Goal: Task Accomplishment & Management: Manage account settings

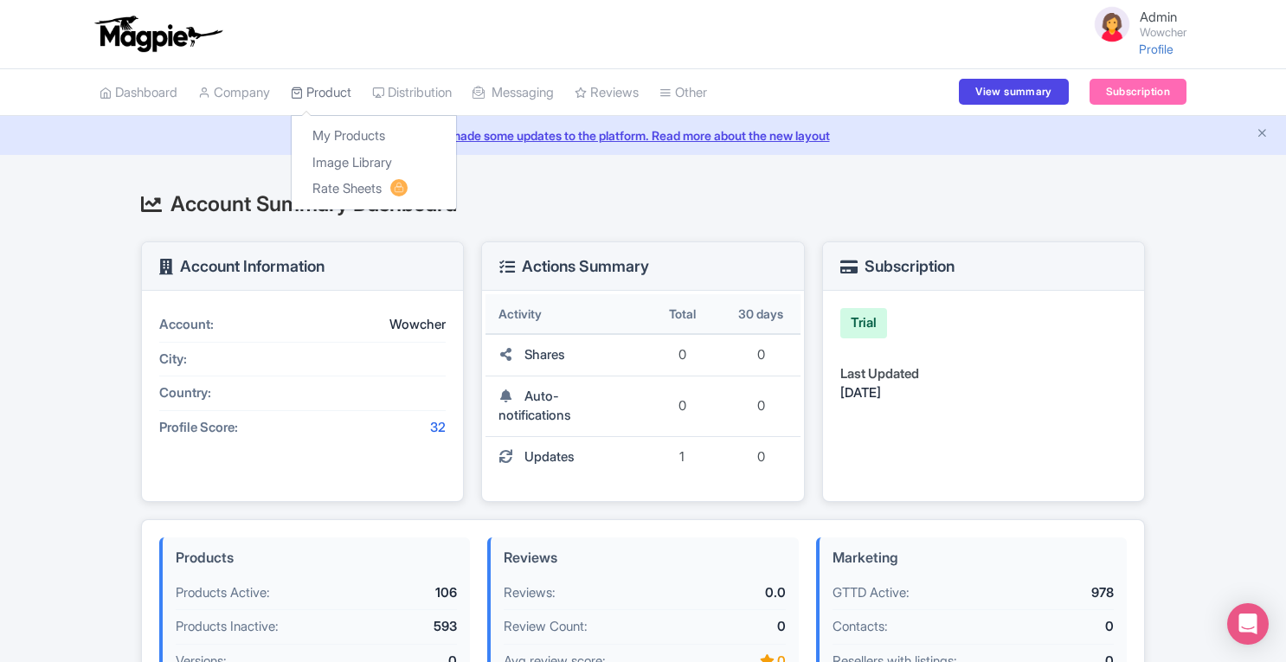
click at [341, 96] on link "Product" at bounding box center [321, 93] width 61 height 48
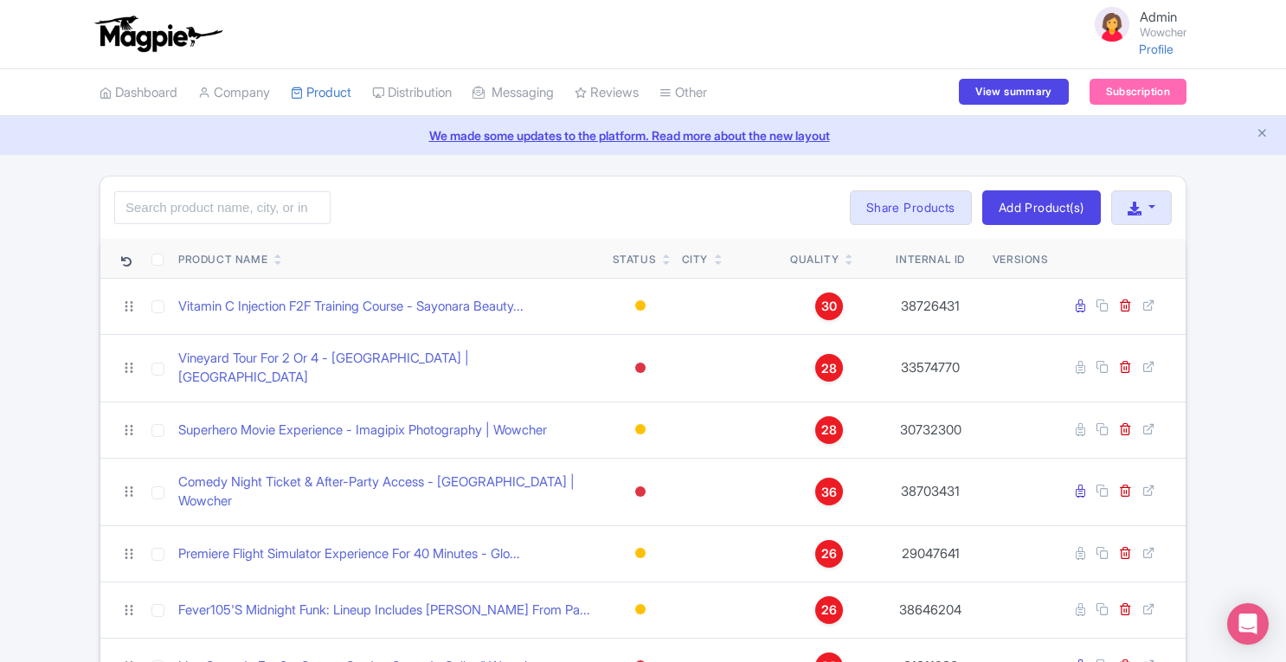
click at [446, 94] on link "Distribution" at bounding box center [412, 93] width 80 height 48
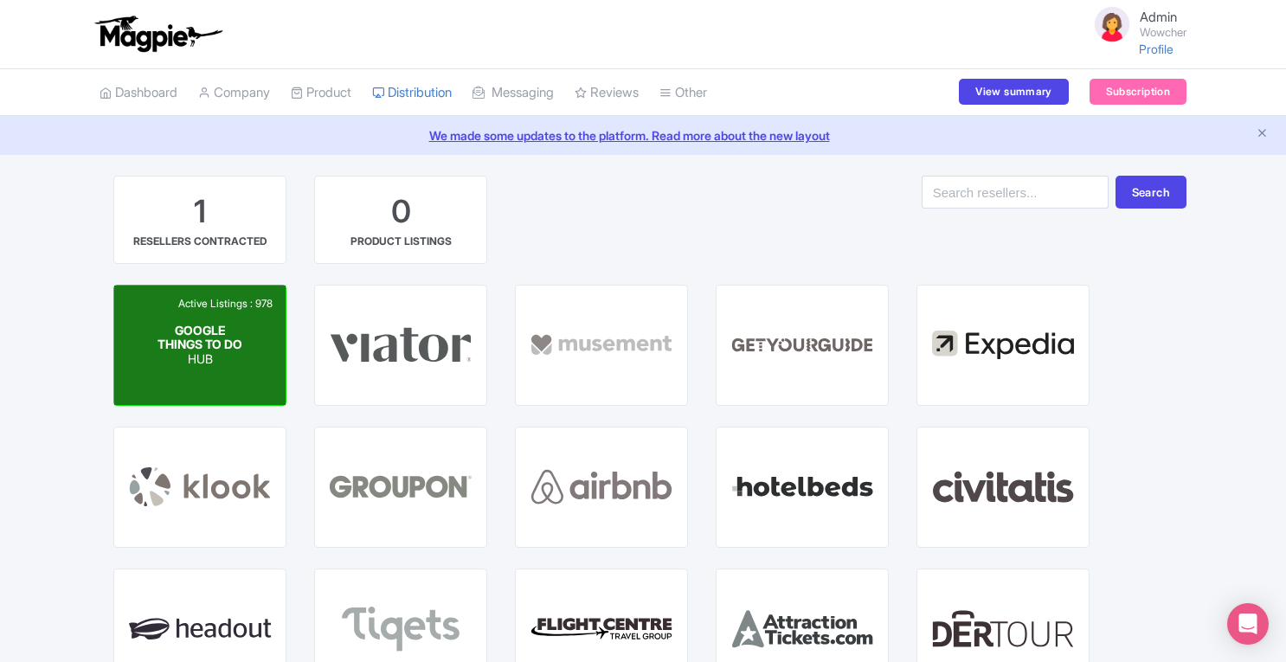
click at [171, 342] on span "GOOGLE THINGS TO DO" at bounding box center [199, 336] width 85 height 29
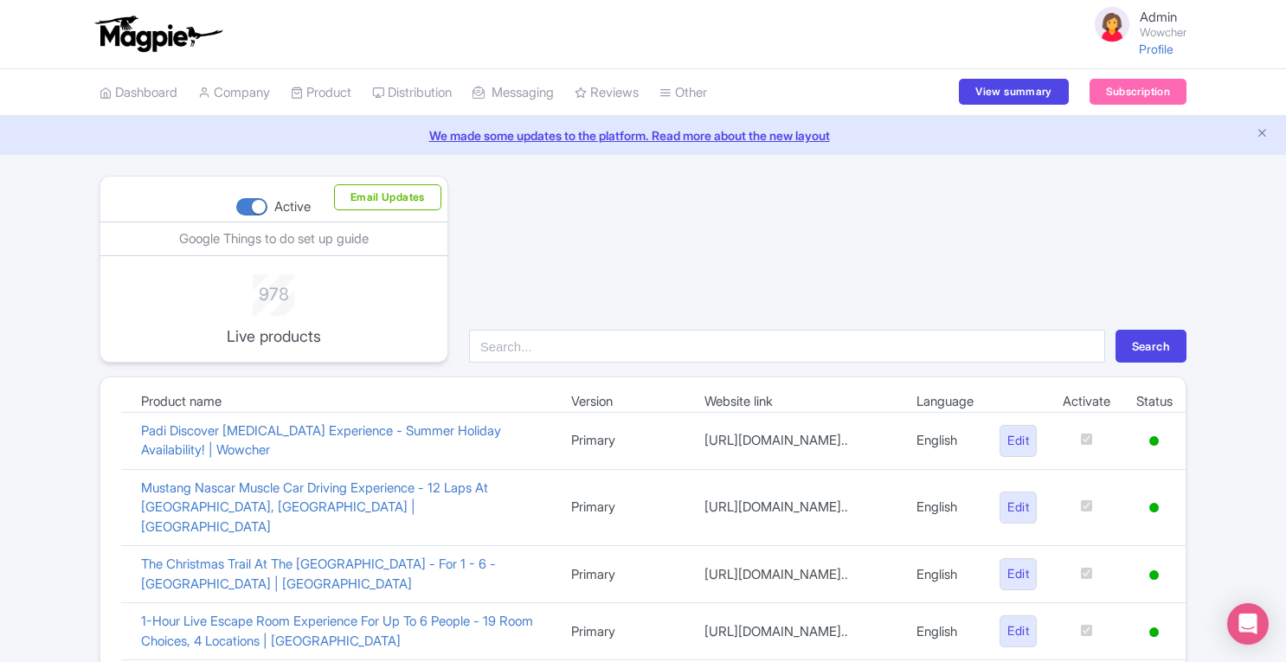
click at [240, 202] on div at bounding box center [251, 206] width 31 height 17
click at [240, 202] on input "Active" at bounding box center [241, 207] width 11 height 11
checkbox input "false"
click at [509, 255] on div "Search" at bounding box center [828, 269] width 738 height 187
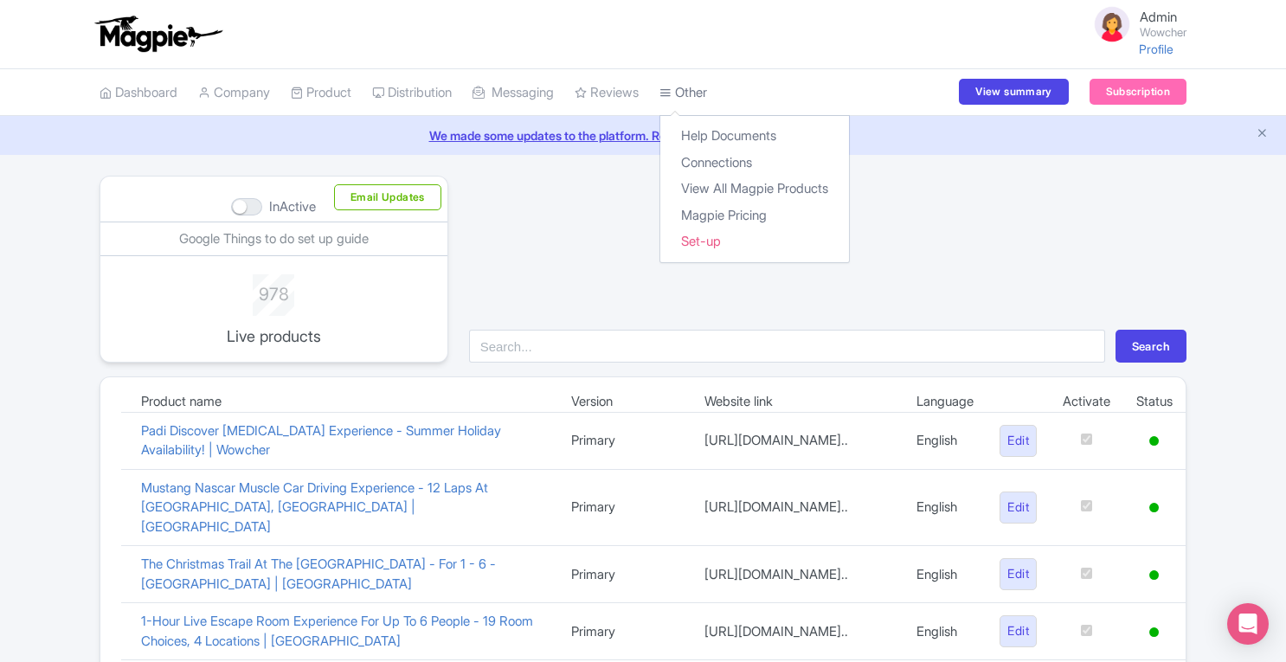
click at [696, 101] on link "Other" at bounding box center [683, 93] width 48 height 48
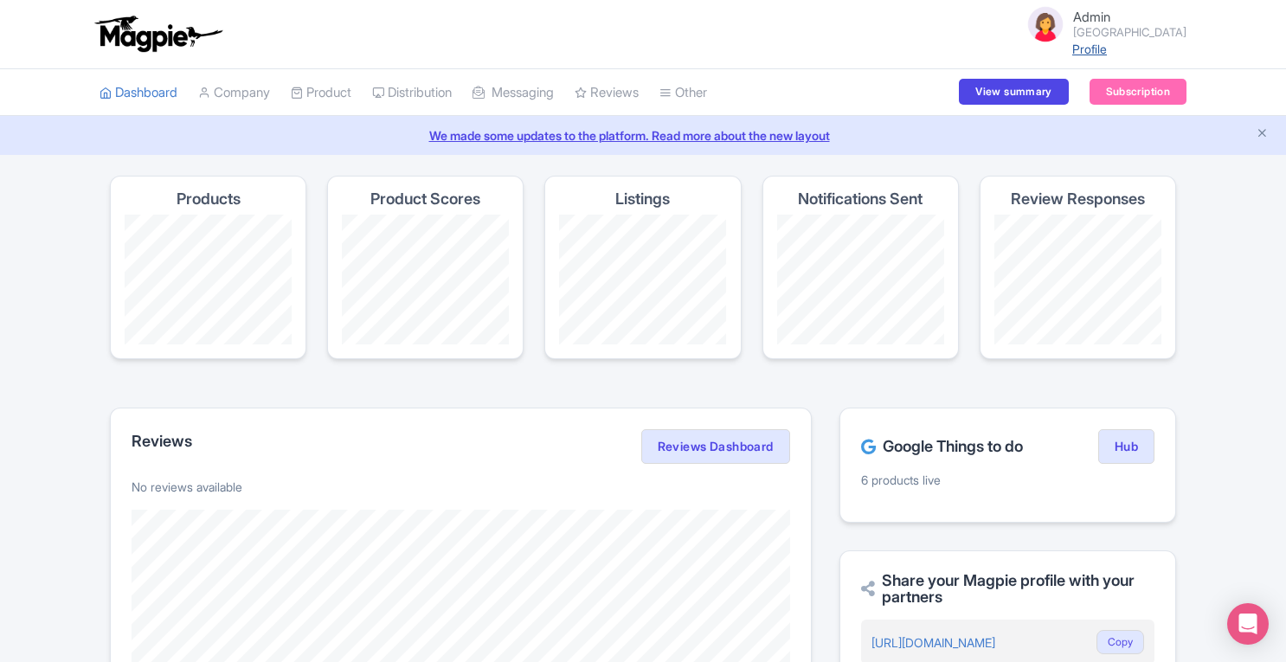
click at [1107, 47] on link "Profile" at bounding box center [1089, 49] width 35 height 15
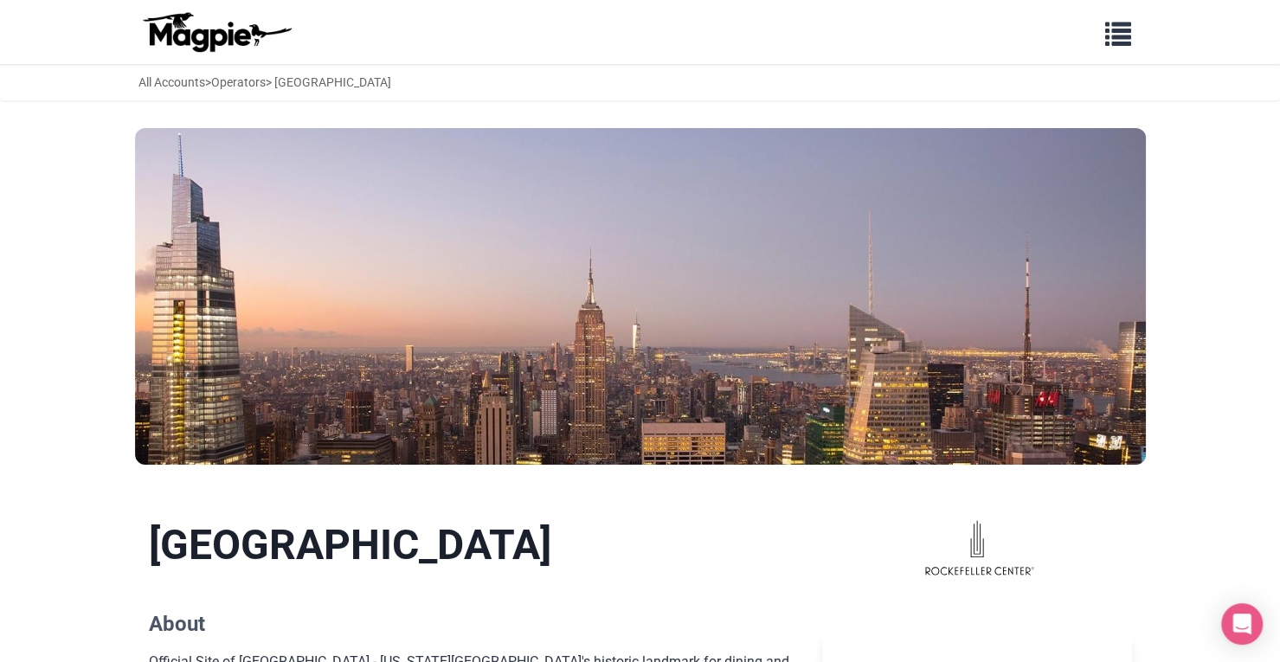
click at [536, 35] on div "Problems we solve Products Content Management and Distribution Magpie for Resel…" at bounding box center [640, 32] width 1038 height 50
drag, startPoint x: 1195, startPoint y: 220, endPoint x: 1233, endPoint y: 328, distance: 114.7
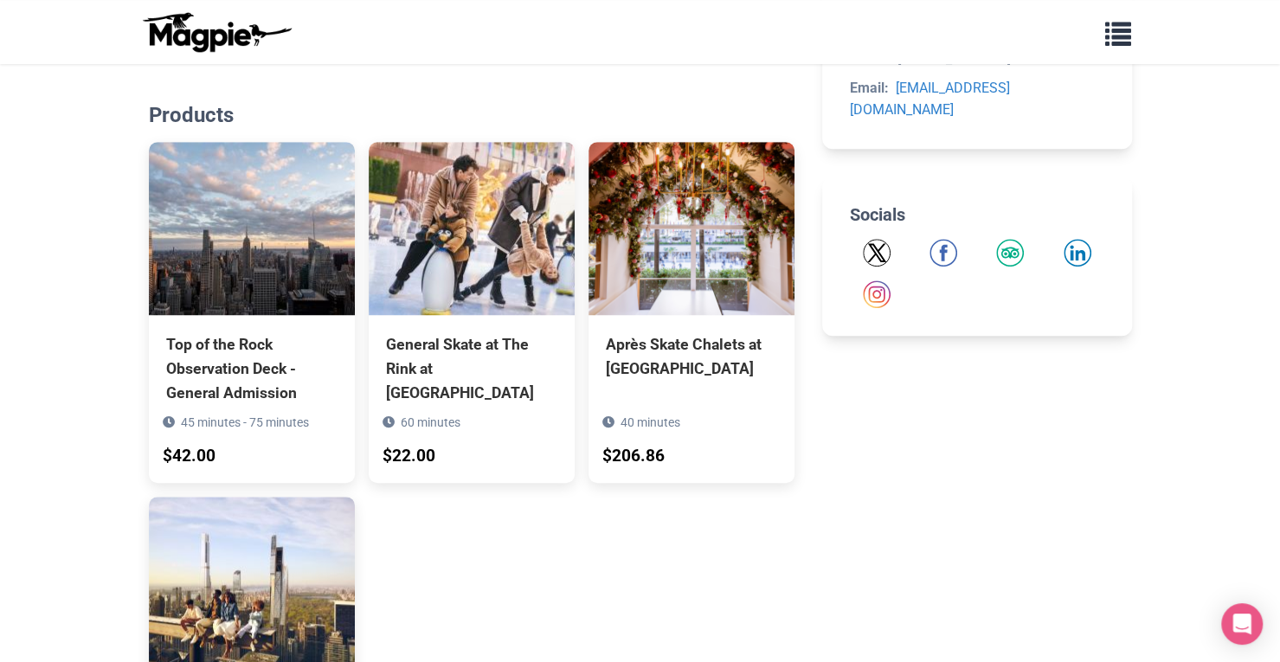
scroll to position [670, 0]
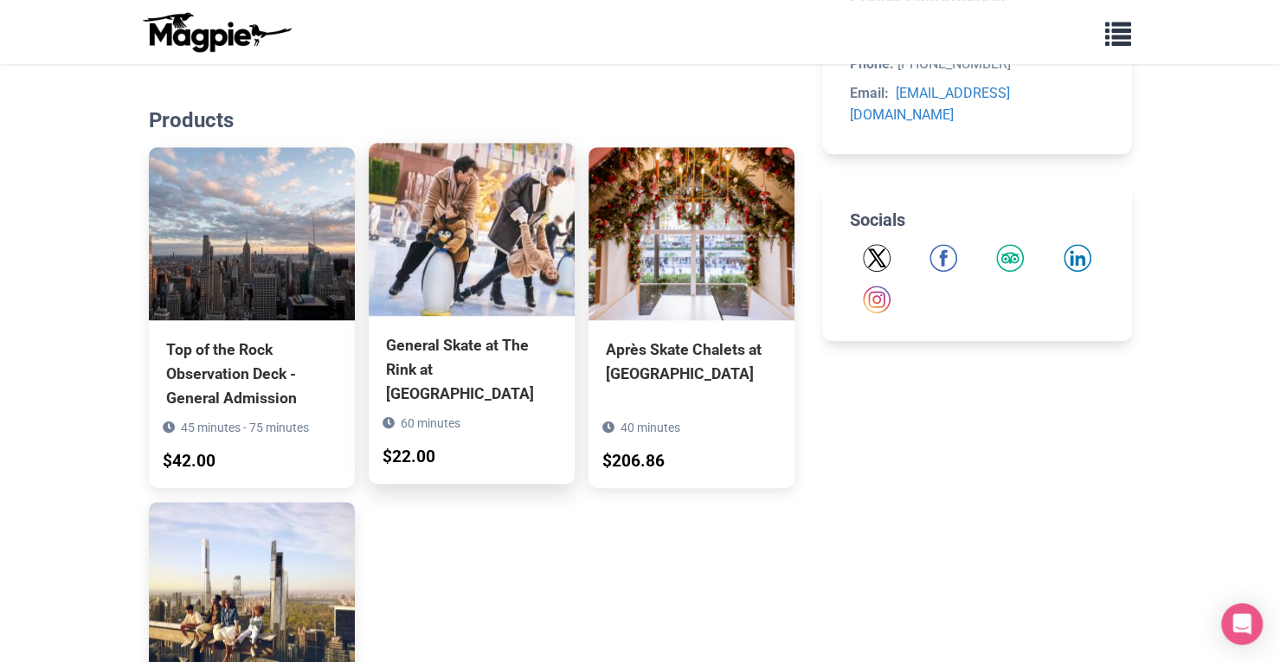
click at [414, 222] on img at bounding box center [472, 229] width 206 height 173
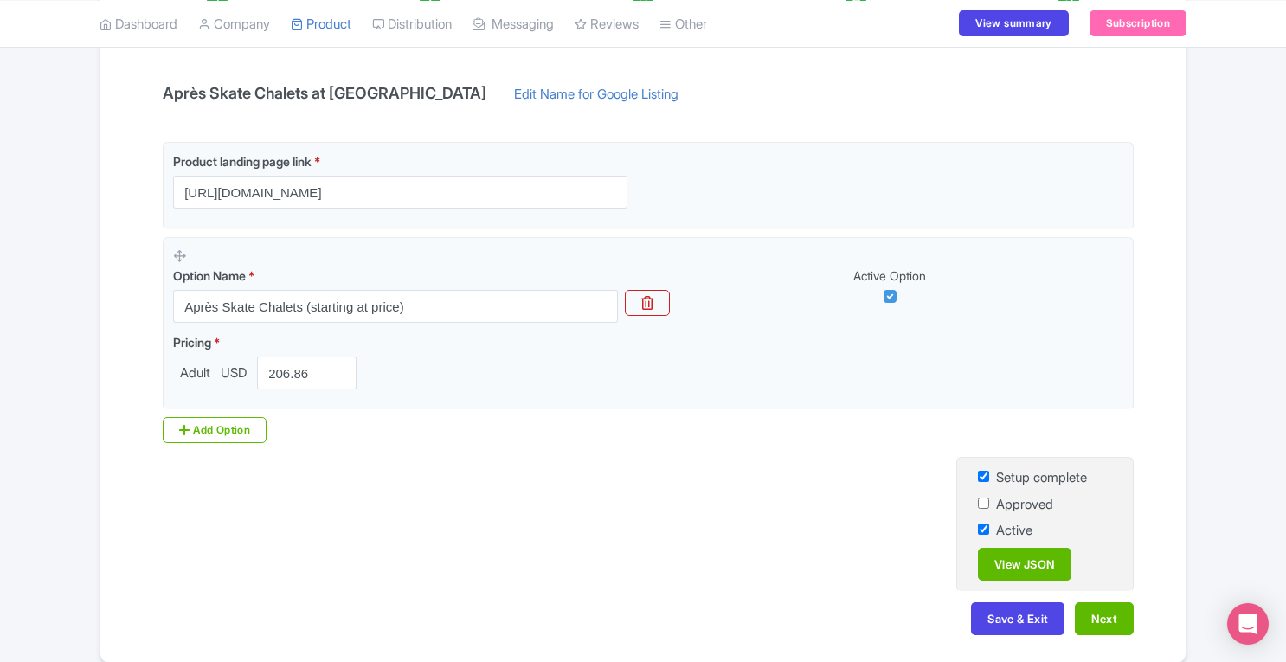
scroll to position [399, 0]
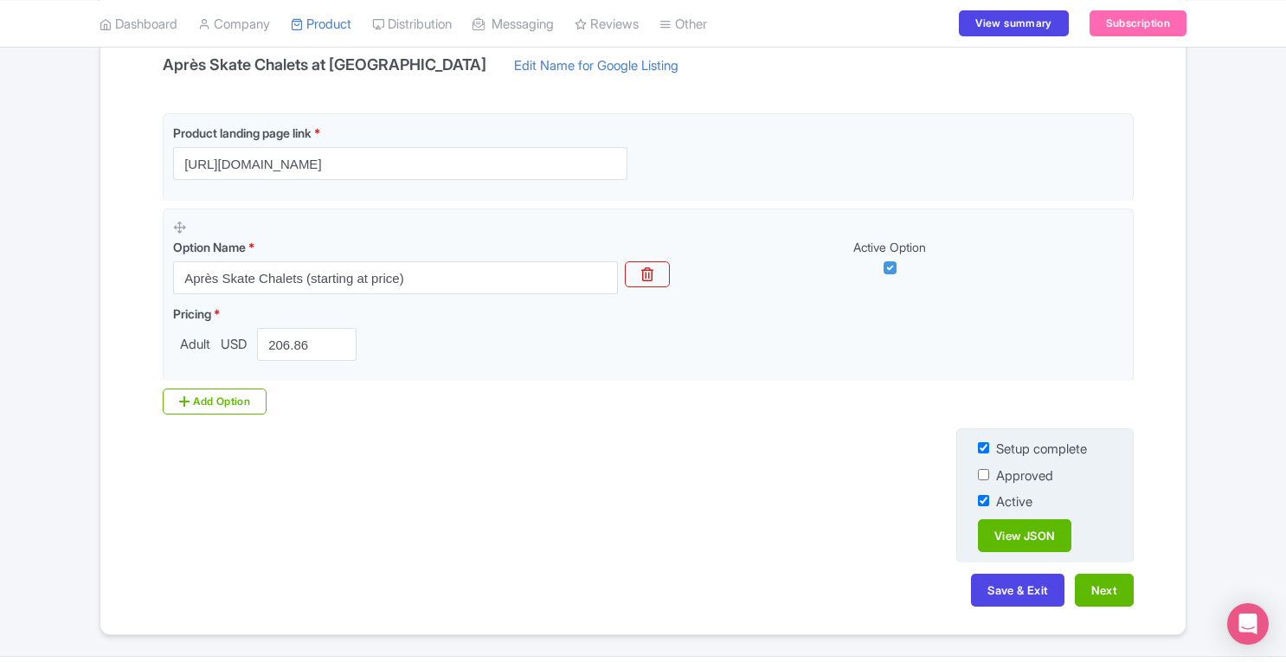
click at [983, 475] on input "checkbox" at bounding box center [983, 474] width 11 height 11
checkbox input "true"
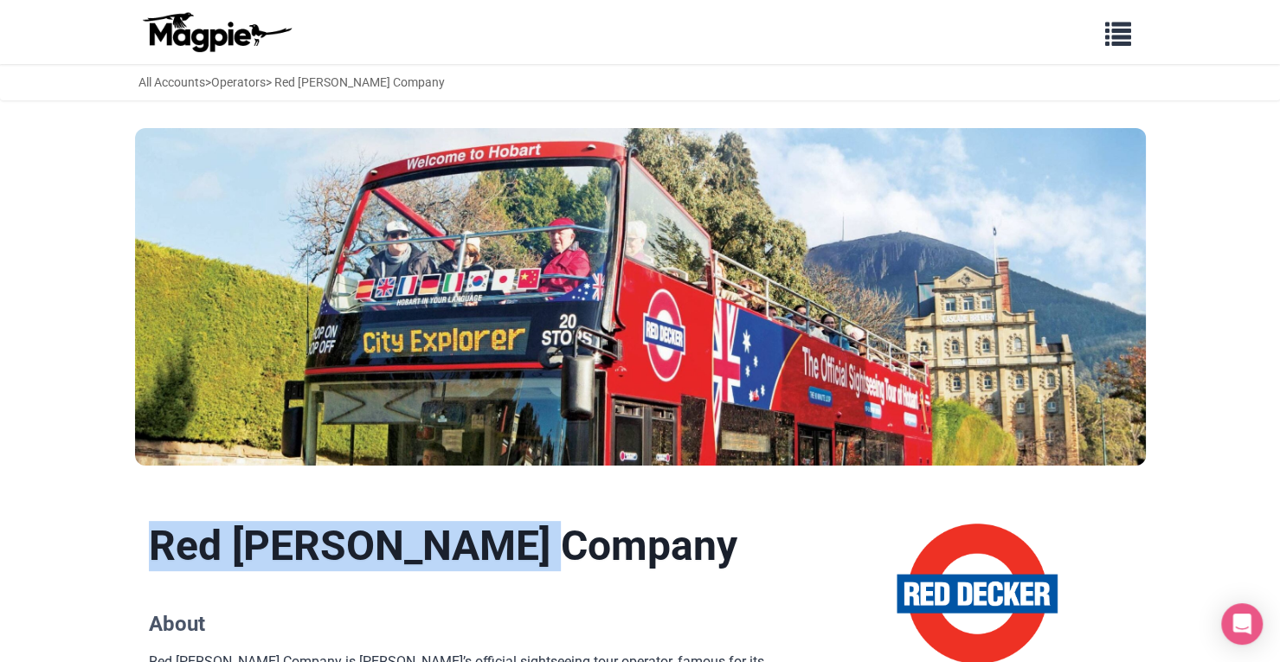
drag, startPoint x: 149, startPoint y: 544, endPoint x: 658, endPoint y: 548, distance: 509.6
click at [658, 548] on h1 "Red [PERSON_NAME] Company" at bounding box center [472, 546] width 646 height 50
copy h1 "Red [PERSON_NAME] Company"
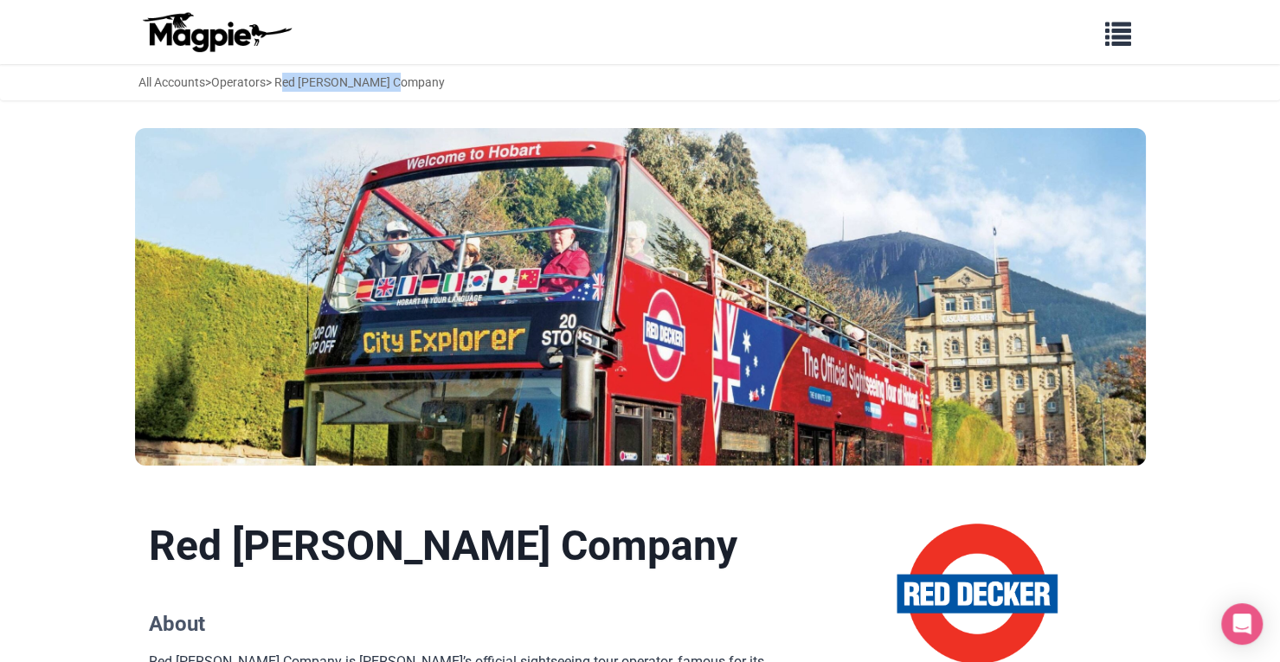
drag, startPoint x: 298, startPoint y: 78, endPoint x: 507, endPoint y: 93, distance: 209.9
click at [507, 93] on div "All Accounts > Operators > Red Decker Company" at bounding box center [640, 82] width 1280 height 36
copy div "Red [PERSON_NAME] Company"
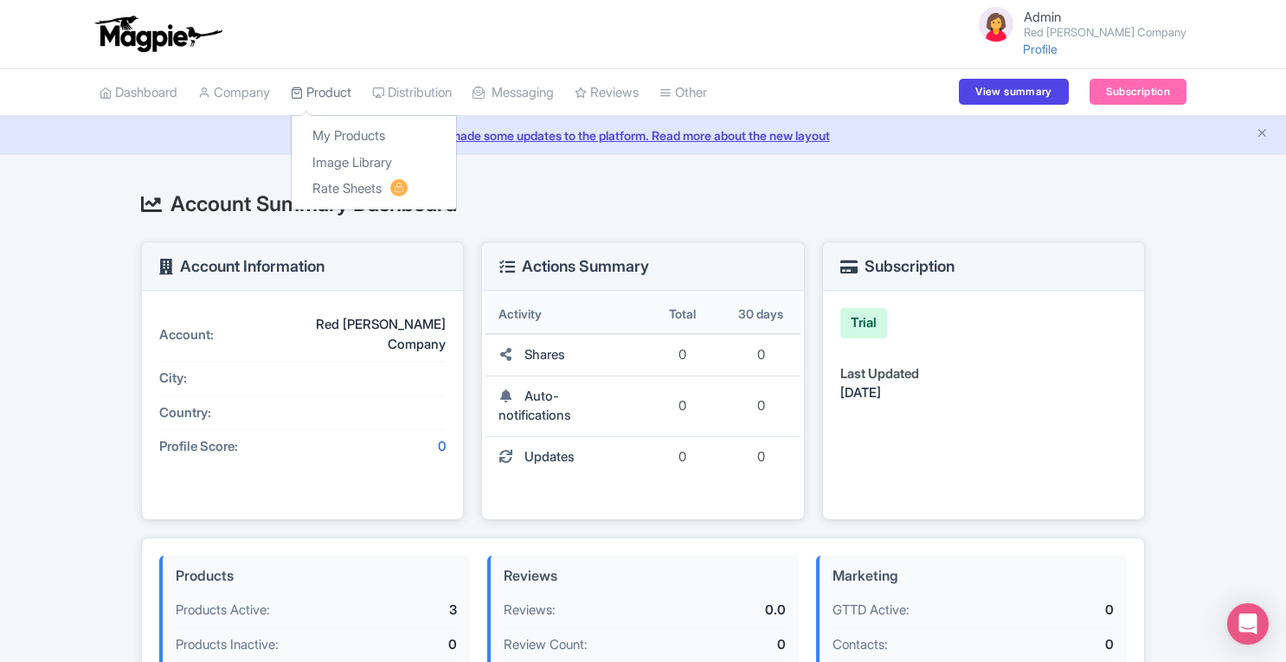
click at [332, 88] on link "Product" at bounding box center [321, 93] width 61 height 48
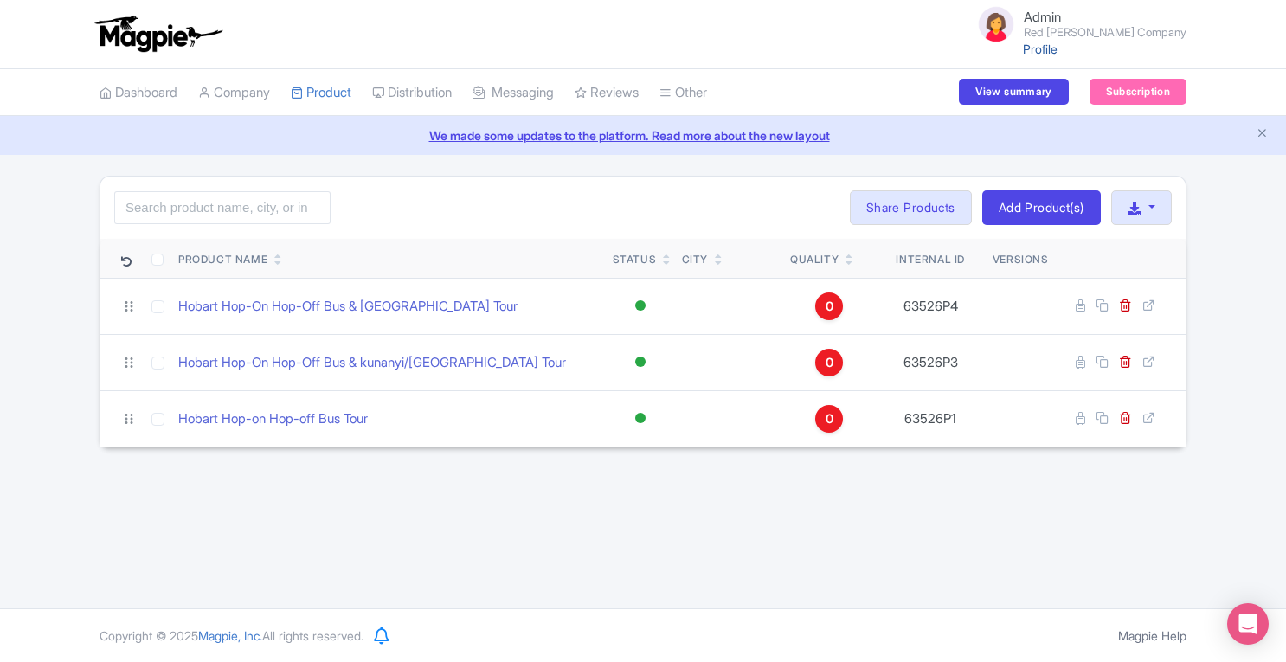
click at [1057, 46] on link "Profile" at bounding box center [1040, 49] width 35 height 15
click at [250, 82] on link "Company" at bounding box center [234, 93] width 72 height 48
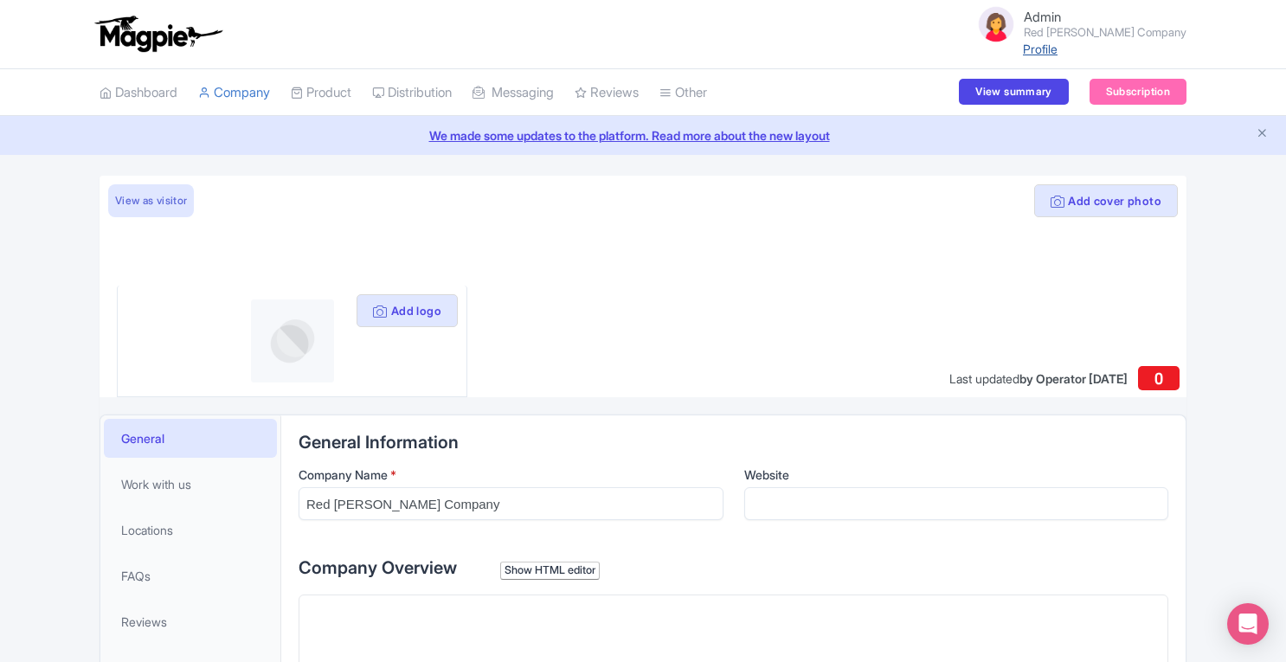
click at [1057, 49] on link "Profile" at bounding box center [1040, 49] width 35 height 15
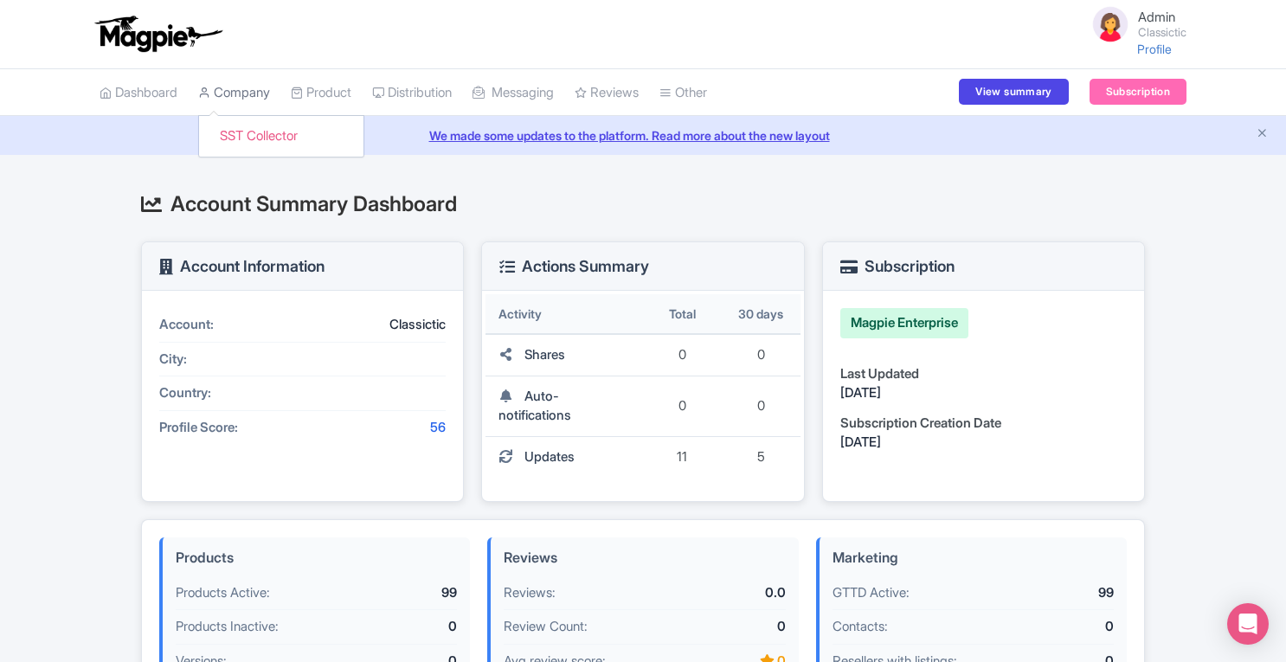
click at [257, 93] on link "Company" at bounding box center [234, 93] width 72 height 48
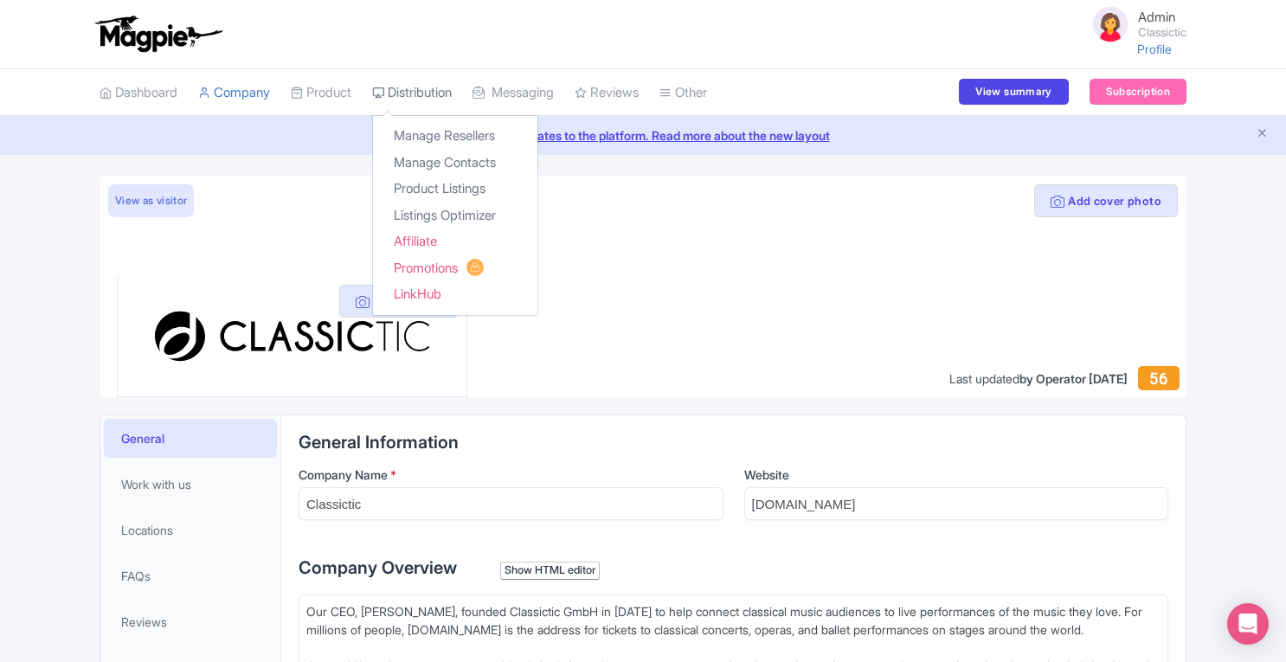
click at [433, 91] on link "Distribution" at bounding box center [412, 93] width 80 height 48
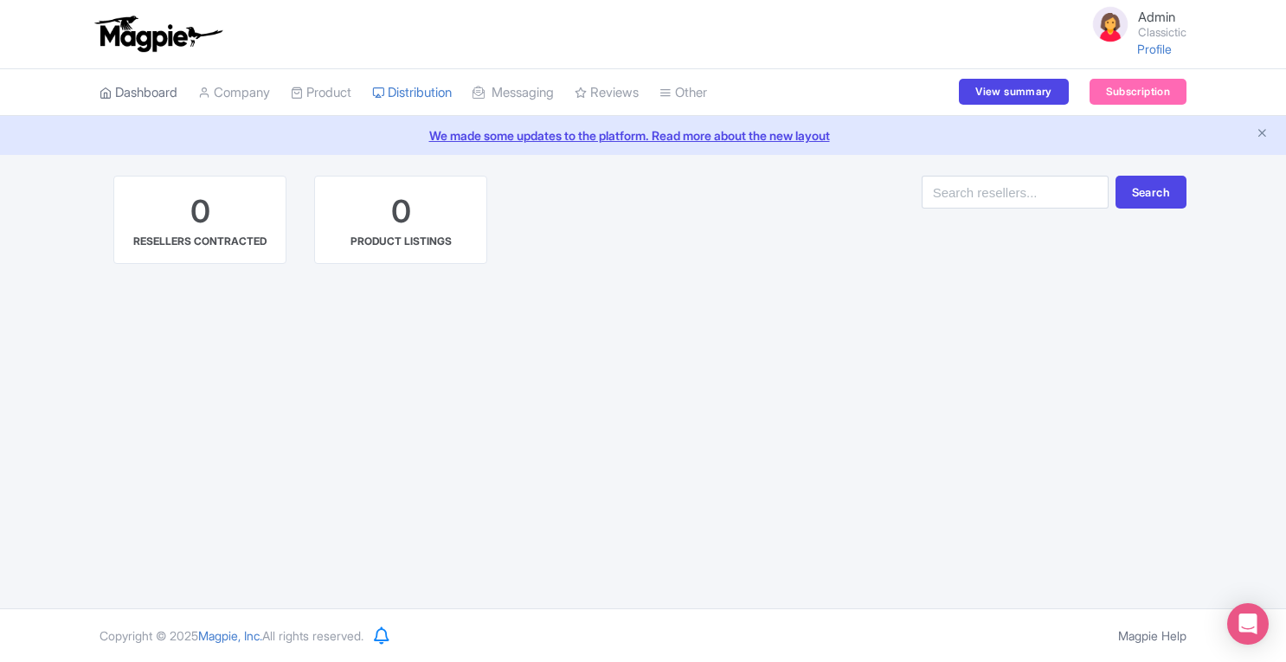
click at [145, 97] on link "Dashboard" at bounding box center [138, 93] width 78 height 48
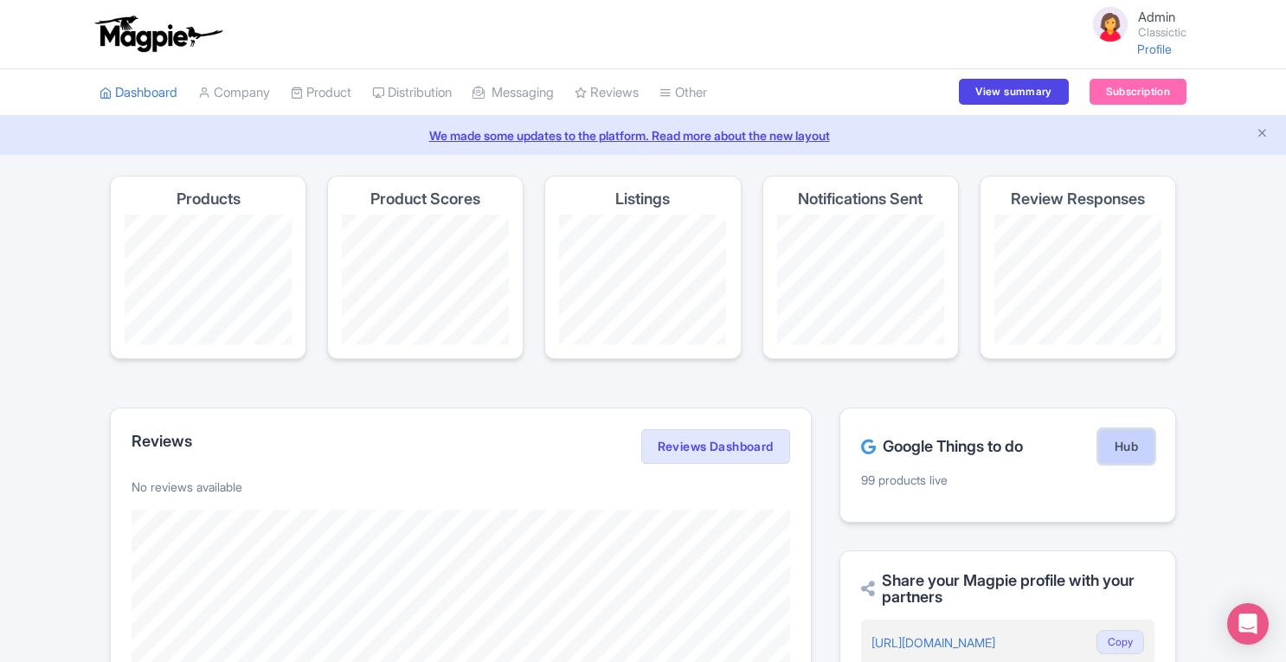
click at [1116, 456] on link "Hub" at bounding box center [1126, 446] width 56 height 35
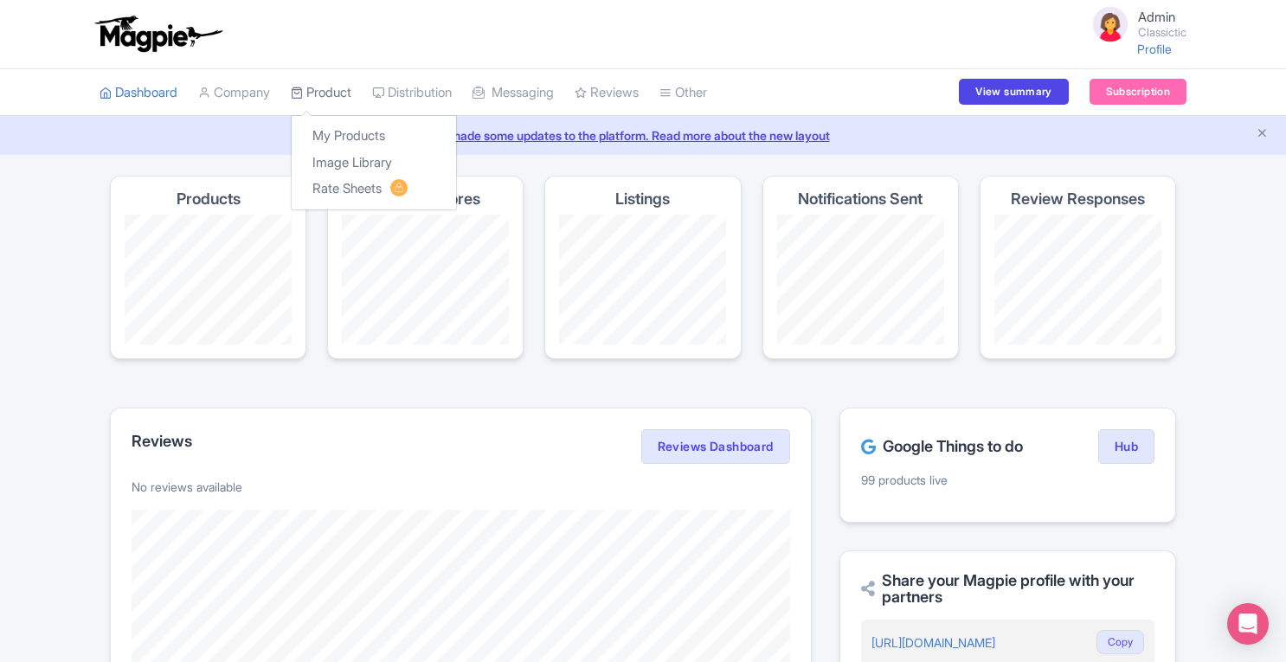
click at [341, 99] on link "Product" at bounding box center [321, 93] width 61 height 48
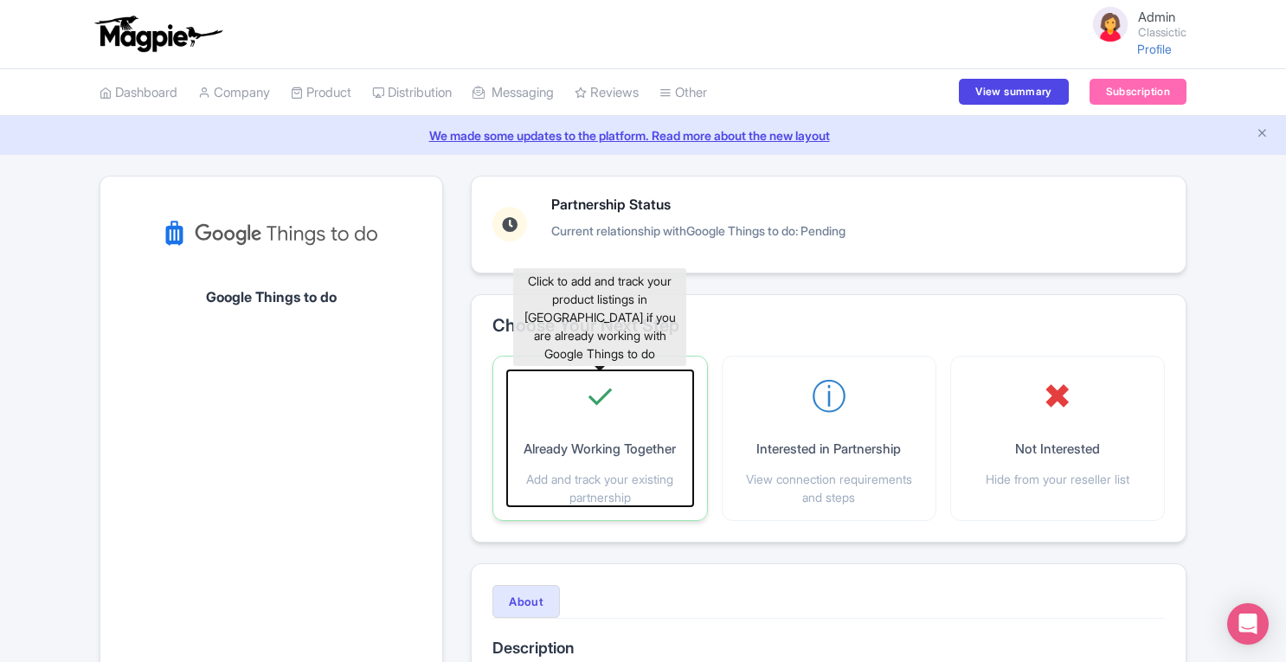
click at [607, 431] on div "✓ Already Working Together Add and track your existing partnership" at bounding box center [599, 438] width 185 height 136
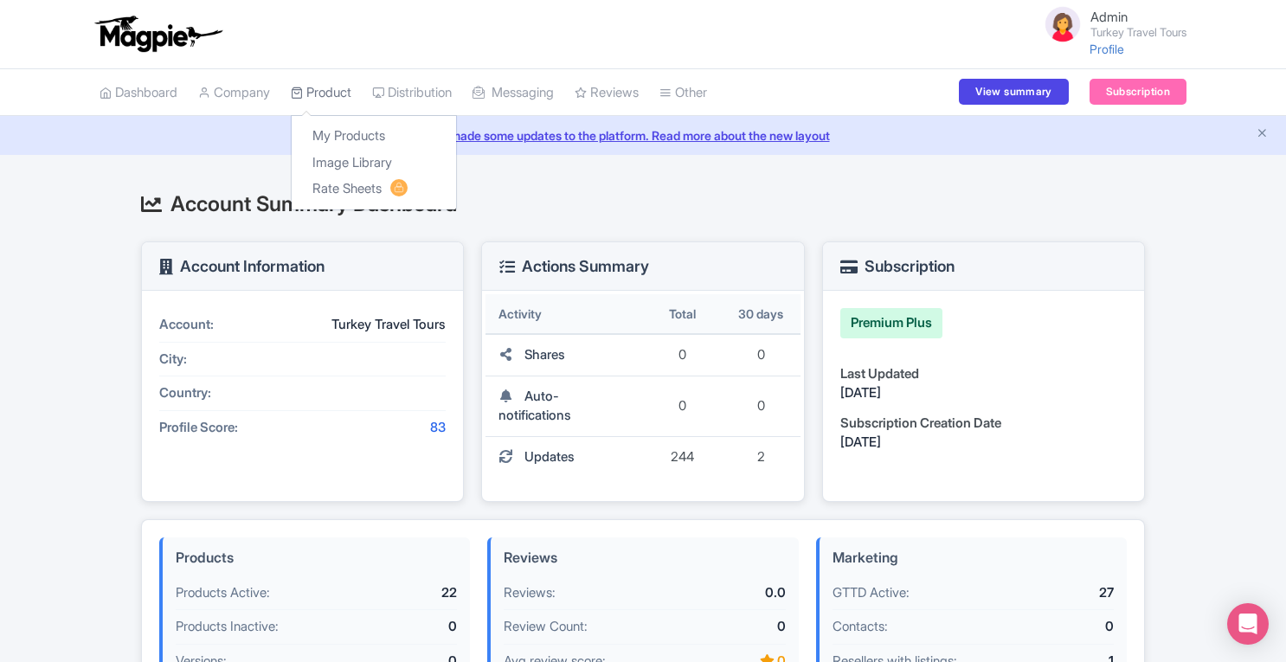
click at [328, 91] on link "Product" at bounding box center [321, 93] width 61 height 48
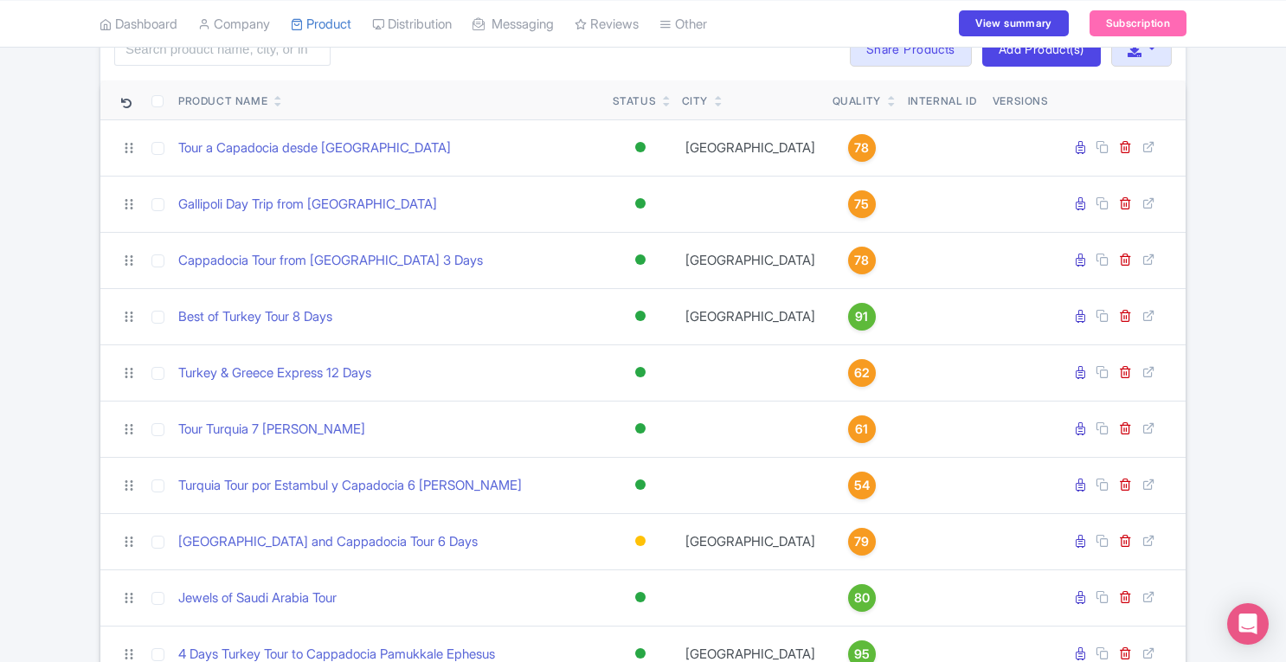
scroll to position [161, 0]
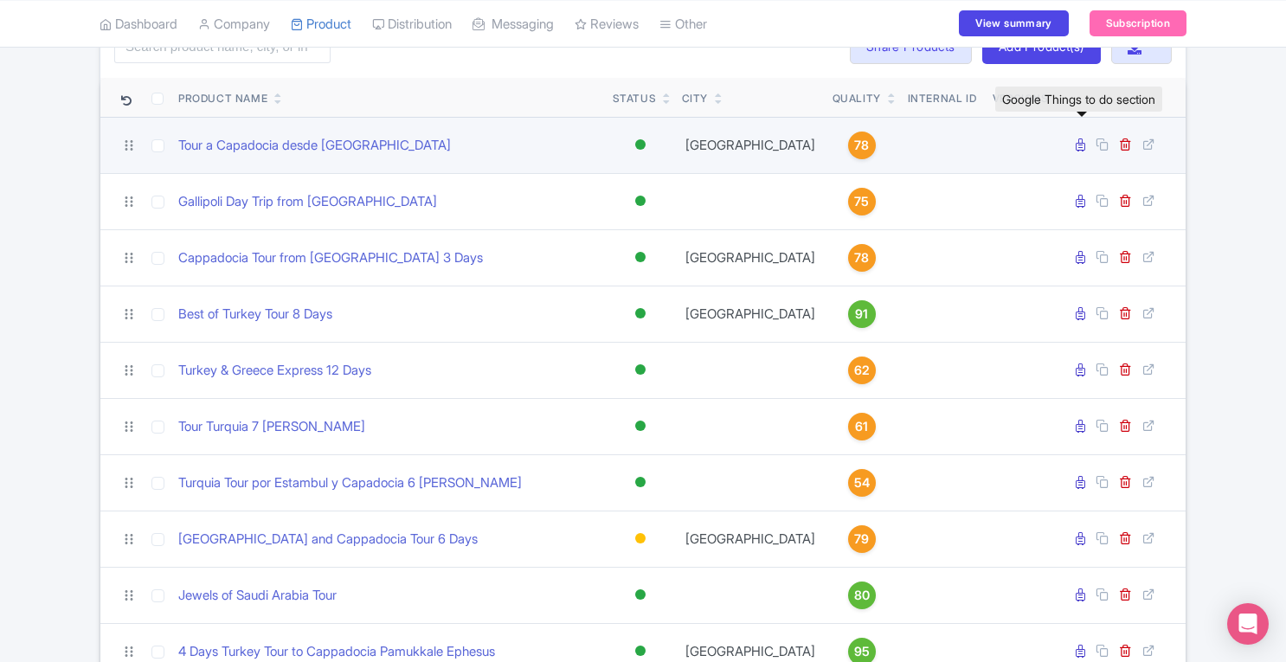
click at [1081, 144] on icon at bounding box center [1080, 144] width 10 height 13
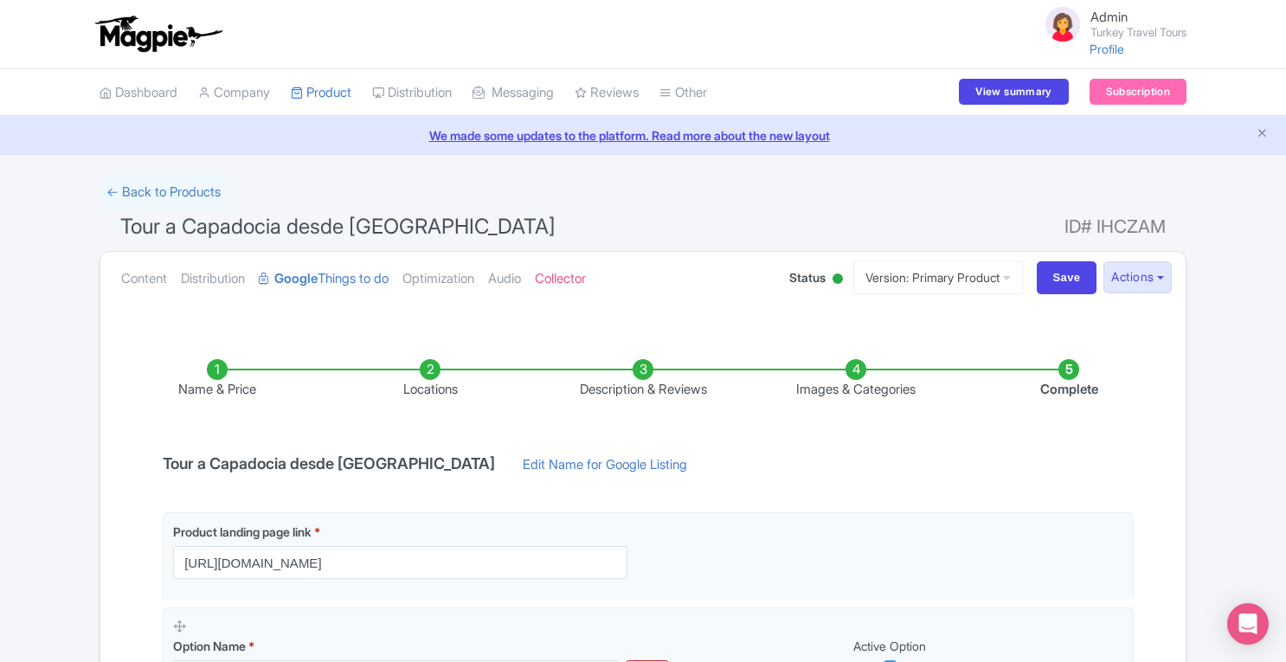
click at [433, 365] on li "Locations" at bounding box center [430, 379] width 213 height 41
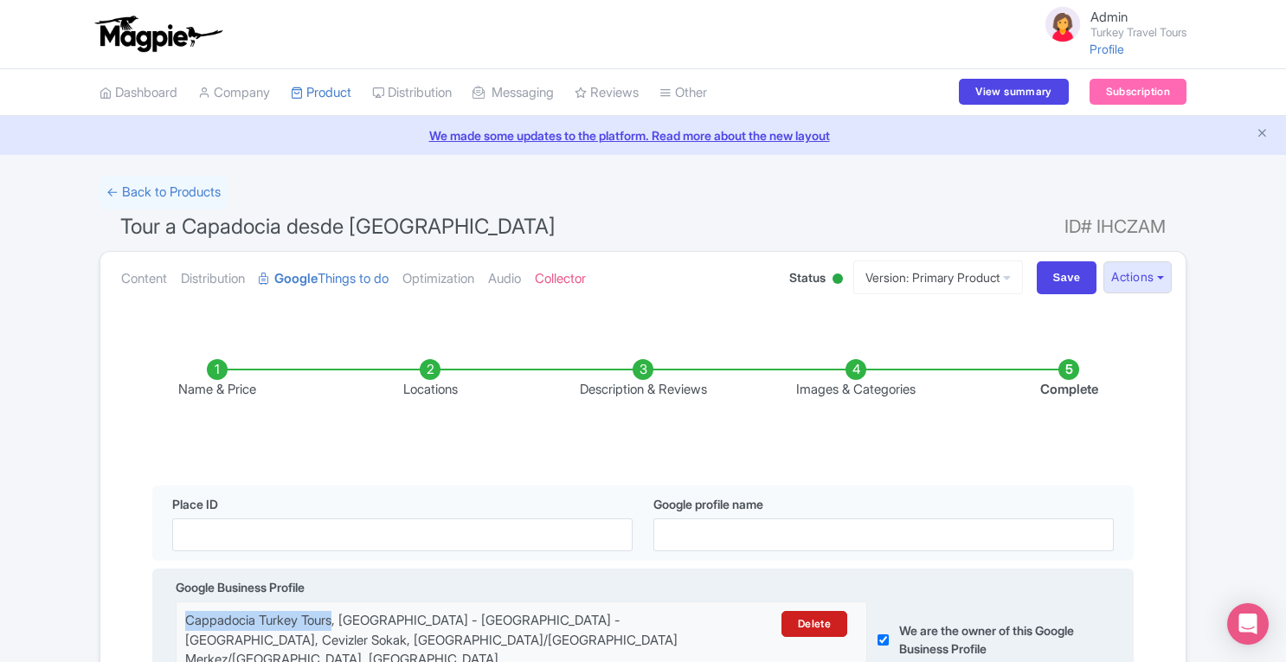
drag, startPoint x: 185, startPoint y: 620, endPoint x: 339, endPoint y: 622, distance: 154.0
click at [339, 622] on div "Cappadocia Turkey Tours, İsali - Gaferli - Avcılar, Cevizler Sokak, Göreme/Nevş…" at bounding box center [437, 640] width 504 height 59
click at [185, 618] on div "Cappadocia Turkey Tours, İsali - Gaferli - Avcılar, Cevizler Sokak, Göreme/Nevş…" at bounding box center [437, 640] width 504 height 59
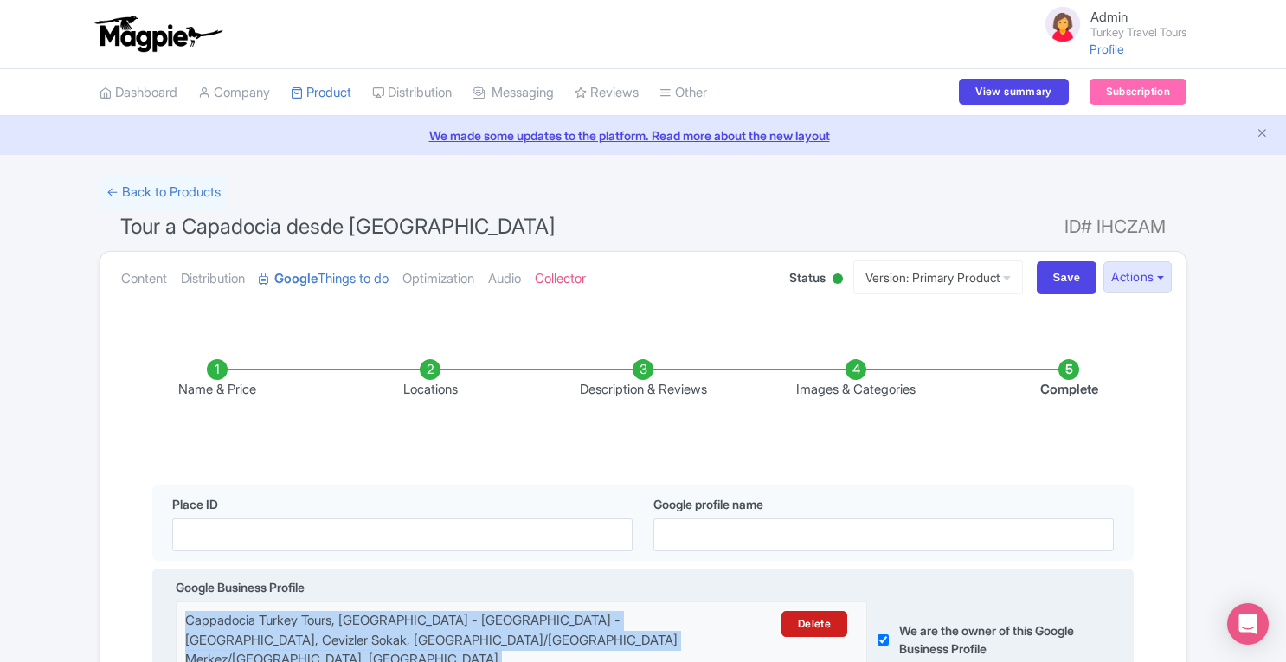
drag, startPoint x: 185, startPoint y: 618, endPoint x: 504, endPoint y: 639, distance: 319.1
click at [504, 639] on div "Cappadocia Turkey Tours, İsali - Gaferli - Avcılar, Cevizler Sokak, Göreme/Nevş…" at bounding box center [437, 640] width 504 height 59
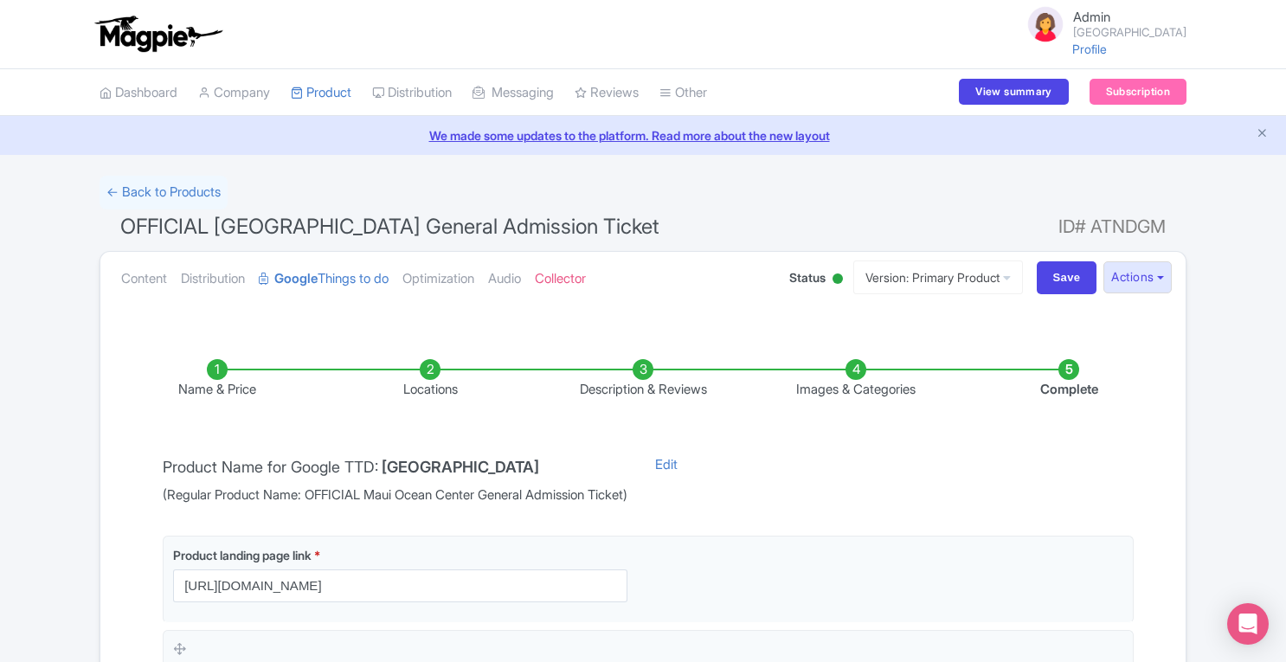
scroll to position [209, 0]
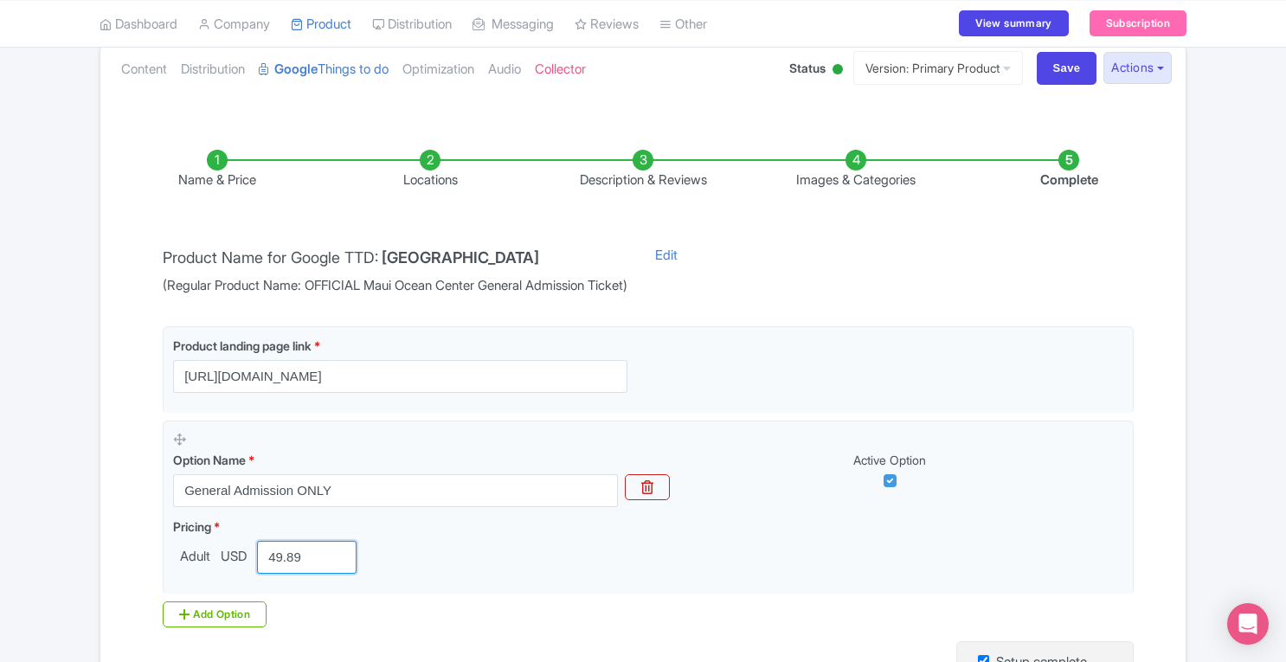
drag, startPoint x: 310, startPoint y: 555, endPoint x: 74, endPoint y: 564, distance: 235.5
click at [74, 564] on div "← Back to Products OFFICIAL Maui Ocean Center General Admission Ticket ID# ATND…" at bounding box center [643, 406] width 1286 height 881
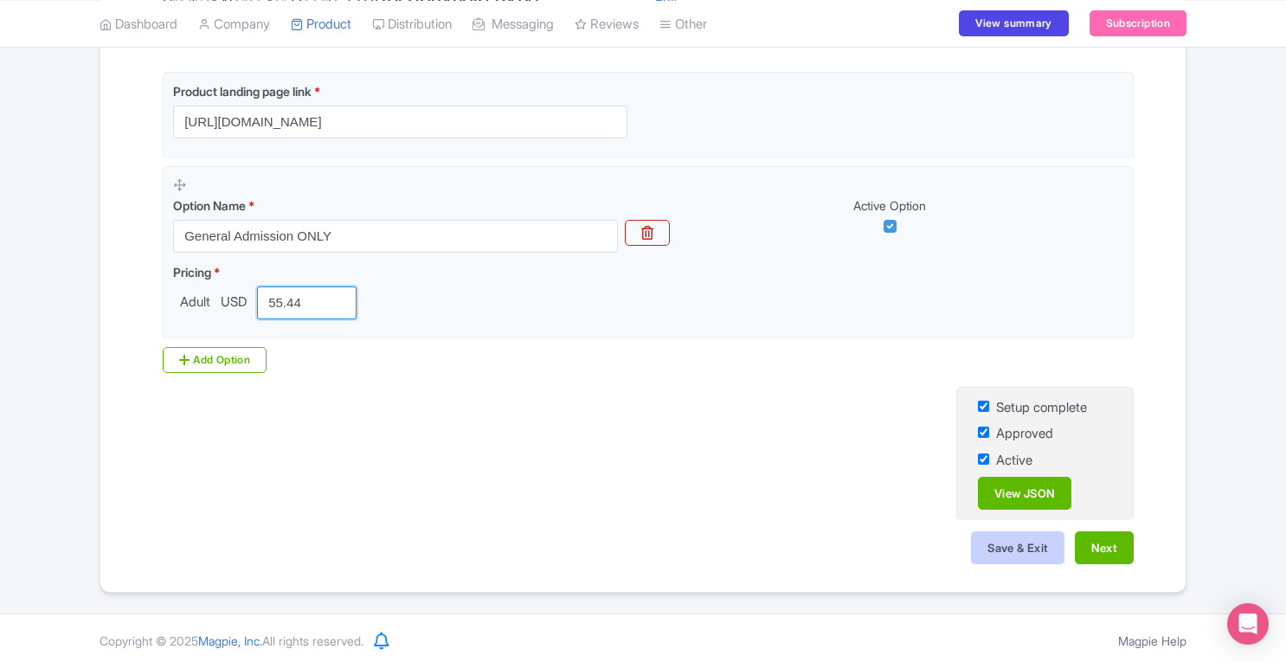
type input "55.44"
click at [1023, 548] on button "Save & Exit" at bounding box center [1017, 547] width 93 height 33
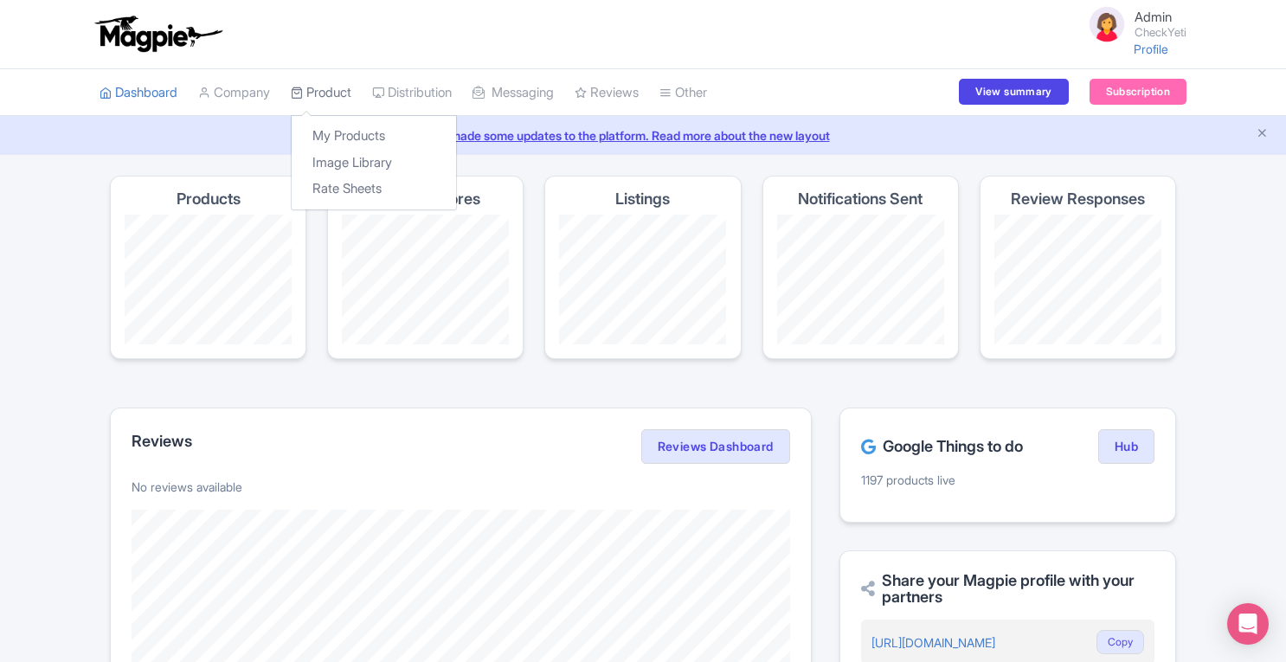
click at [337, 87] on link "Product" at bounding box center [321, 93] width 61 height 48
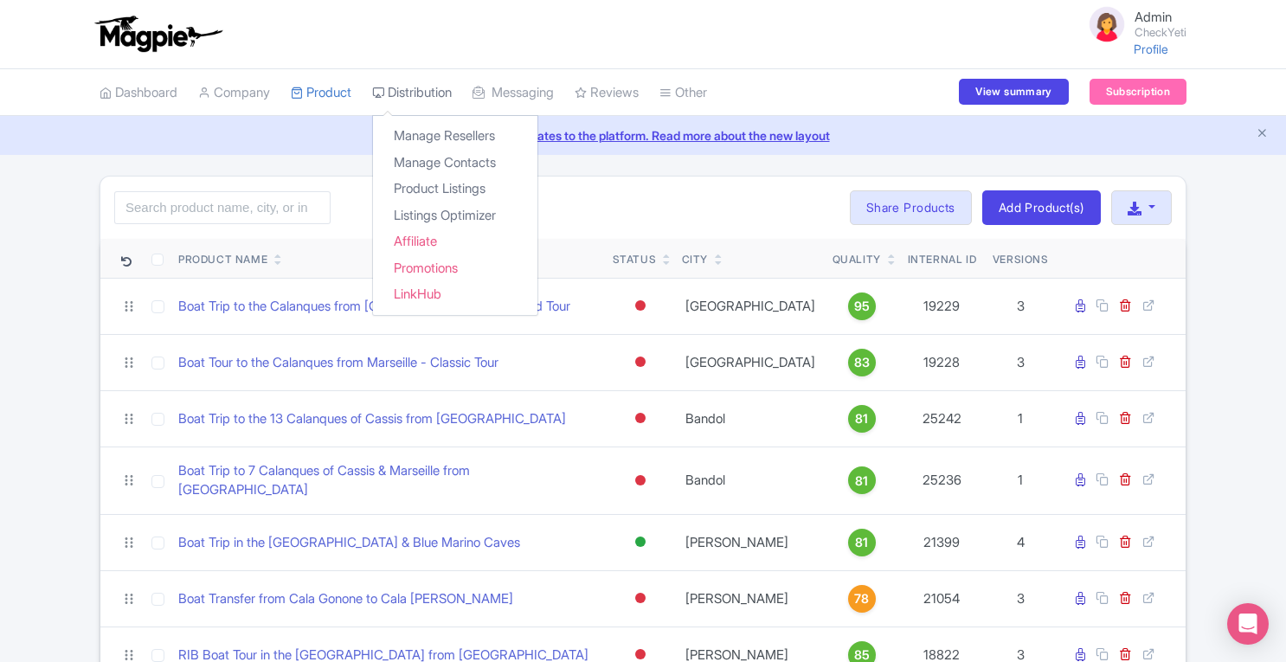
click at [433, 97] on link "Distribution" at bounding box center [412, 93] width 80 height 48
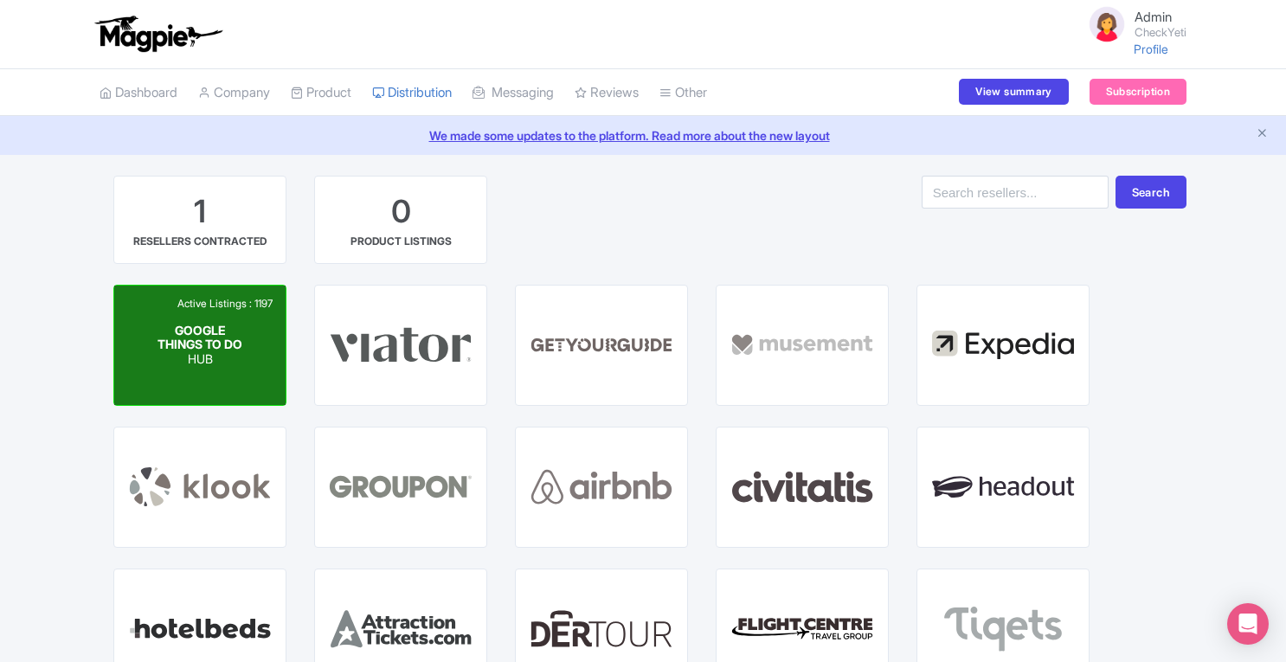
click at [197, 359] on p "HUB" at bounding box center [200, 359] width 86 height 15
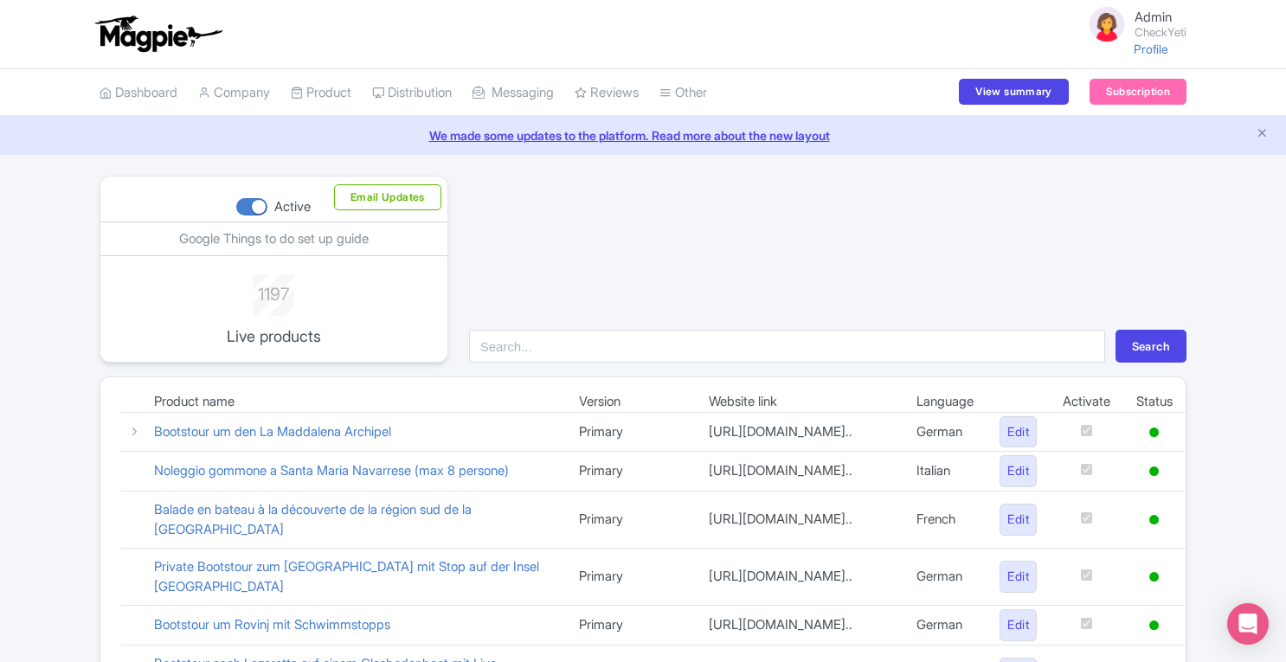
click at [254, 207] on div at bounding box center [251, 206] width 31 height 17
click at [247, 207] on input "Active" at bounding box center [241, 207] width 11 height 11
checkbox input "false"
click at [725, 248] on div "Search" at bounding box center [828, 269] width 738 height 187
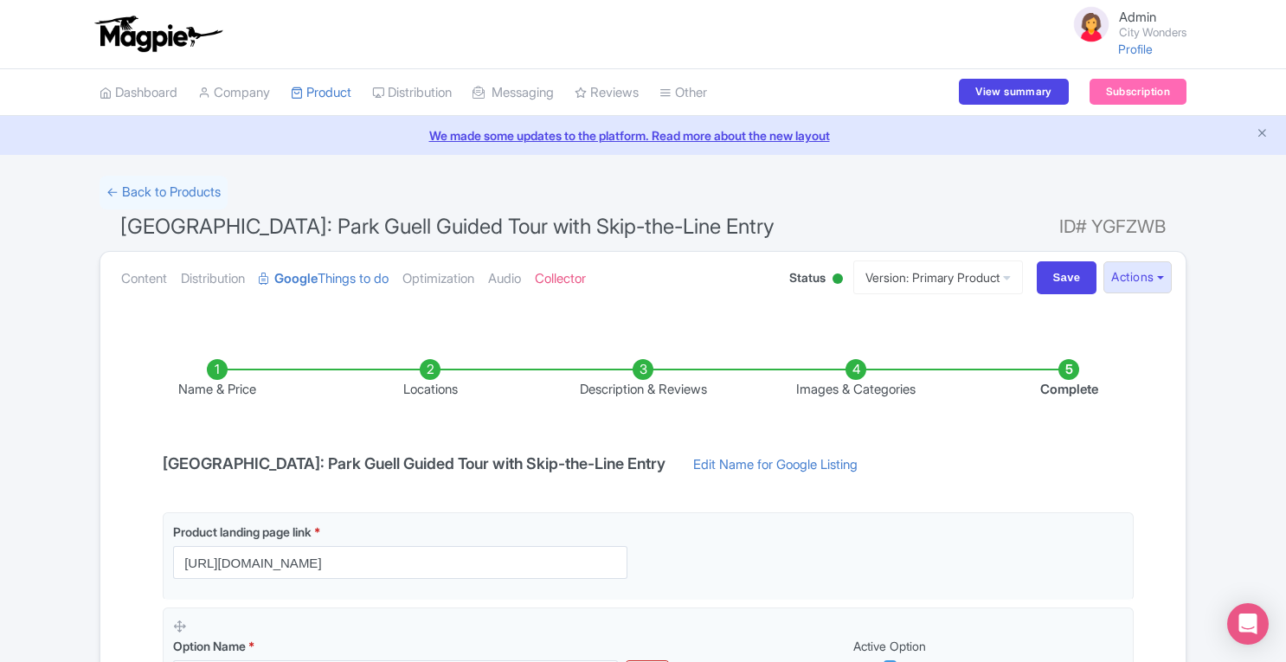
click at [427, 376] on li "Locations" at bounding box center [430, 379] width 213 height 41
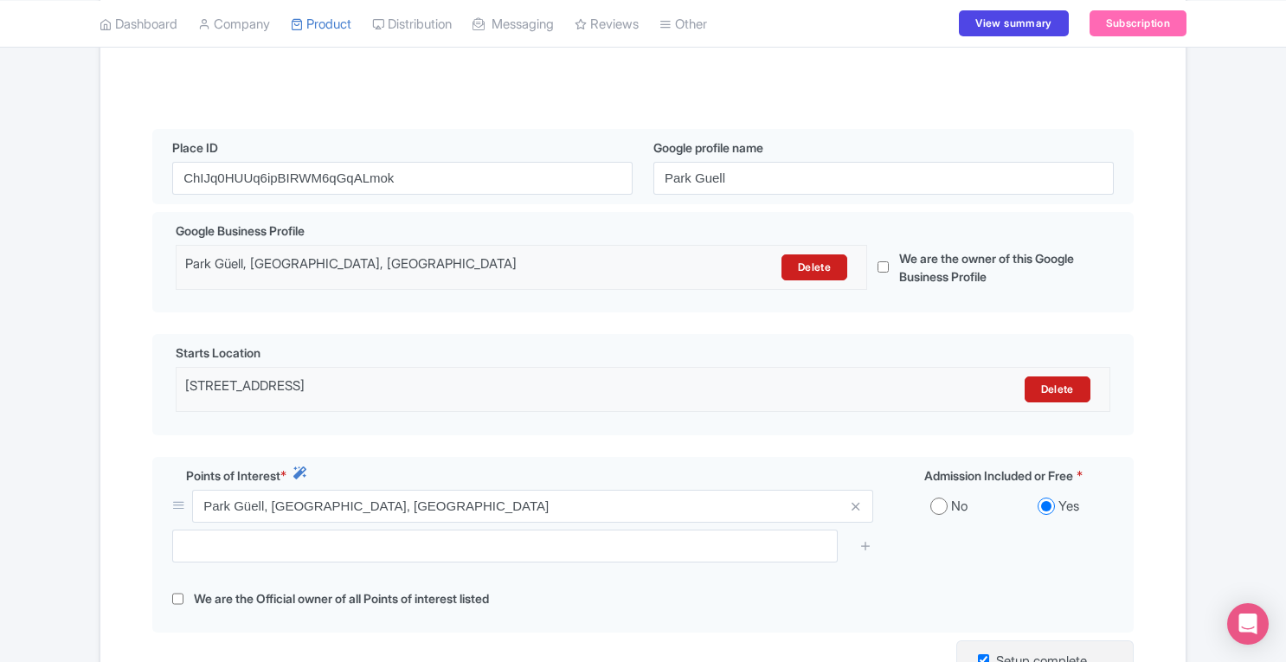
scroll to position [355, 0]
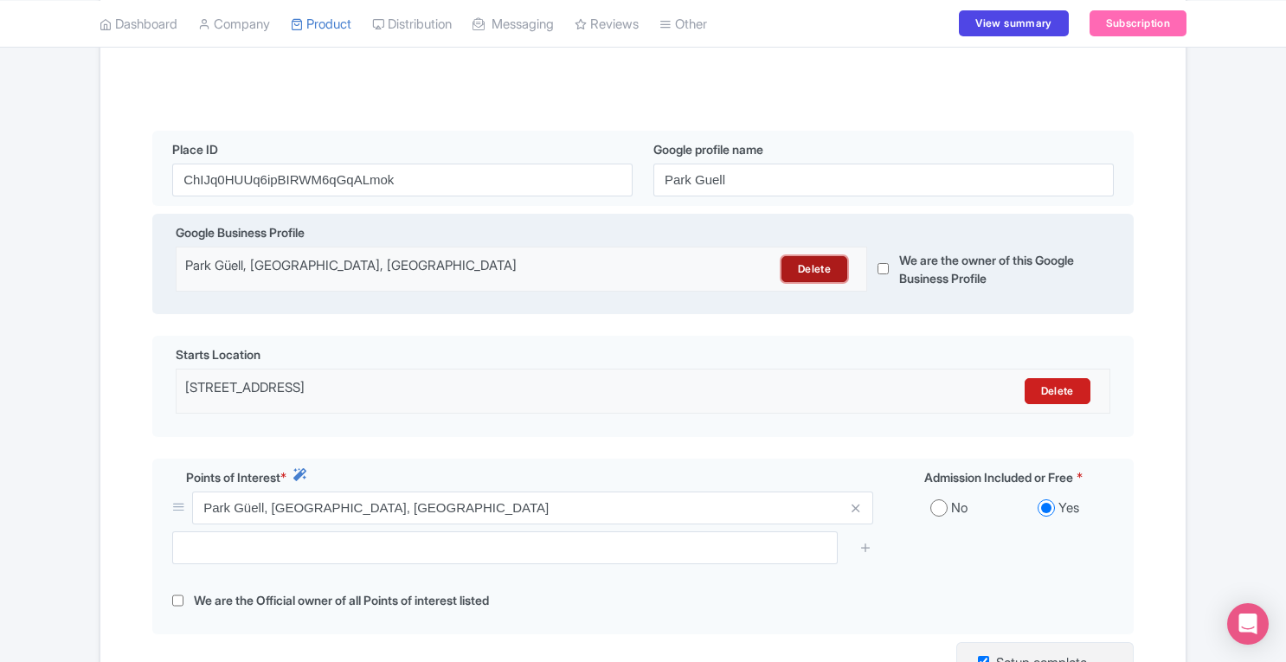
click at [821, 273] on link "Delete" at bounding box center [814, 269] width 66 height 26
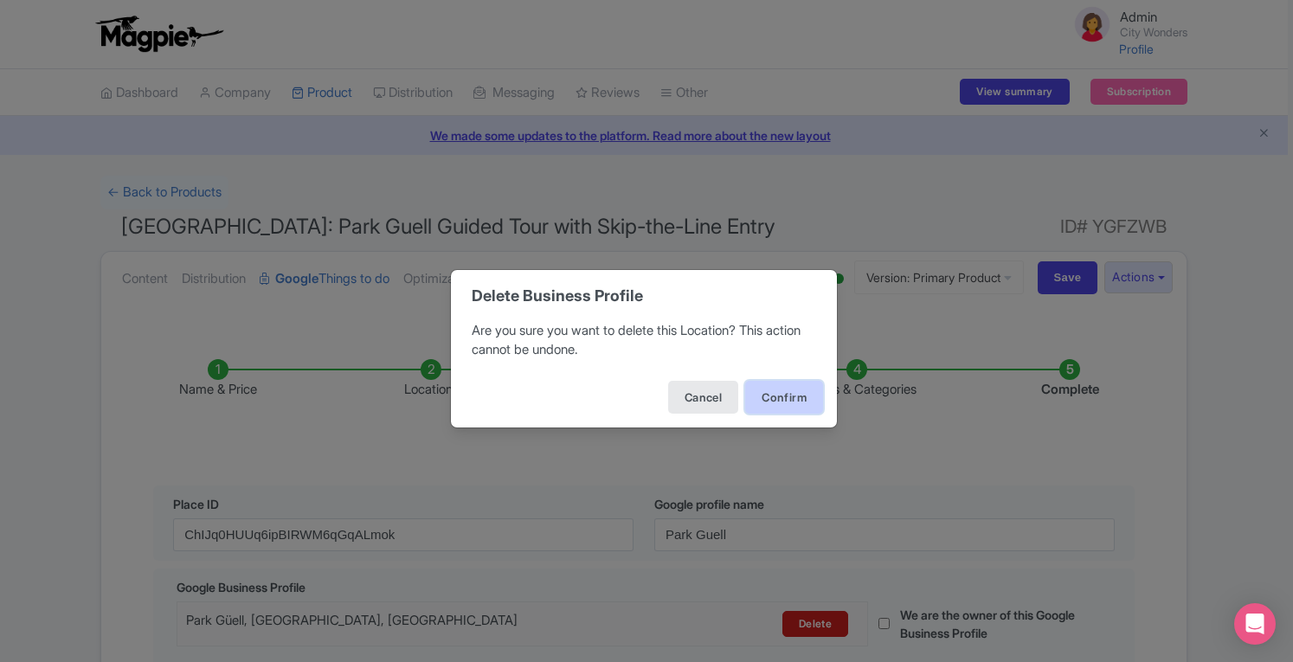
click at [762, 395] on button "Confirm" at bounding box center [784, 397] width 78 height 33
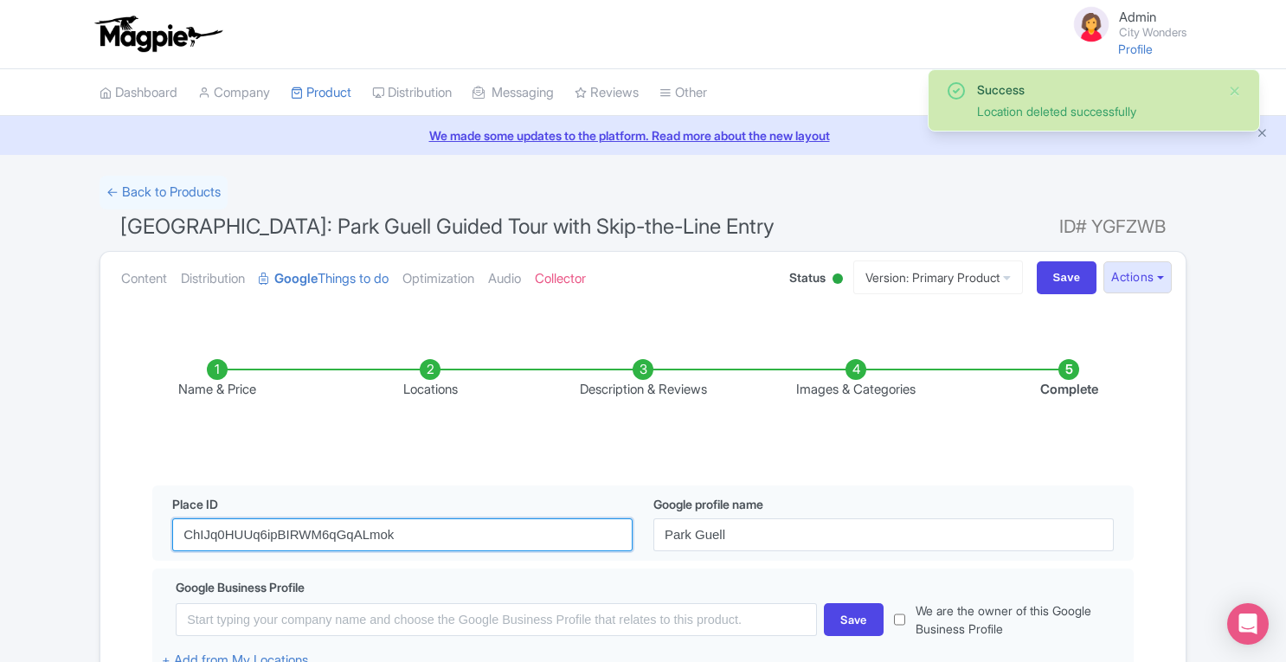
drag, startPoint x: 414, startPoint y: 534, endPoint x: 0, endPoint y: 681, distance: 438.9
click at [0, 661] on html "Admin City Wonders Profile Users Settings Sign out Dashboard Company SST Collec…" at bounding box center [643, 331] width 1286 height 662
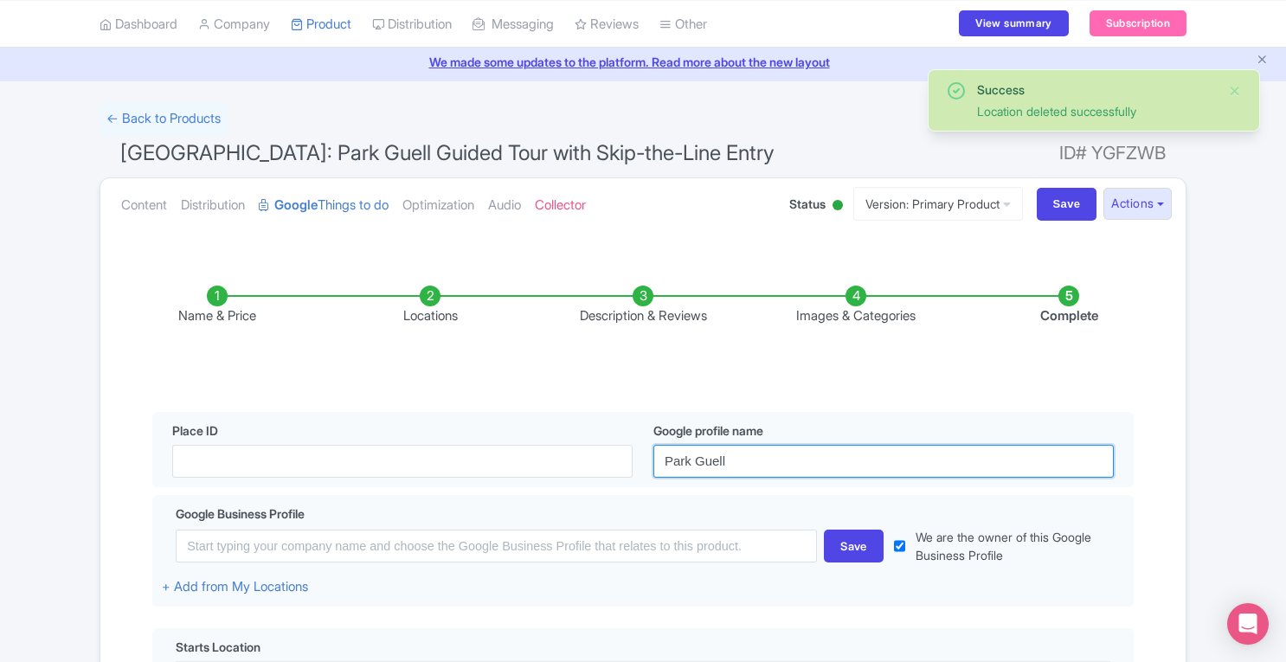
checkbox input "true"
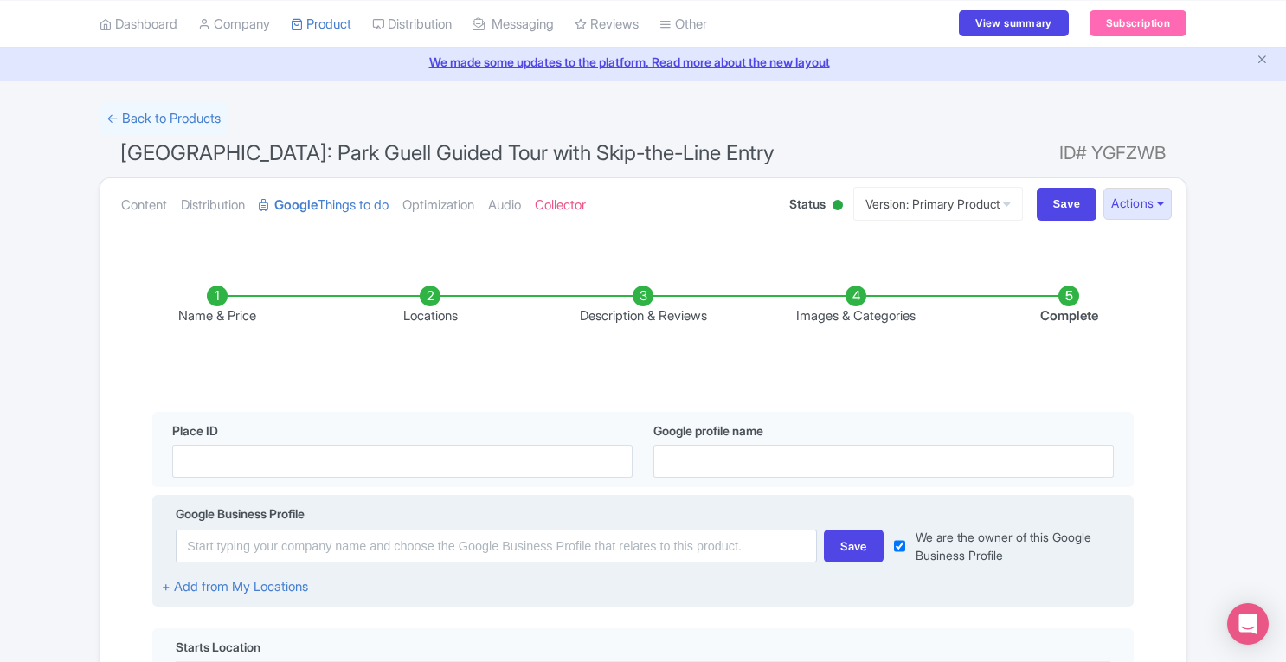
click at [899, 547] on input "checkbox" at bounding box center [899, 546] width 11 height 36
checkbox input "false"
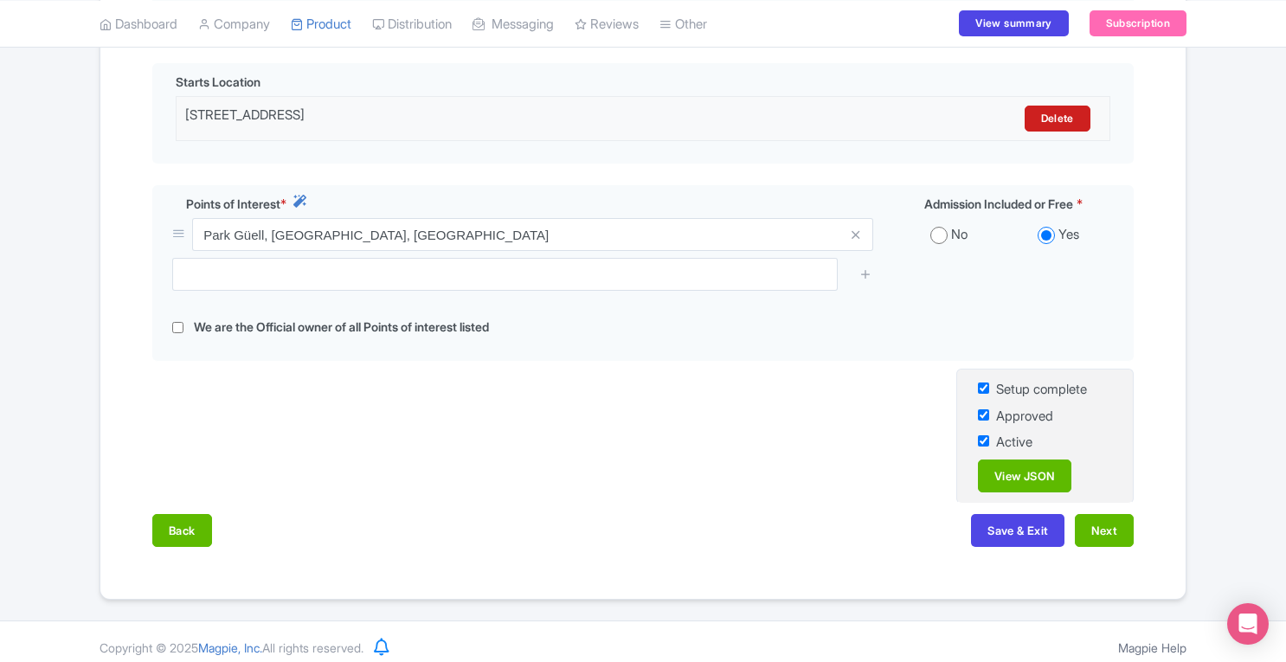
scroll to position [640, 0]
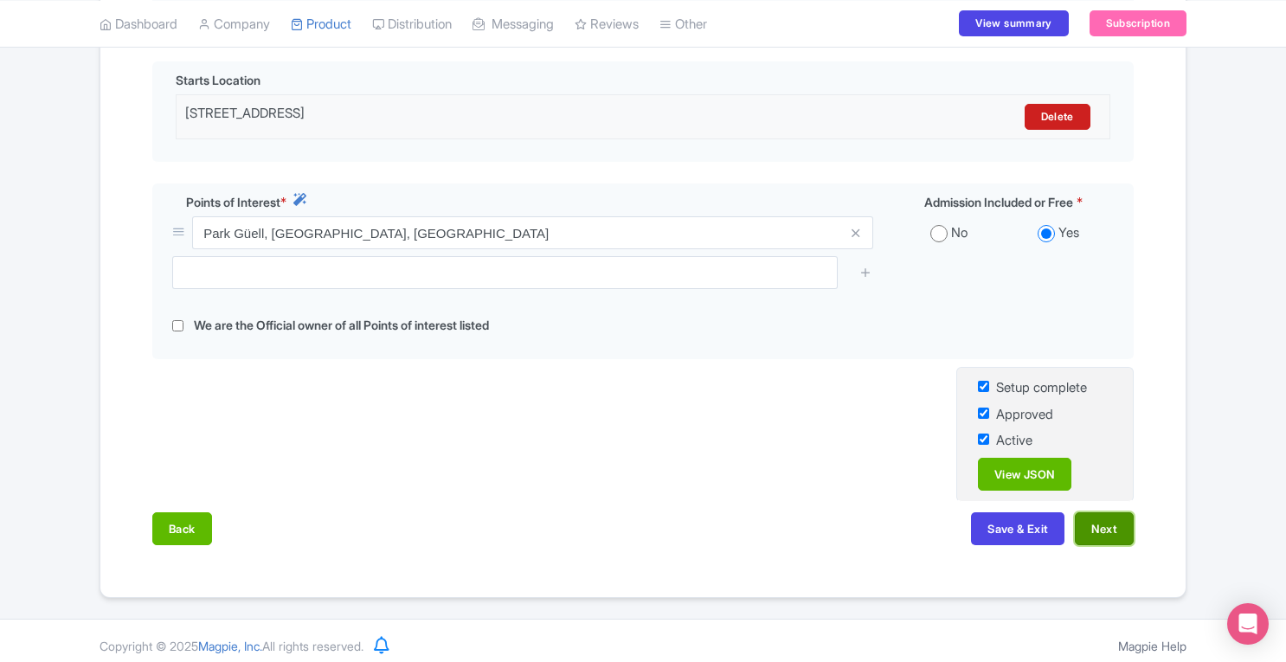
click at [1109, 529] on button "Next" at bounding box center [1104, 528] width 59 height 33
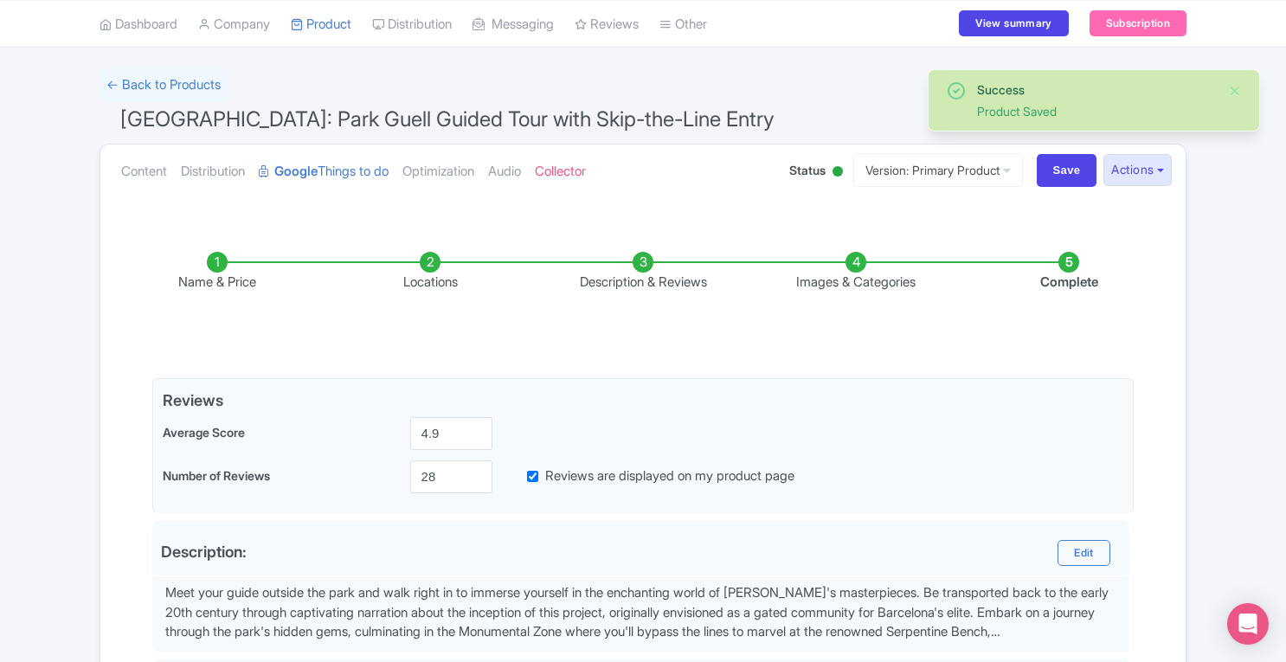
scroll to position [709, 0]
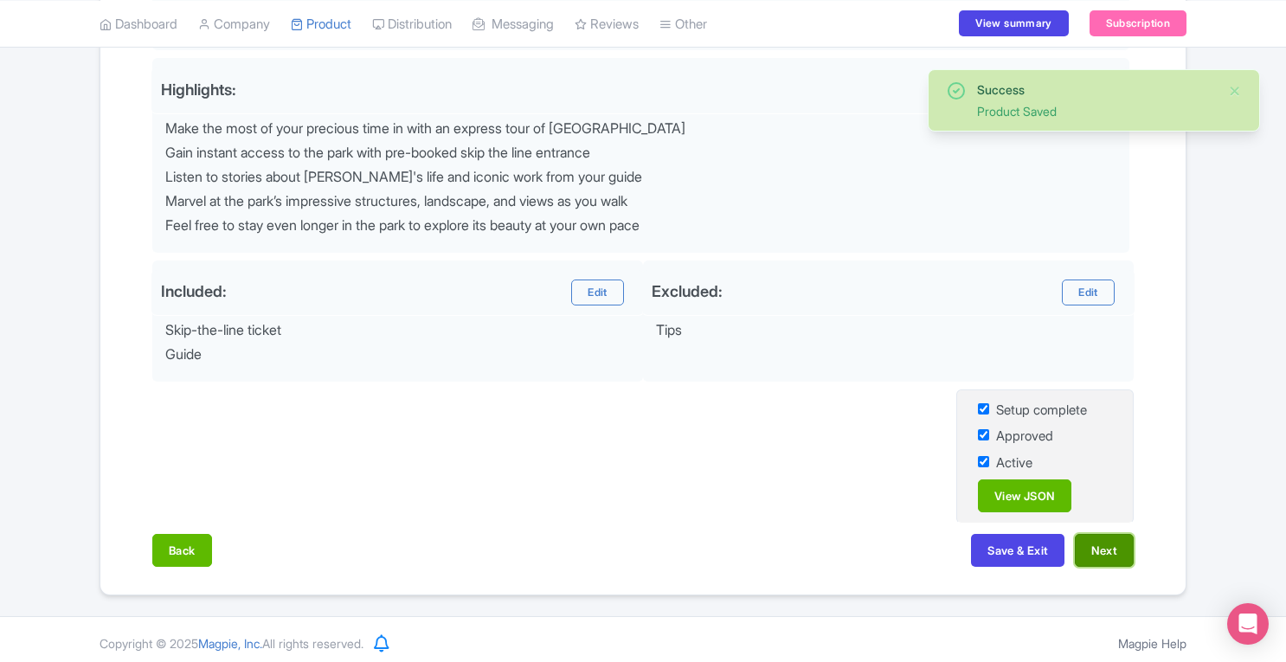
click at [1095, 551] on button "Next" at bounding box center [1104, 550] width 59 height 33
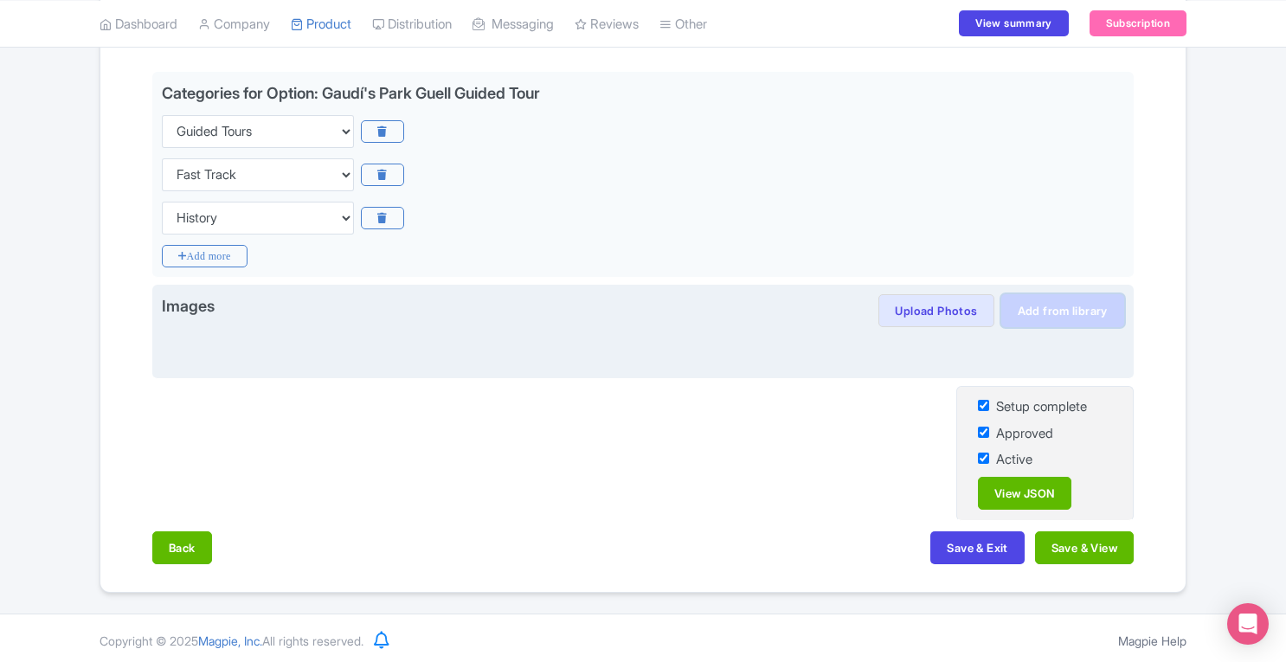
click at [1052, 306] on link "Add from library" at bounding box center [1062, 310] width 123 height 33
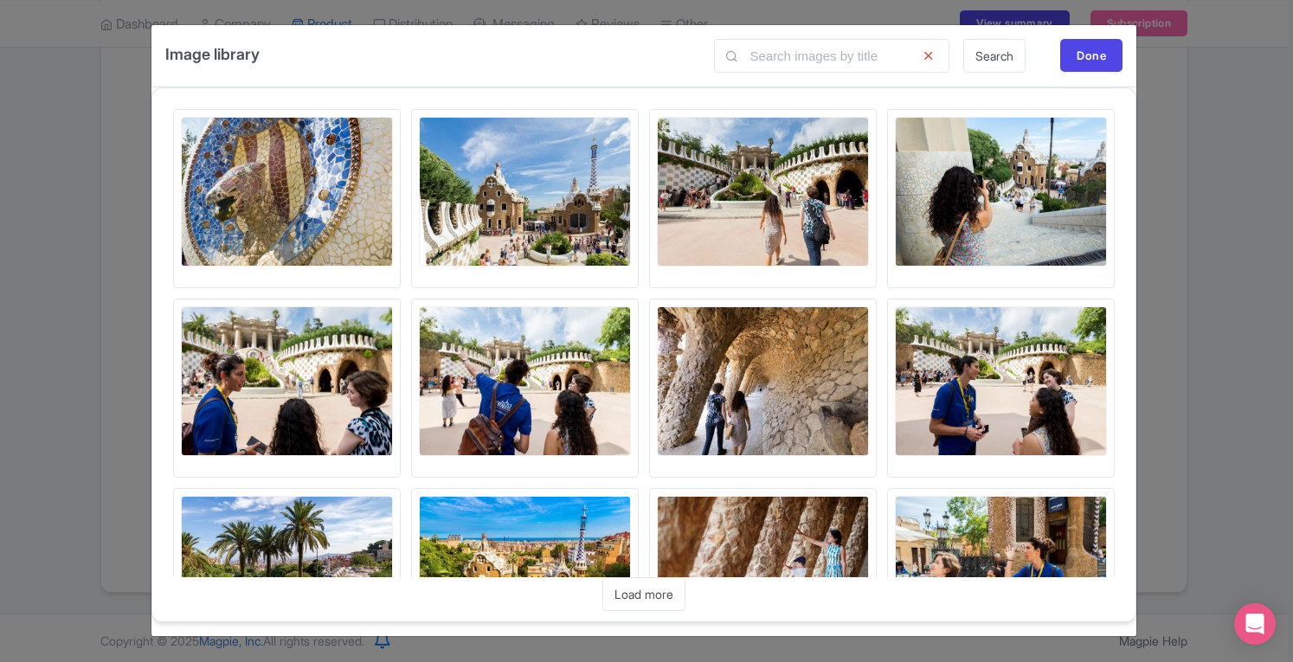
click at [522, 377] on img at bounding box center [525, 381] width 212 height 150
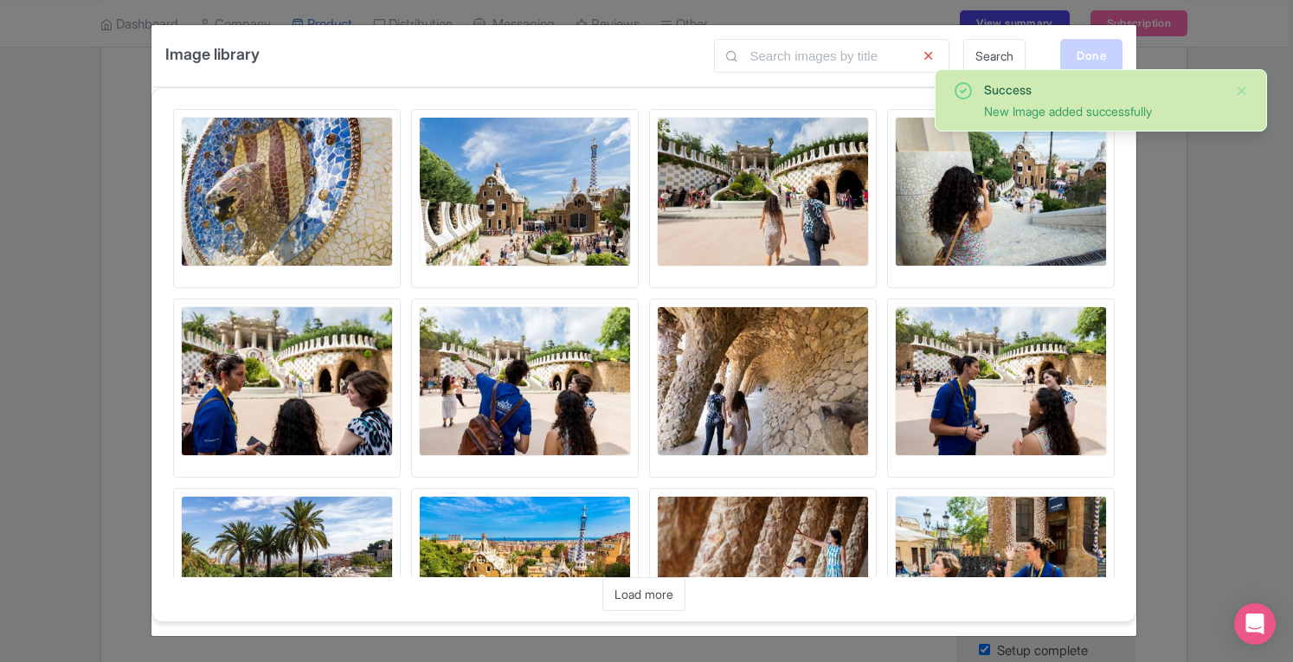
click at [1100, 58] on div "Done" at bounding box center [1091, 55] width 62 height 33
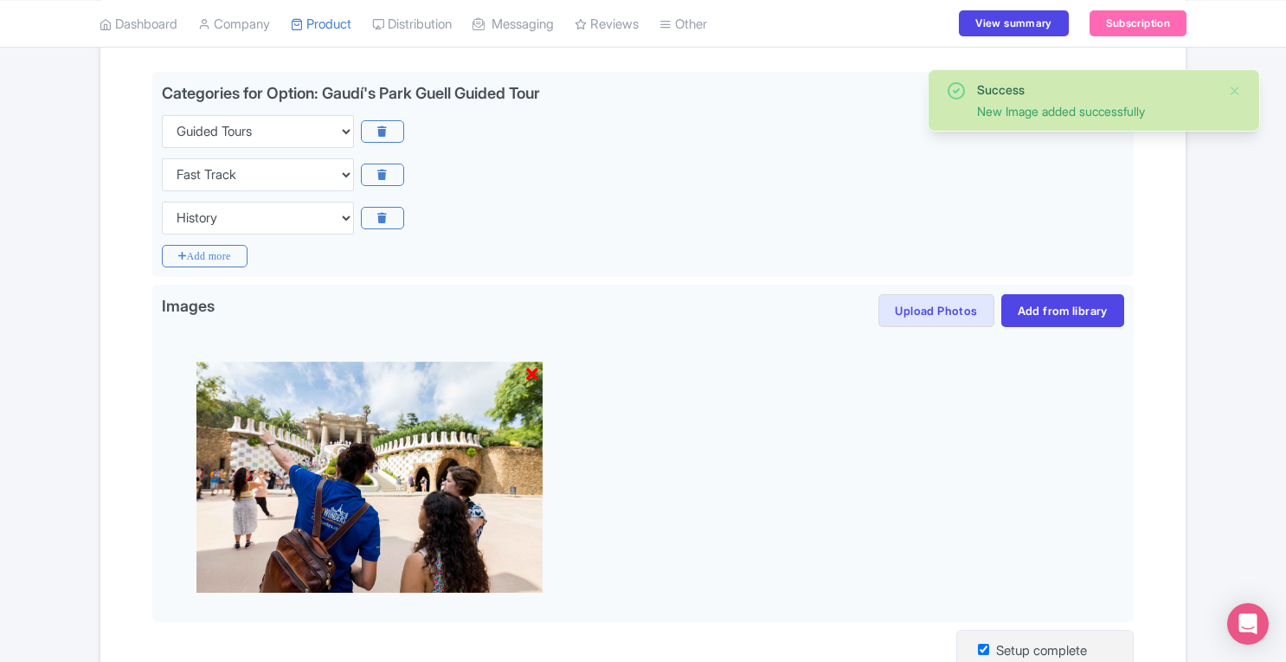
scroll to position [658, 0]
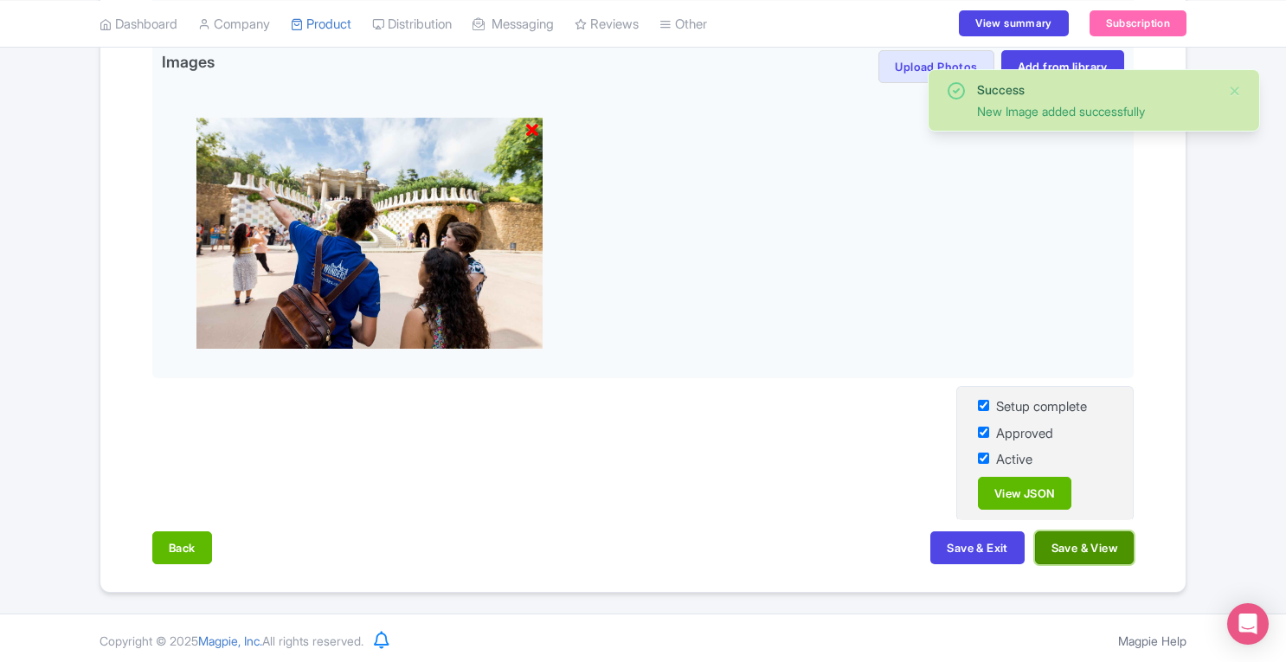
click at [1097, 546] on button "Save & View" at bounding box center [1084, 547] width 99 height 33
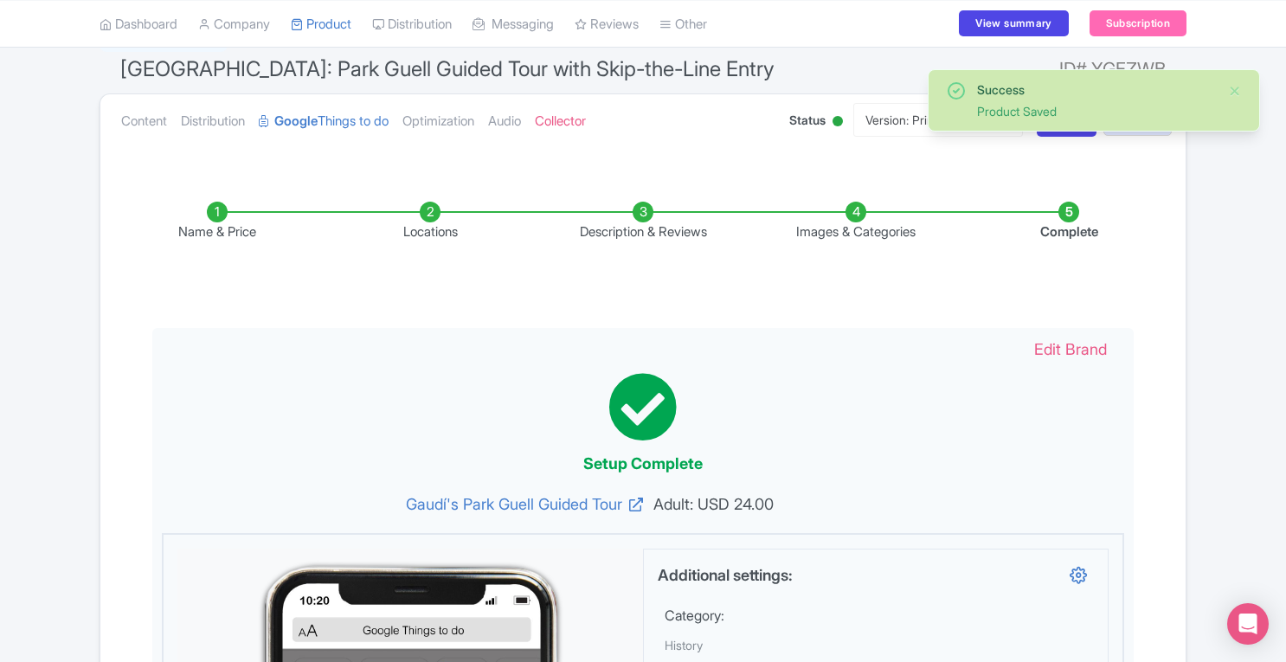
scroll to position [0, 0]
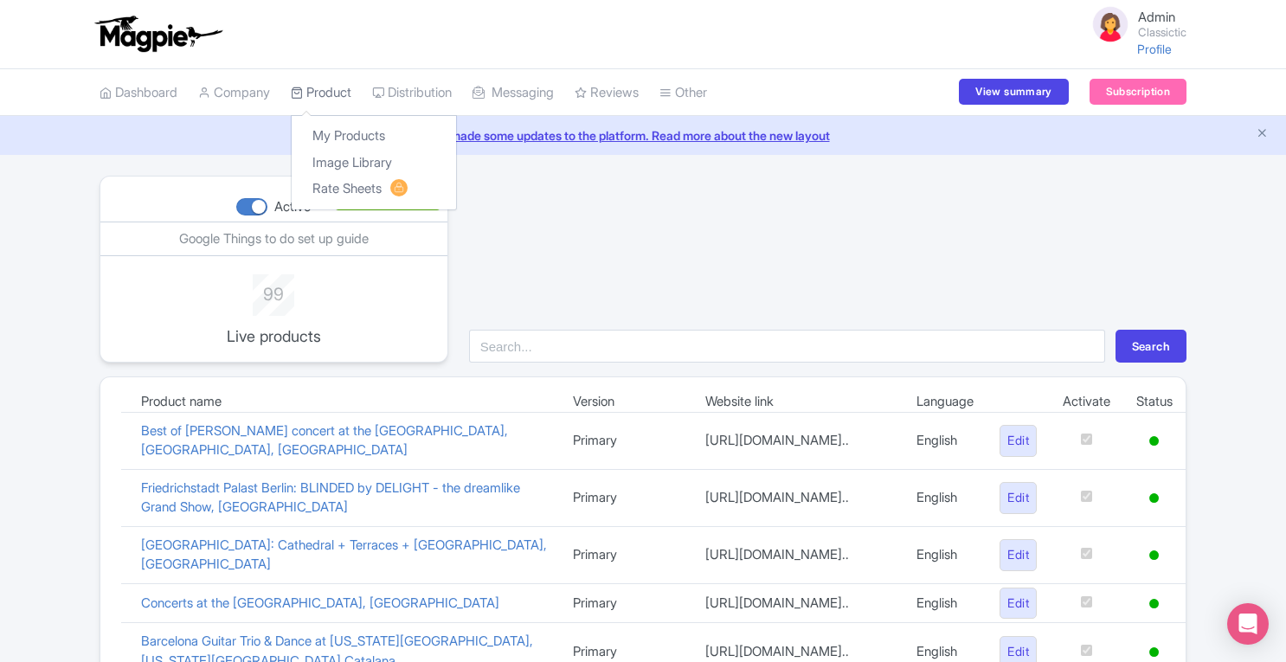
click at [337, 87] on link "Product" at bounding box center [321, 93] width 61 height 48
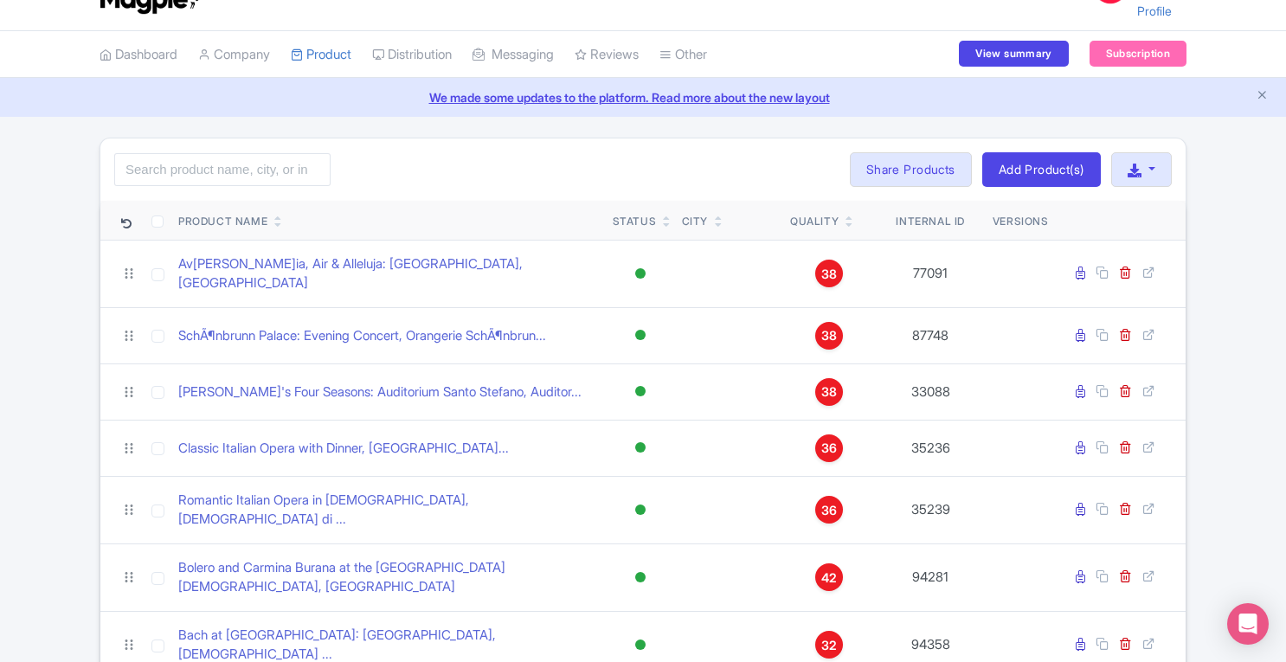
scroll to position [29, 0]
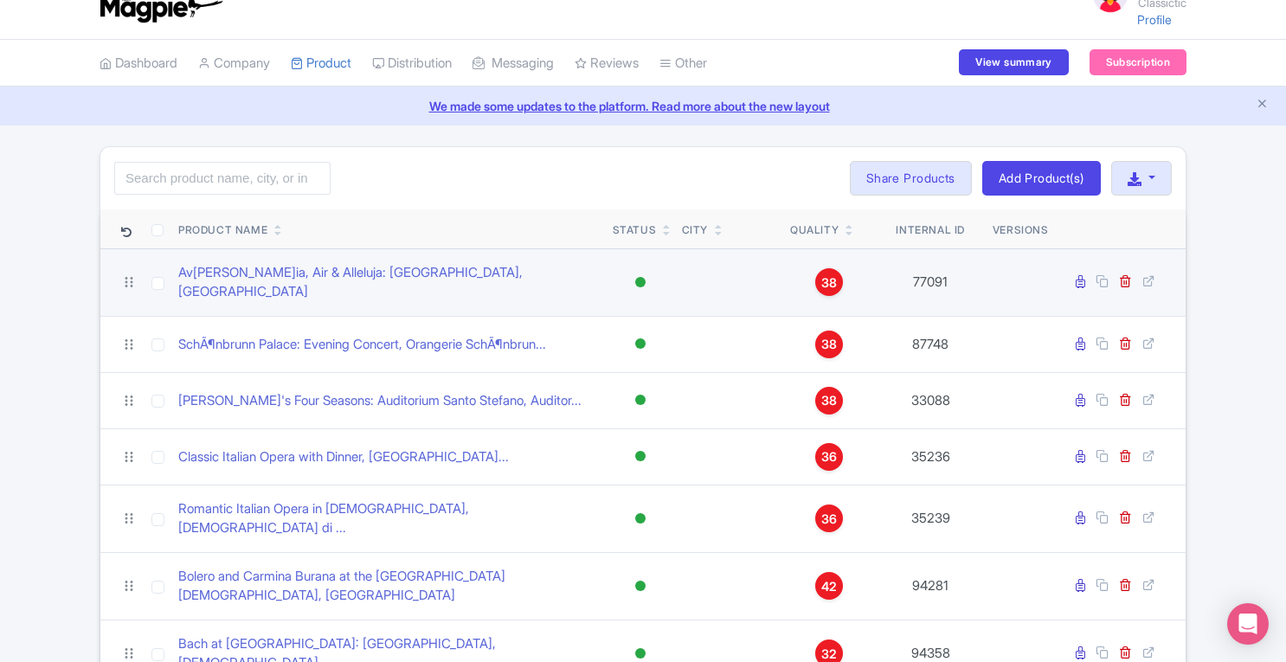
click at [838, 278] on div "38" at bounding box center [829, 282] width 28 height 28
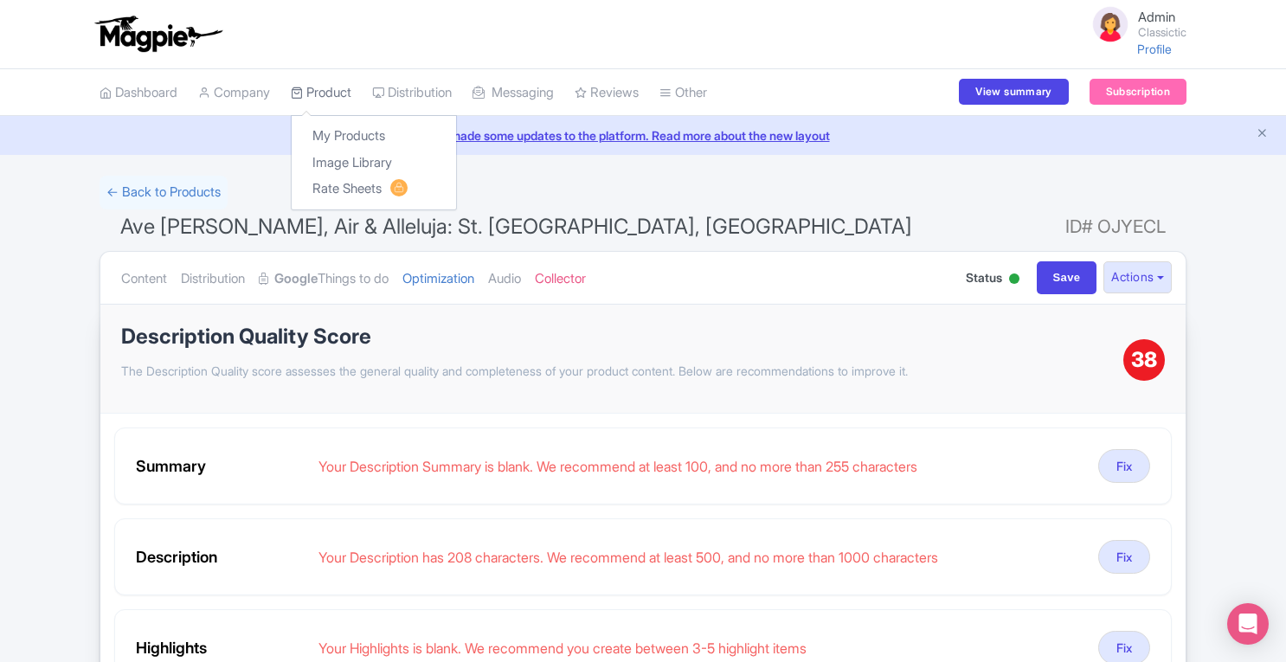
click at [337, 93] on link "Product" at bounding box center [321, 93] width 61 height 48
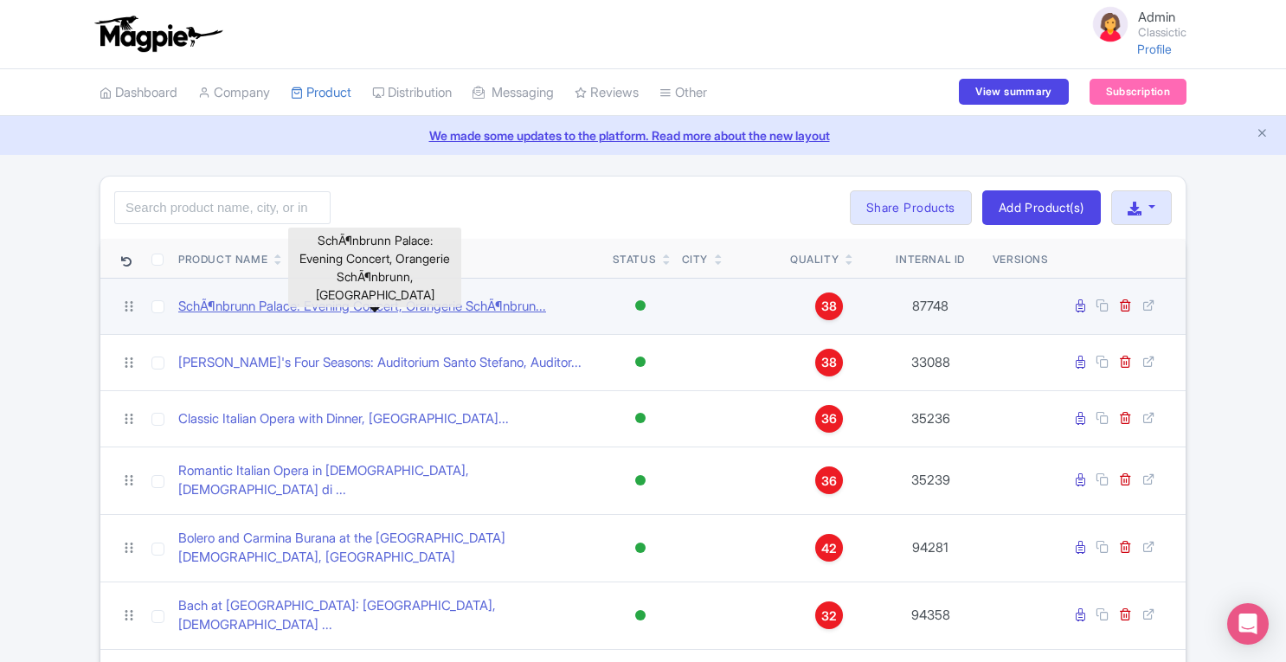
click at [291, 306] on link "SchÃ¶nbrunn Palace: Evening Concert, Orangerie SchÃ¶nbrun..." at bounding box center [362, 307] width 368 height 20
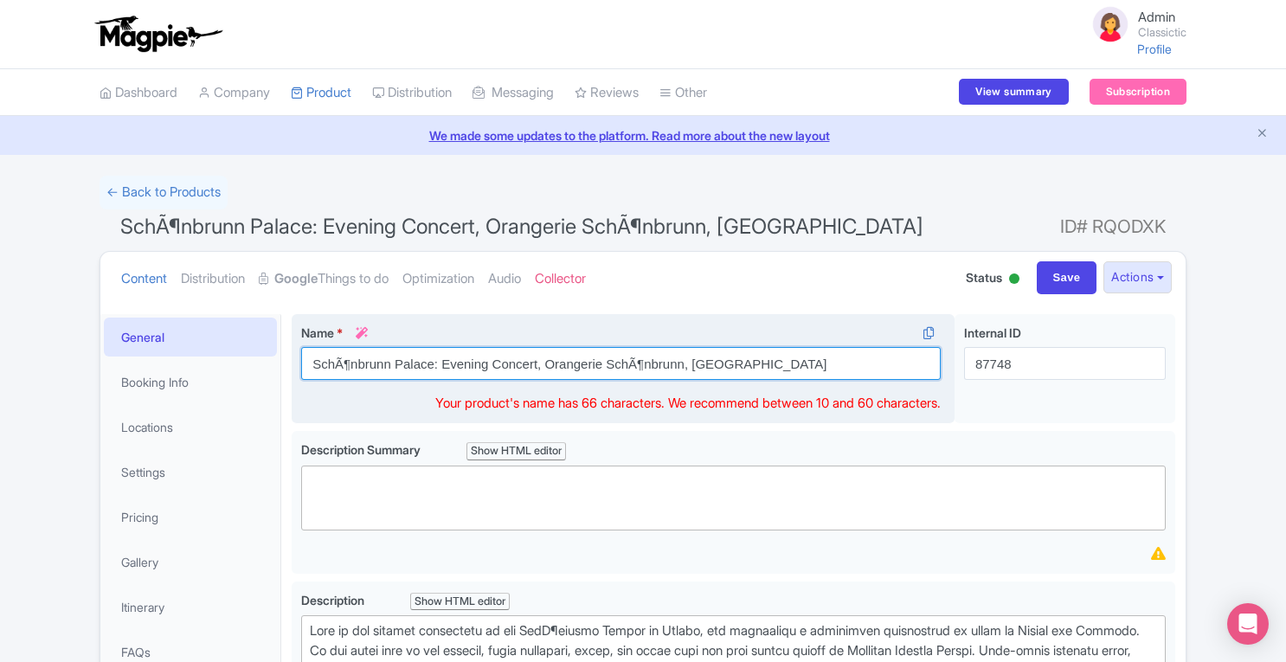
drag, startPoint x: 692, startPoint y: 362, endPoint x: 761, endPoint y: 363, distance: 69.2
click at [761, 363] on input "SchÃ¶nbrunn Palace: Evening Concert, Orangerie SchÃ¶nbrunn, [GEOGRAPHIC_DATA]" at bounding box center [620, 363] width 639 height 33
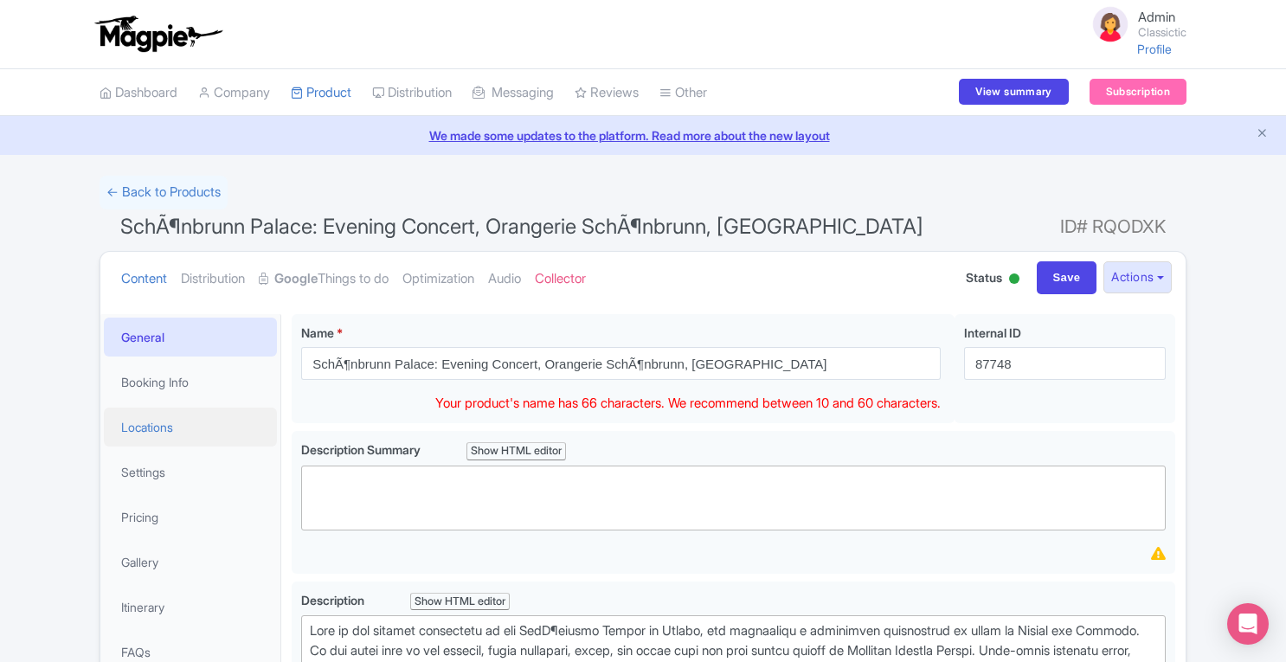
click at [185, 414] on link "Locations" at bounding box center [190, 427] width 173 height 39
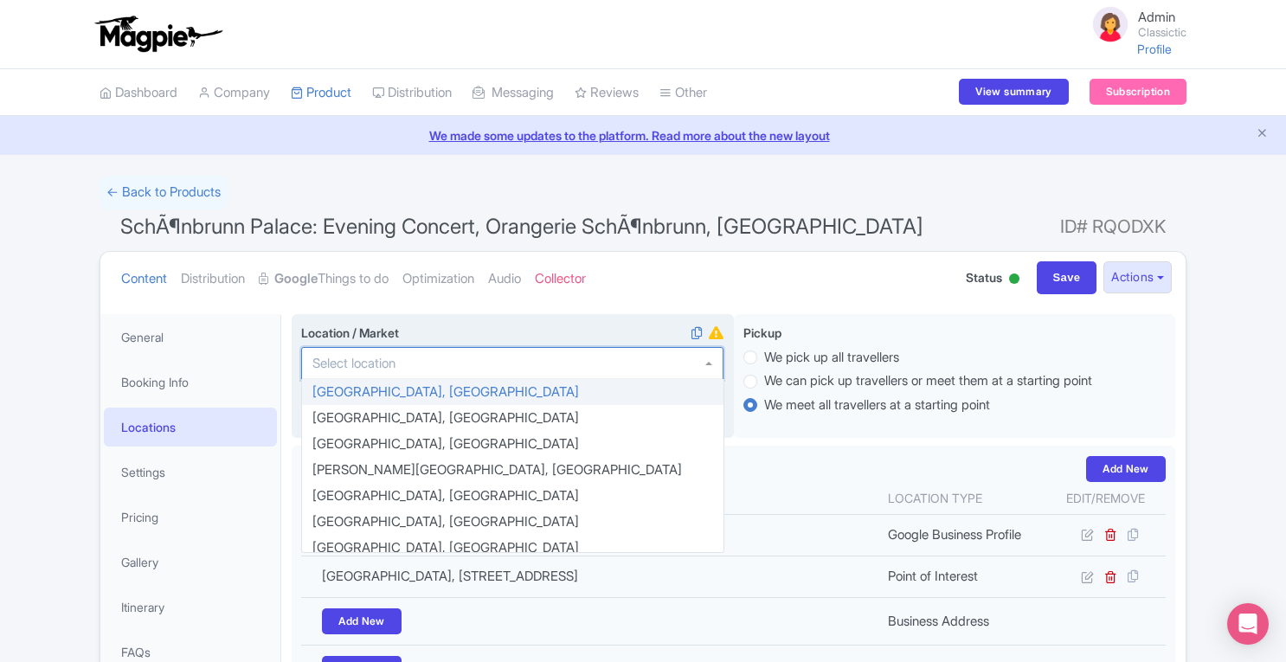
click at [443, 363] on div at bounding box center [512, 363] width 422 height 33
paste input "[GEOGRAPHIC_DATA]"
type input "[GEOGRAPHIC_DATA]"
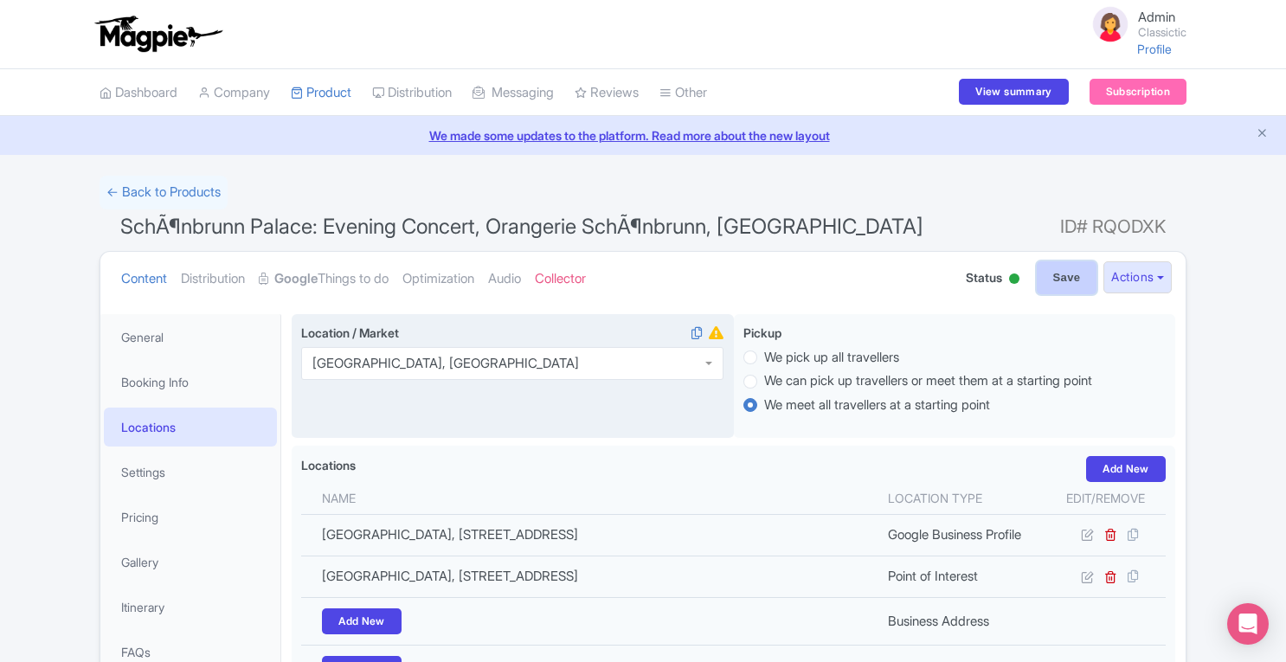
click at [1074, 282] on input "Save" at bounding box center [1067, 277] width 61 height 33
type input "Saving..."
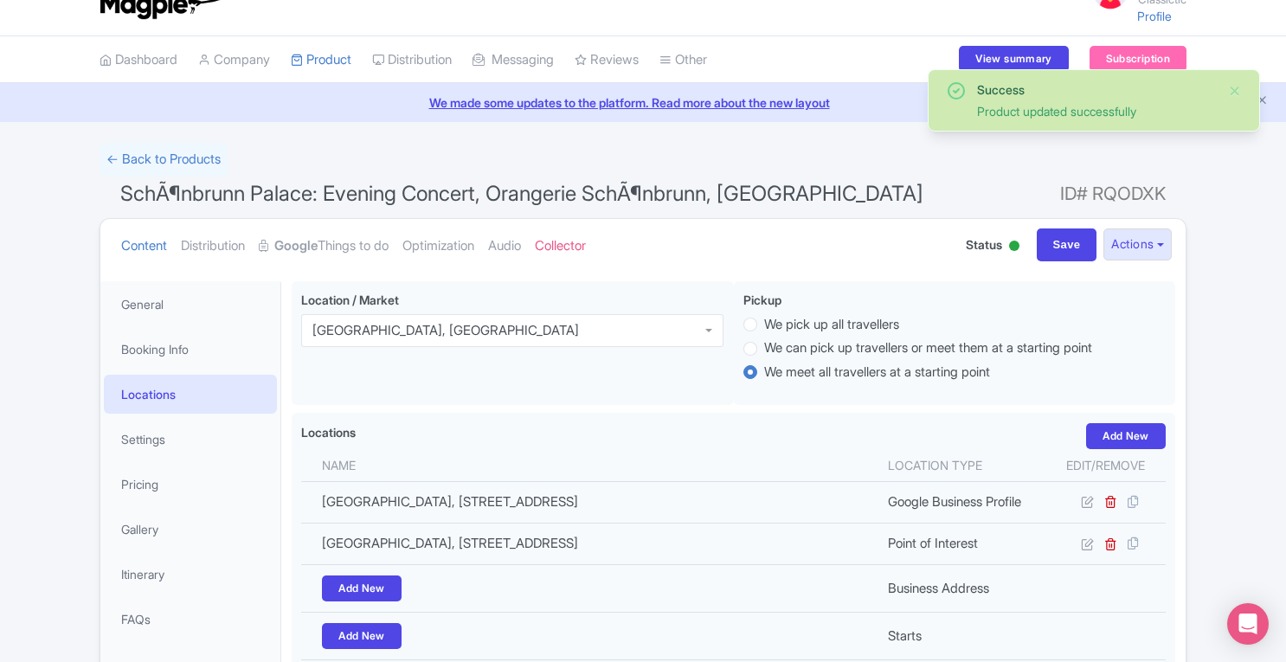
scroll to position [16, 0]
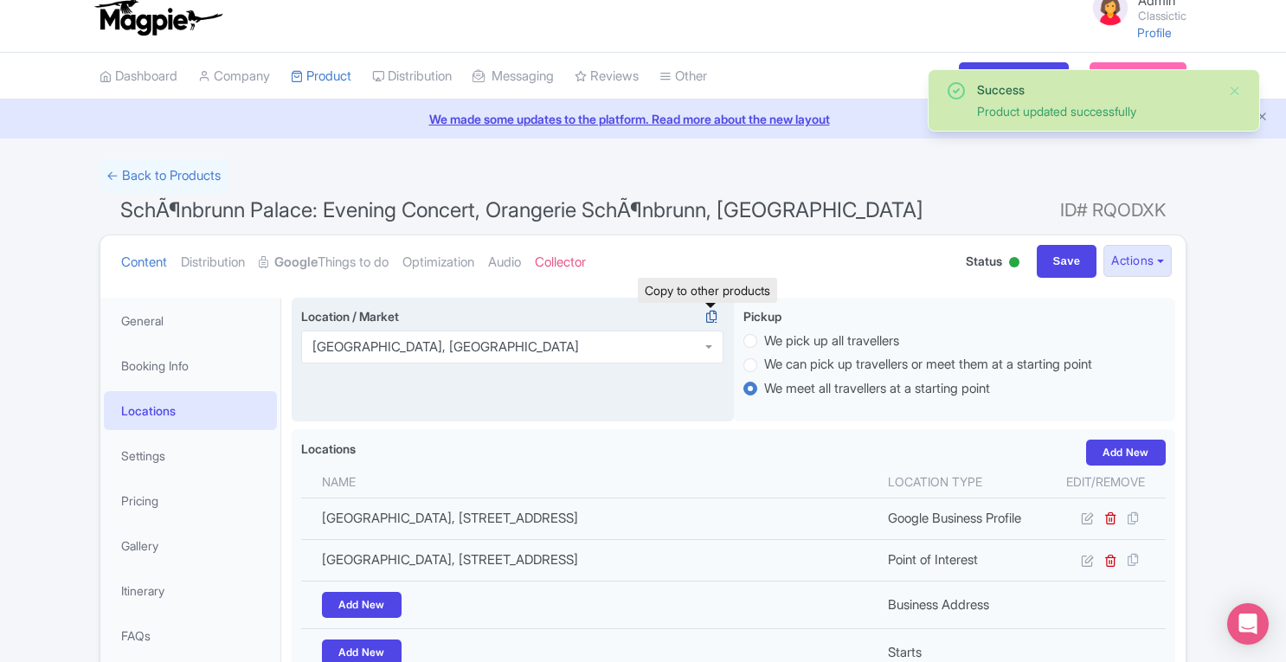
click at [713, 314] on icon at bounding box center [711, 317] width 24 height 16
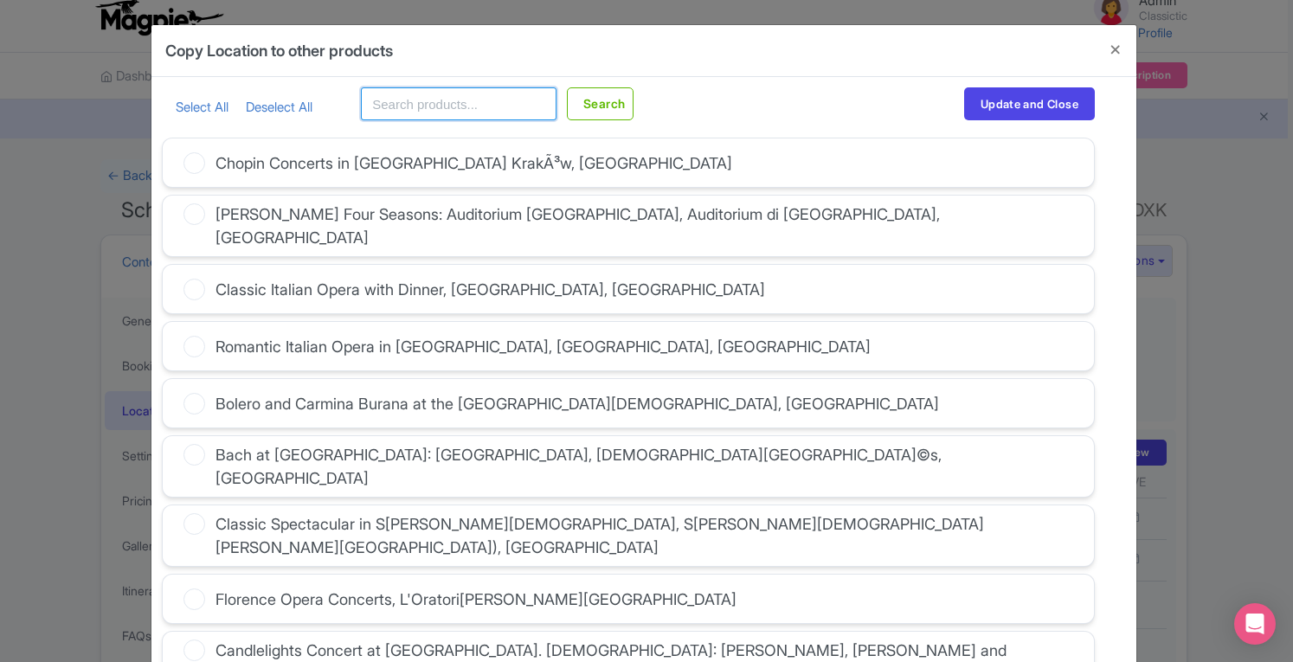
click at [410, 106] on input "text" at bounding box center [459, 103] width 196 height 33
paste input "Vienna"
type input "[GEOGRAPHIC_DATA]"
click at [604, 111] on button "Search" at bounding box center [600, 103] width 67 height 33
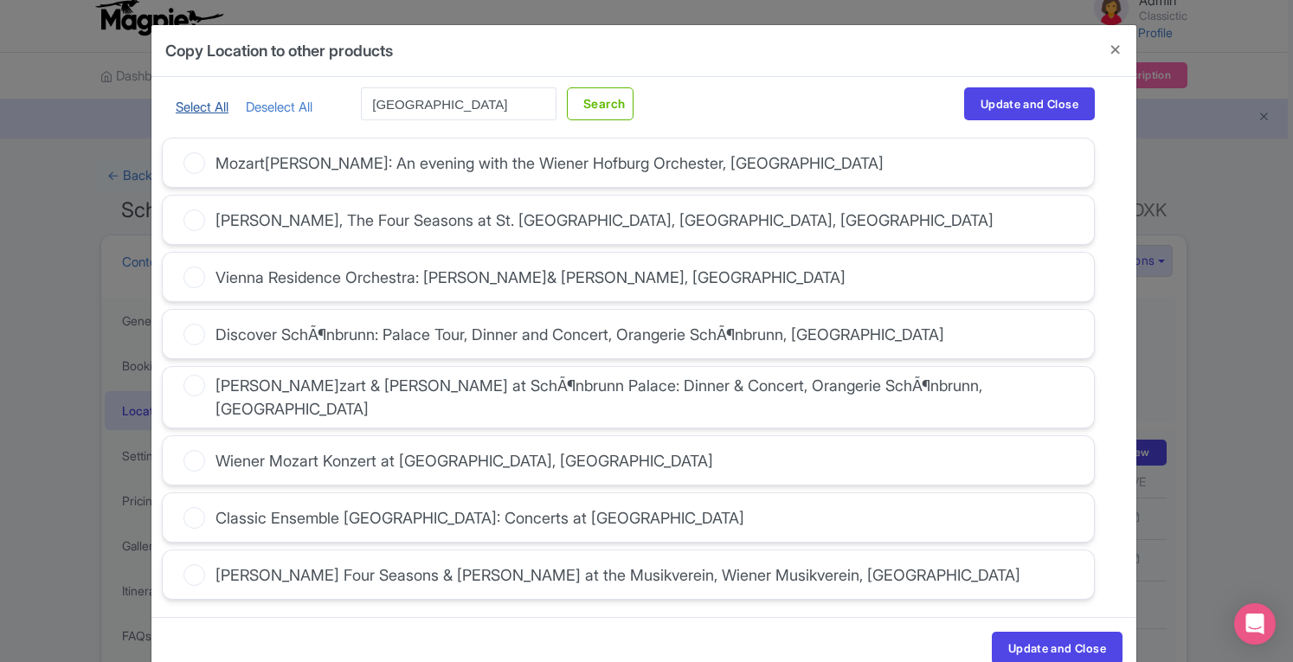
click at [196, 107] on link "Select All" at bounding box center [202, 107] width 53 height 16
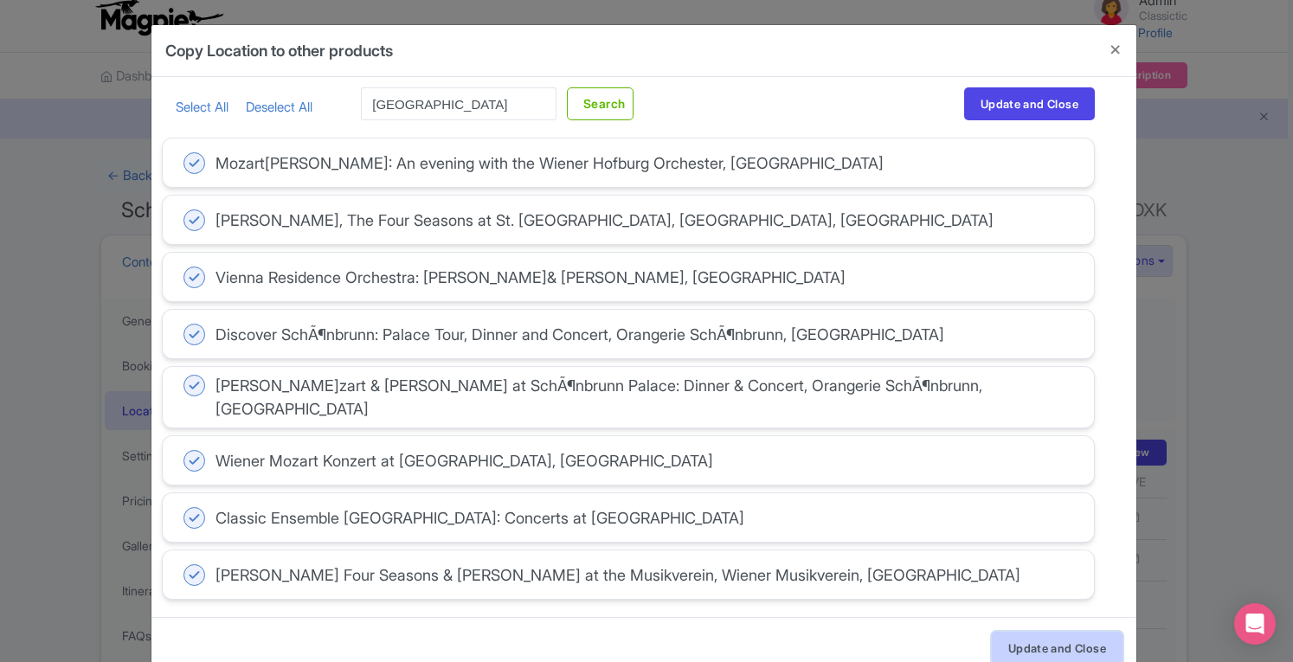
click at [1019, 638] on button "Update and Close" at bounding box center [1057, 648] width 131 height 33
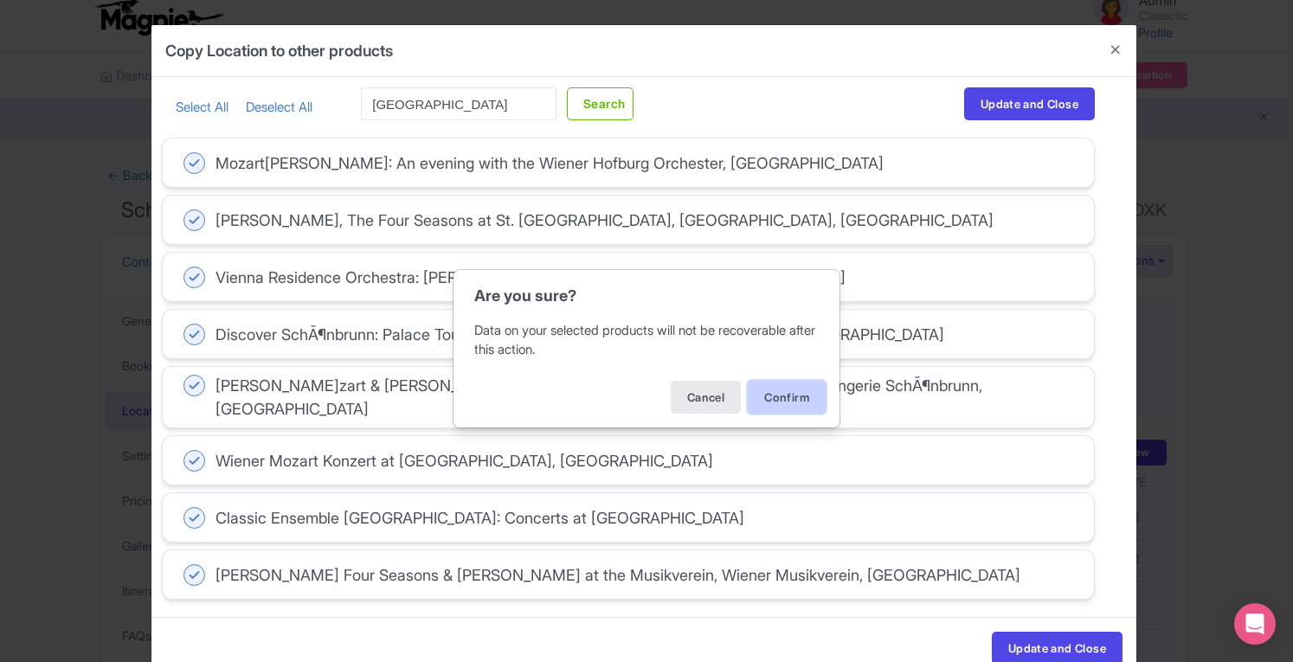
click at [805, 407] on button "Confirm" at bounding box center [787, 397] width 78 height 33
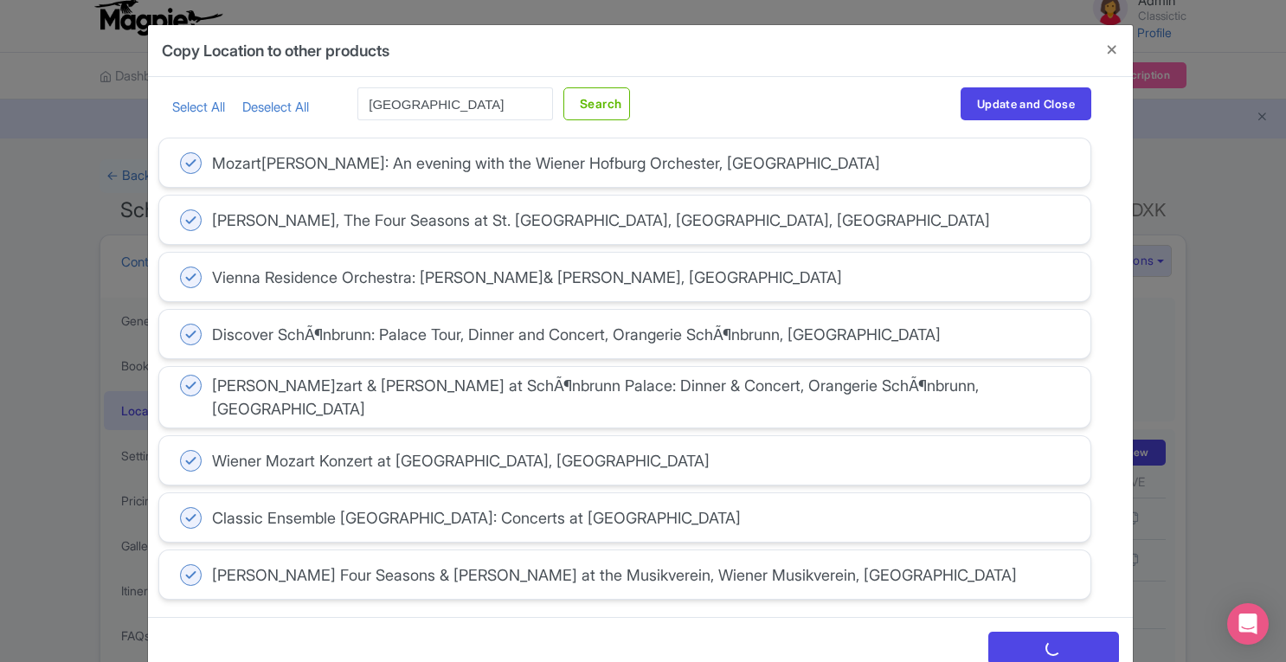
scroll to position [0, 0]
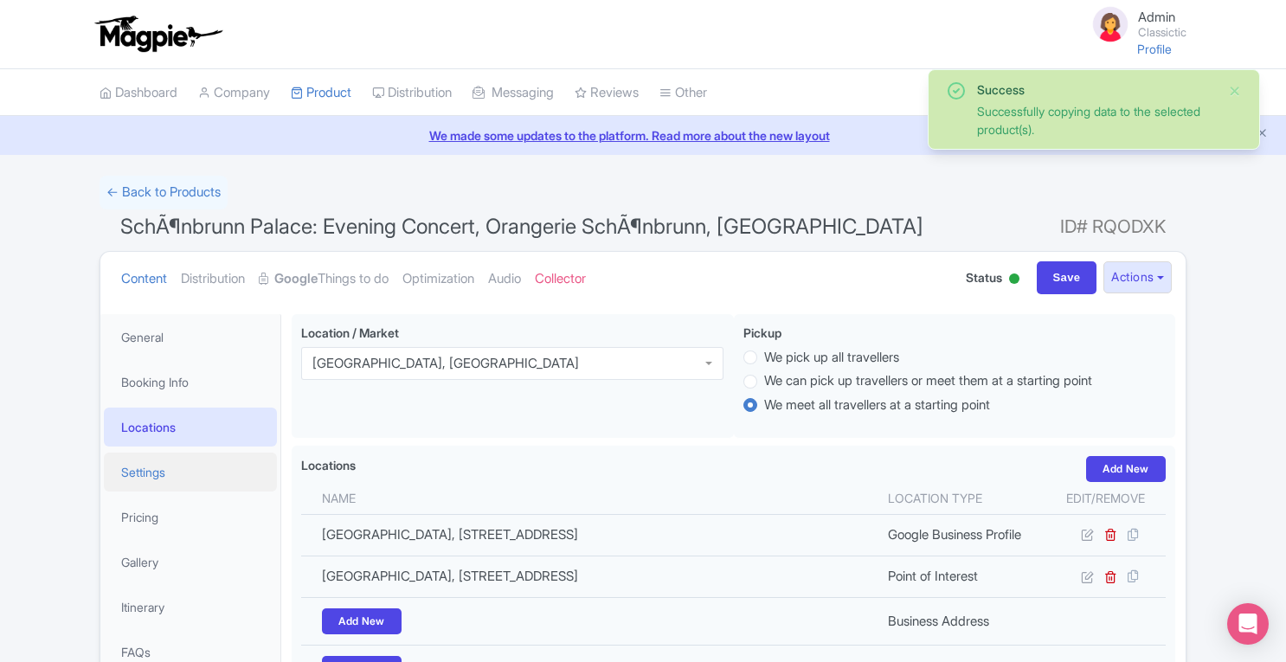
click at [162, 472] on link "Settings" at bounding box center [190, 471] width 173 height 39
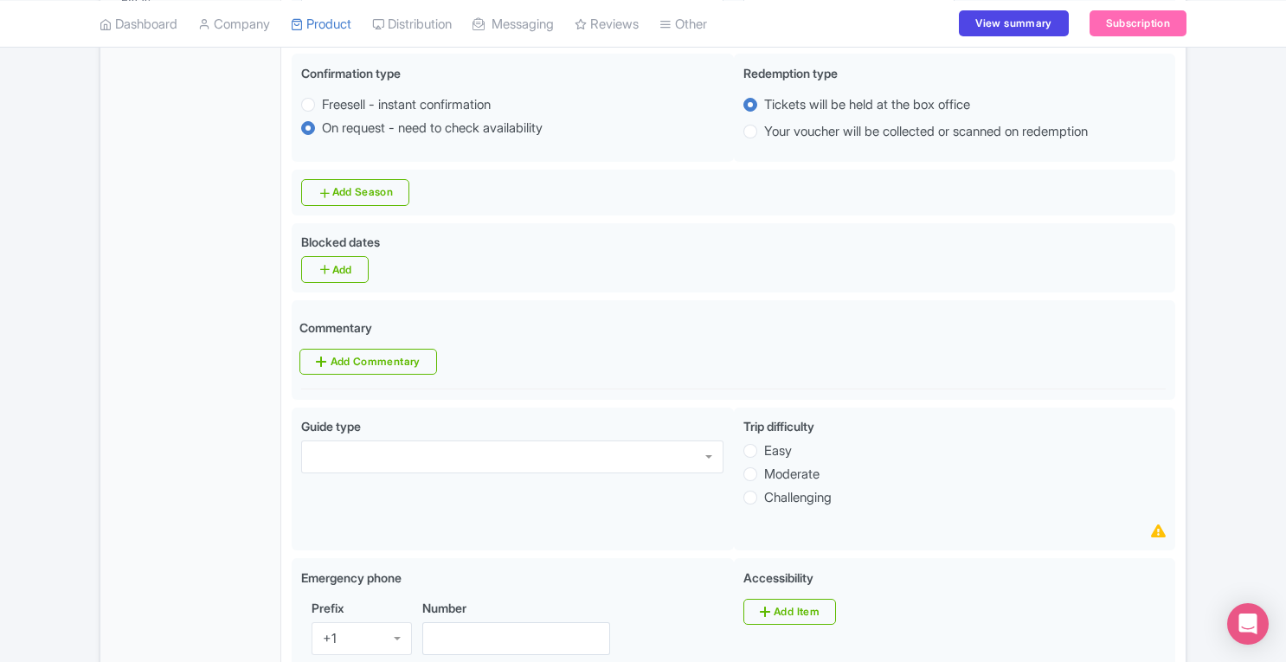
scroll to position [702, 0]
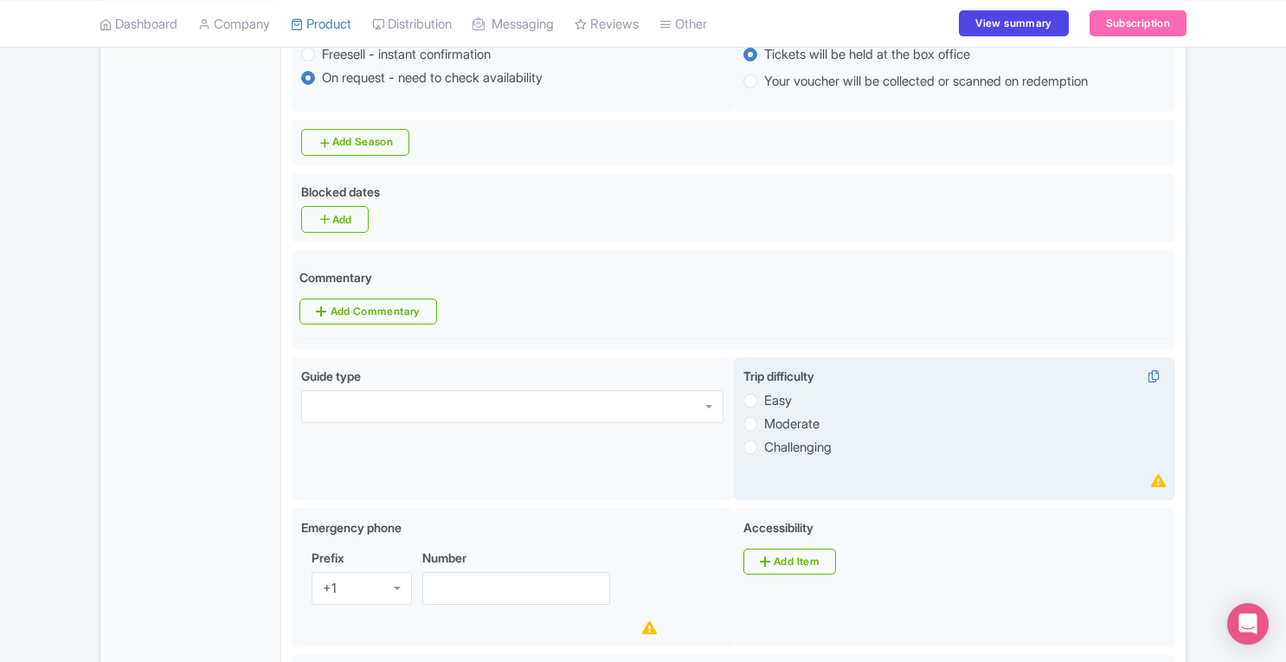
click at [764, 401] on label "Easy" at bounding box center [778, 401] width 28 height 20
click at [764, 401] on input "Easy" at bounding box center [772, 398] width 17 height 17
radio input "true"
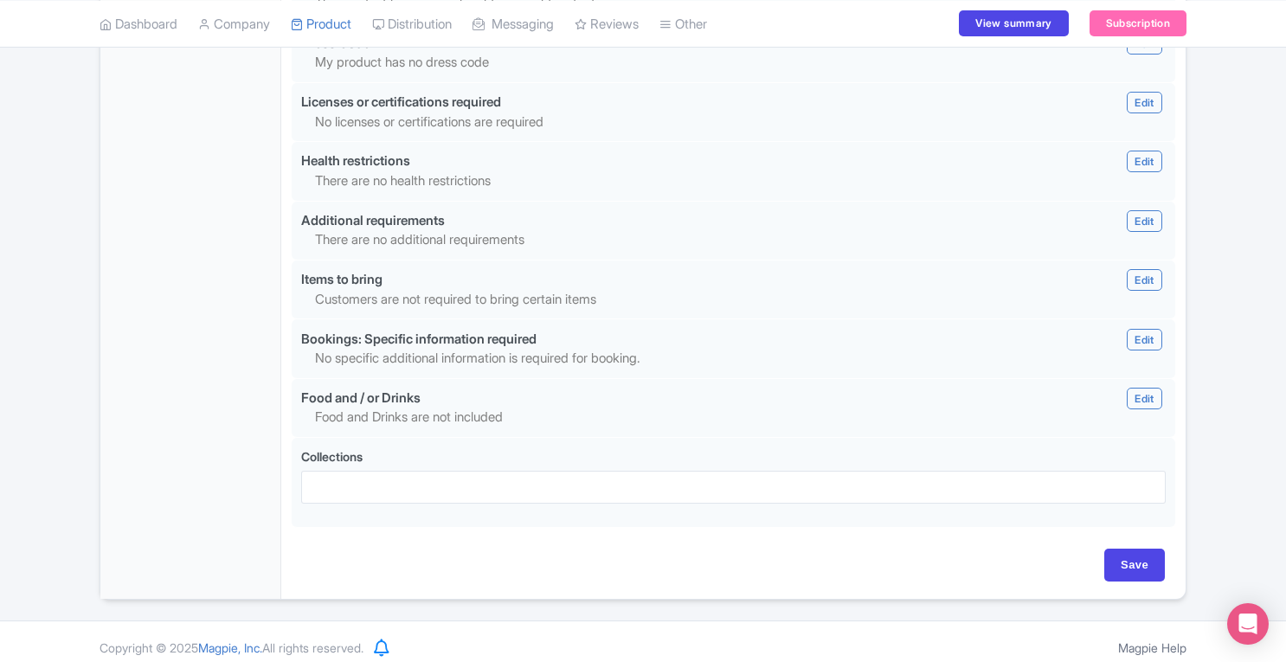
scroll to position [1640, 0]
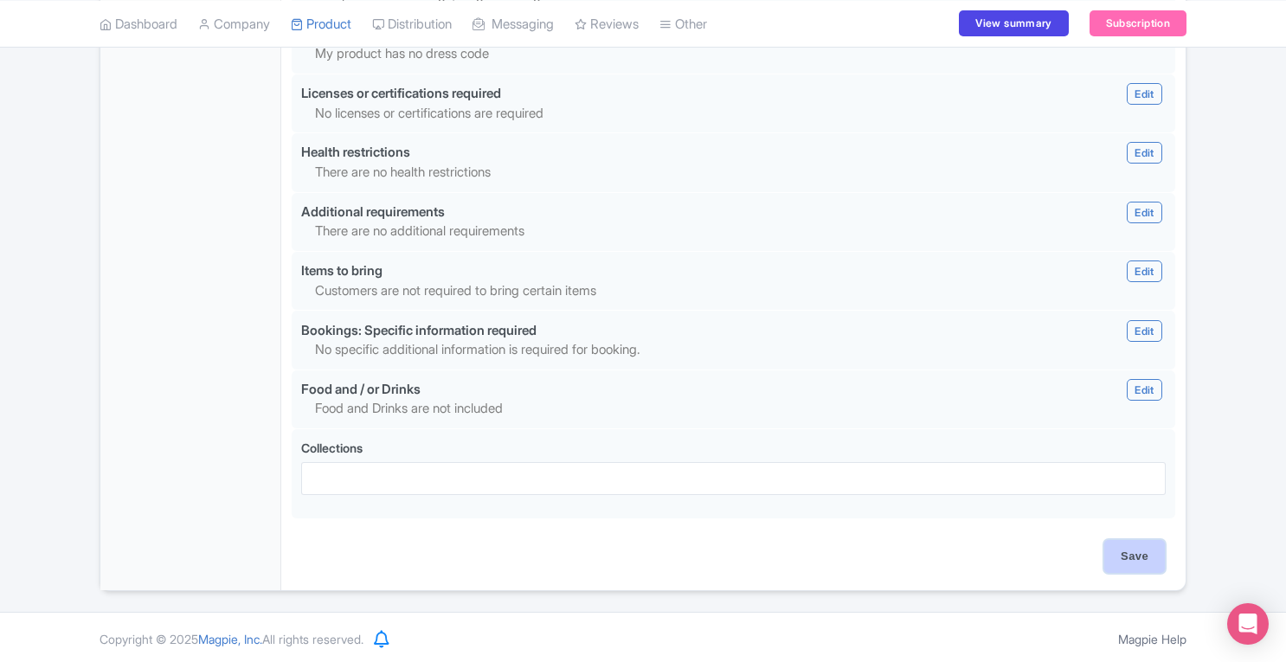
click at [1115, 563] on input "Save" at bounding box center [1134, 556] width 61 height 33
type input "Saving..."
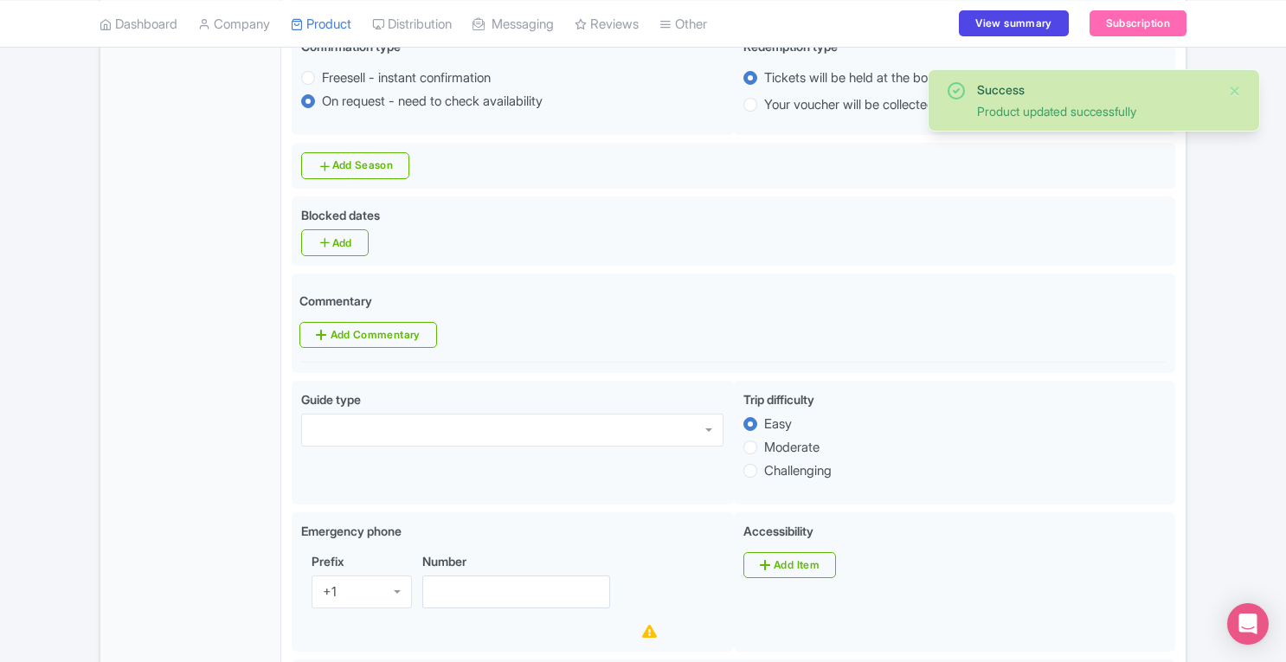
scroll to position [690, 0]
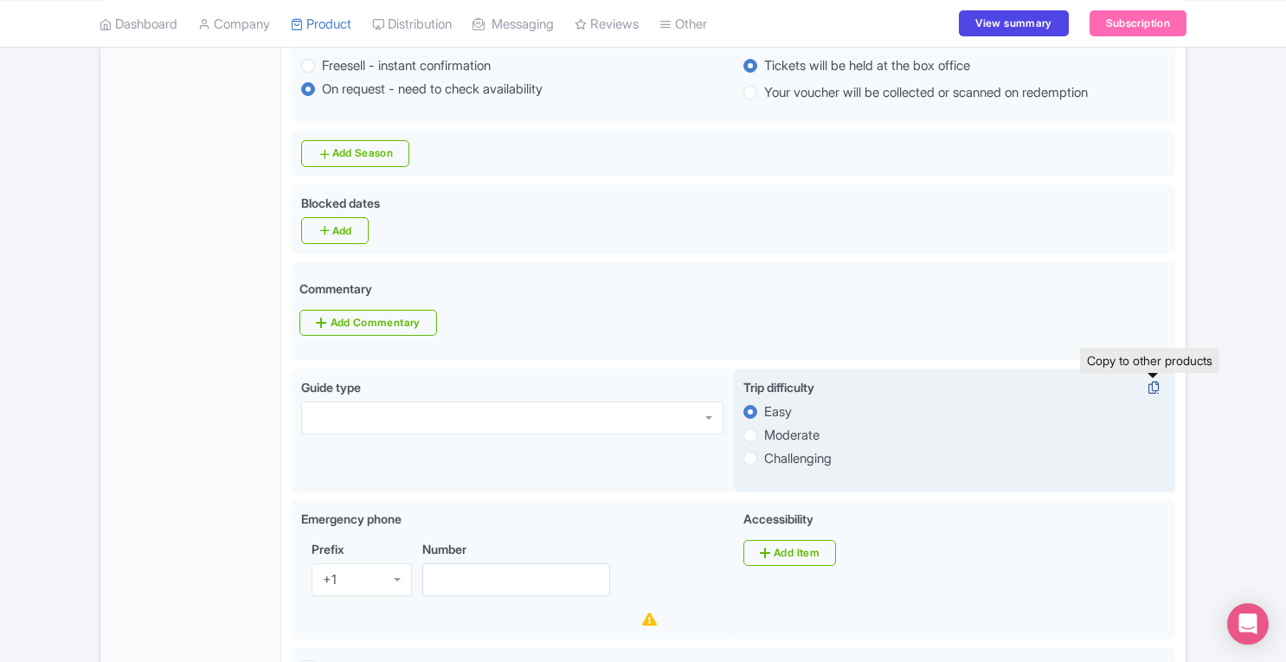
click at [1155, 390] on icon at bounding box center [1153, 388] width 24 height 16
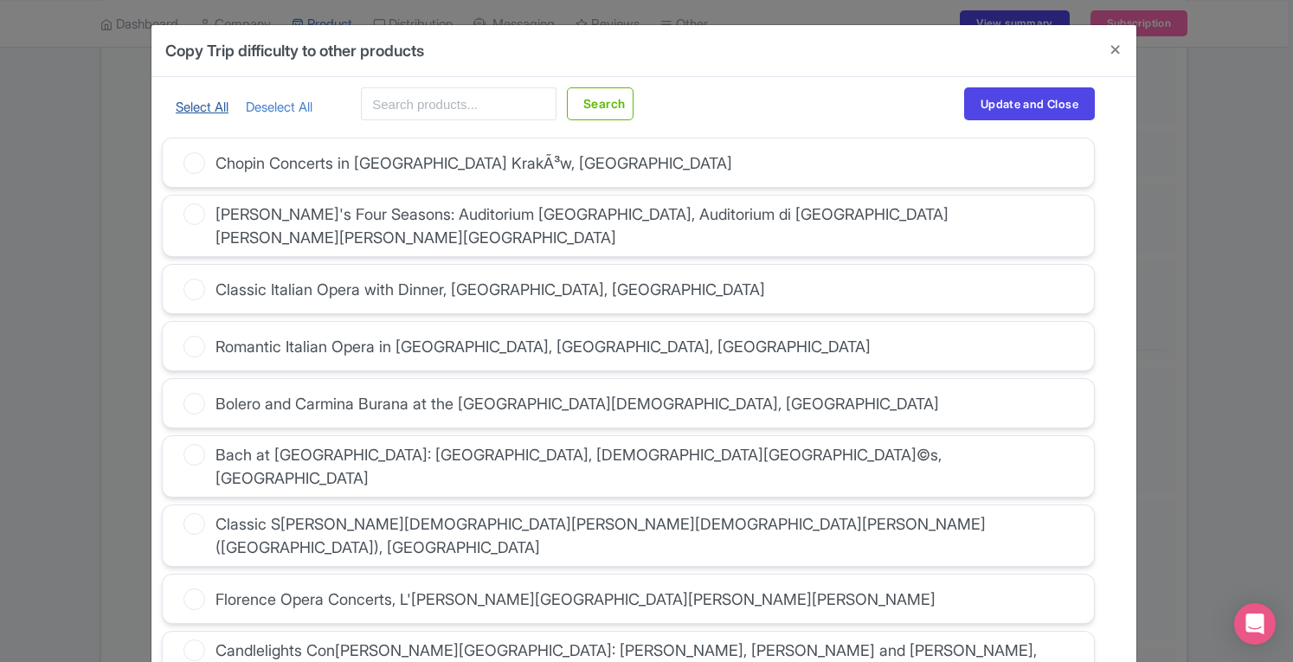
click at [202, 105] on link "Select All" at bounding box center [202, 107] width 53 height 16
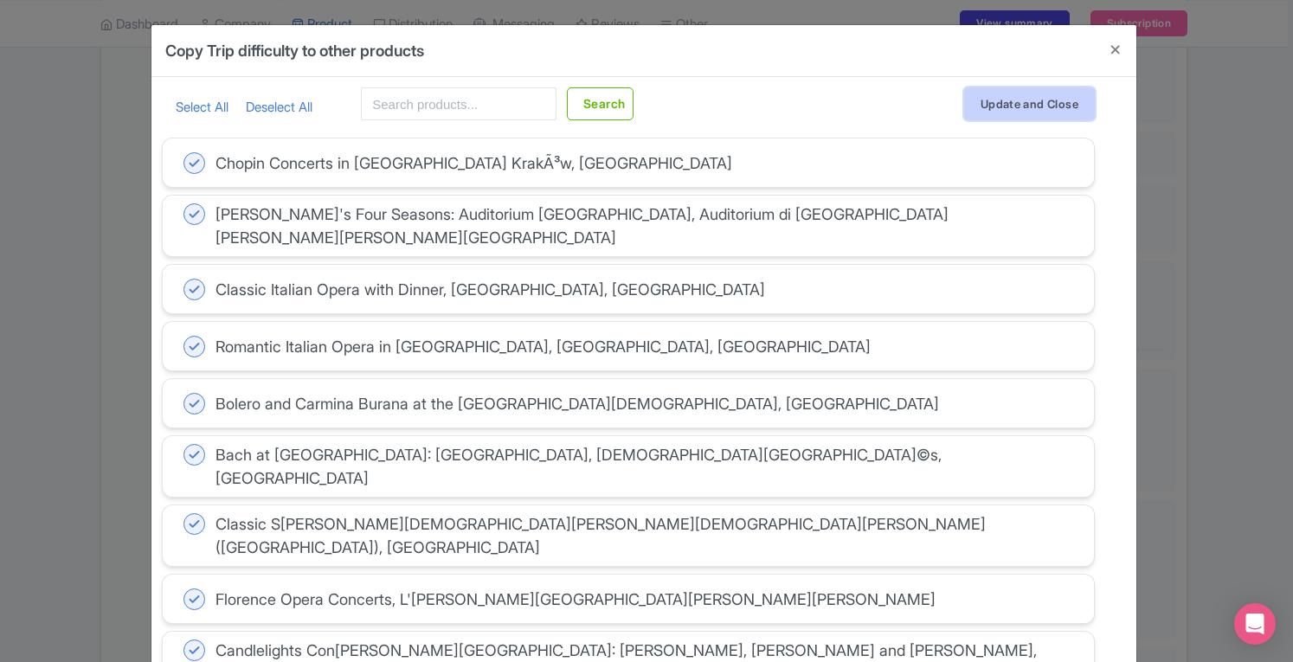
click at [966, 102] on button "Update and Close" at bounding box center [1029, 103] width 131 height 33
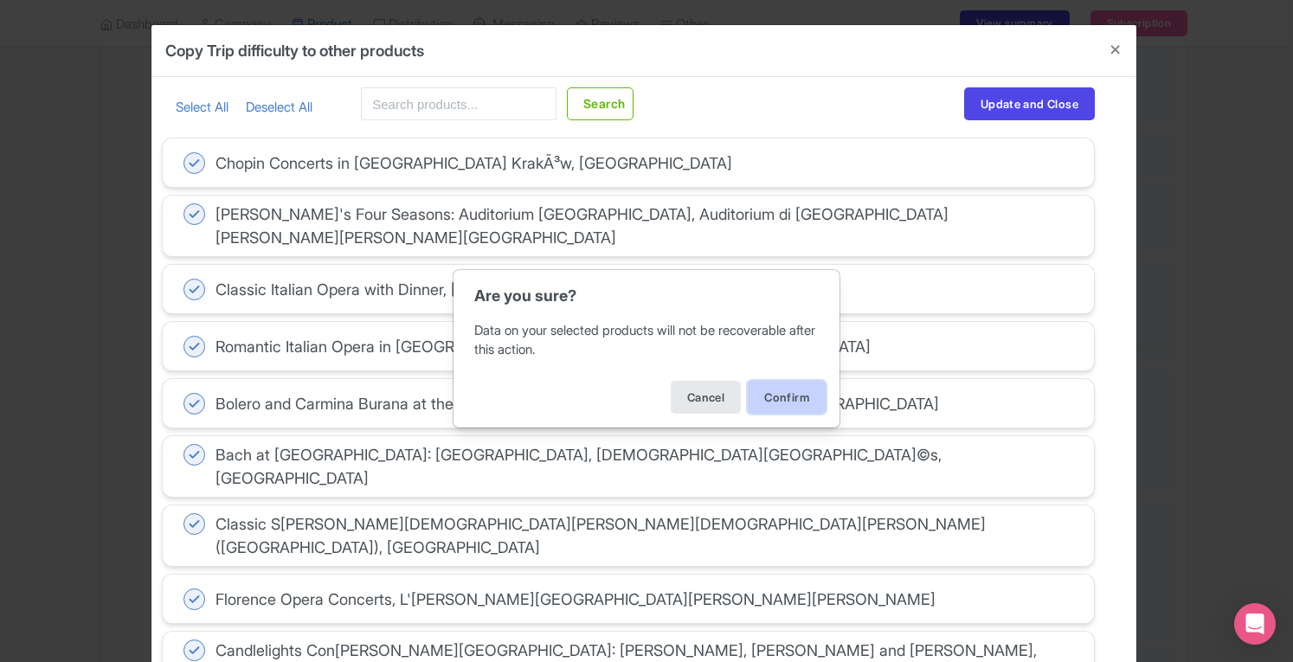
click at [784, 400] on button "Confirm" at bounding box center [787, 397] width 78 height 33
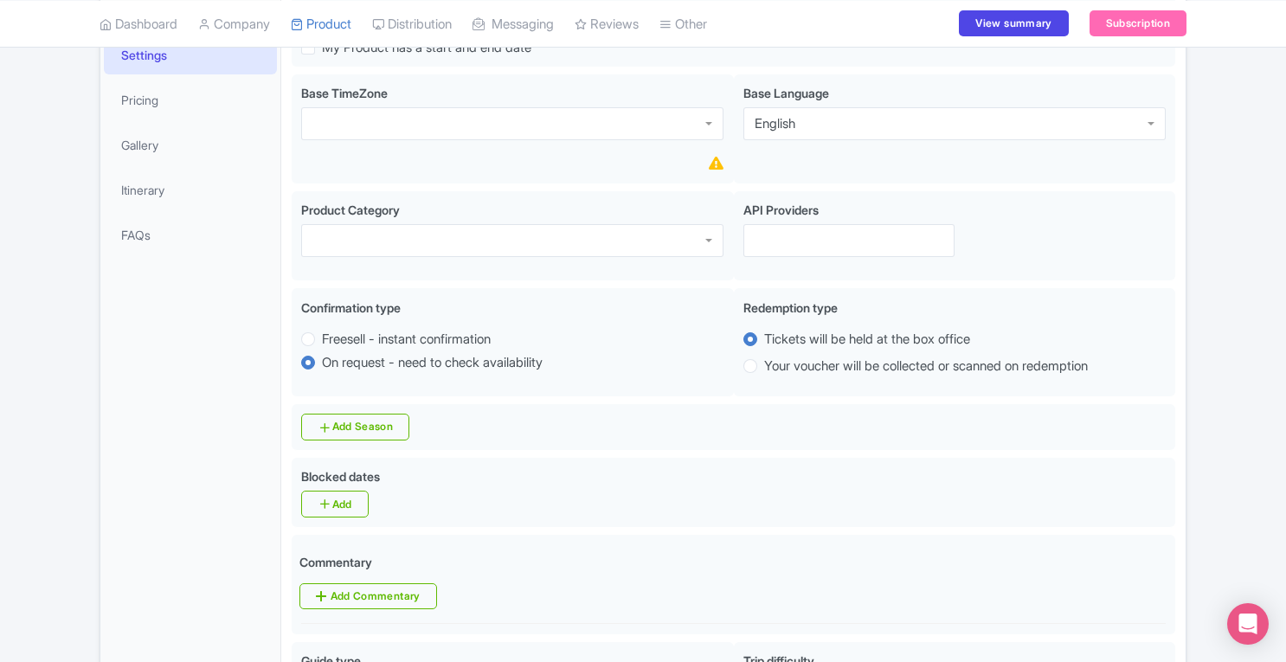
scroll to position [401, 0]
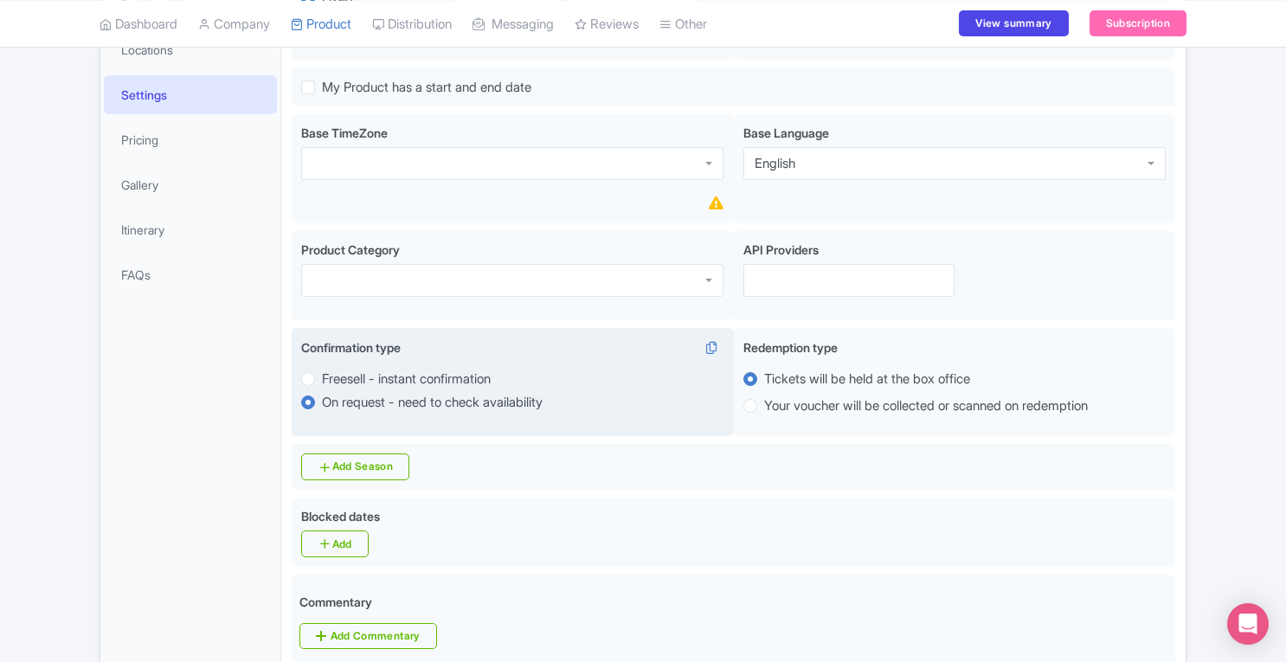
click at [412, 375] on label "Freesell - instant confirmation" at bounding box center [406, 379] width 169 height 20
click at [339, 375] on input "Freesell - instant confirmation" at bounding box center [330, 377] width 17 height 17
radio input "true"
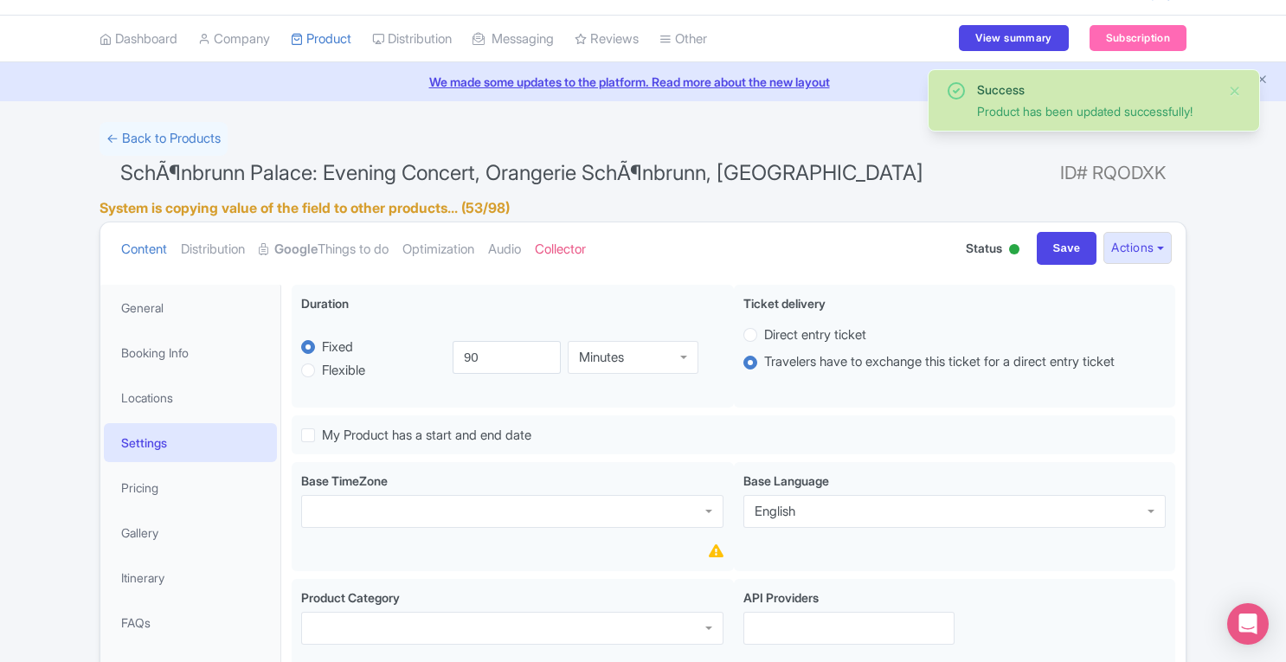
scroll to position [0, 0]
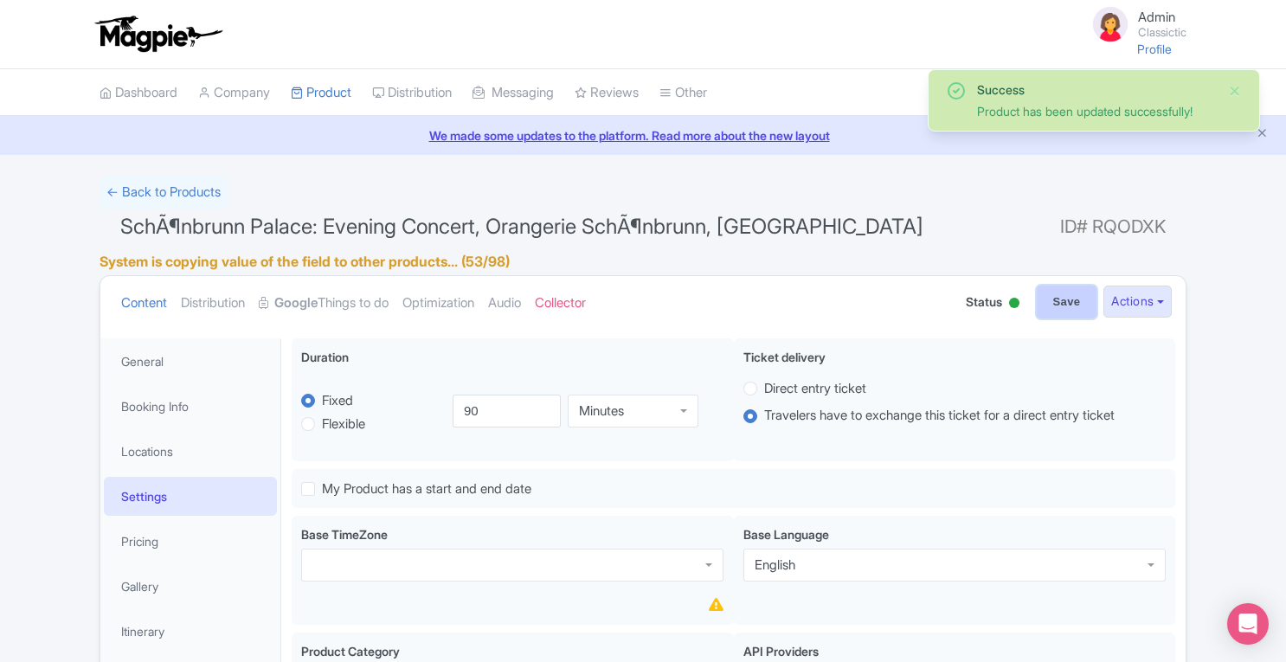
click at [1044, 308] on input "Save" at bounding box center [1067, 302] width 61 height 33
type input "Update Product"
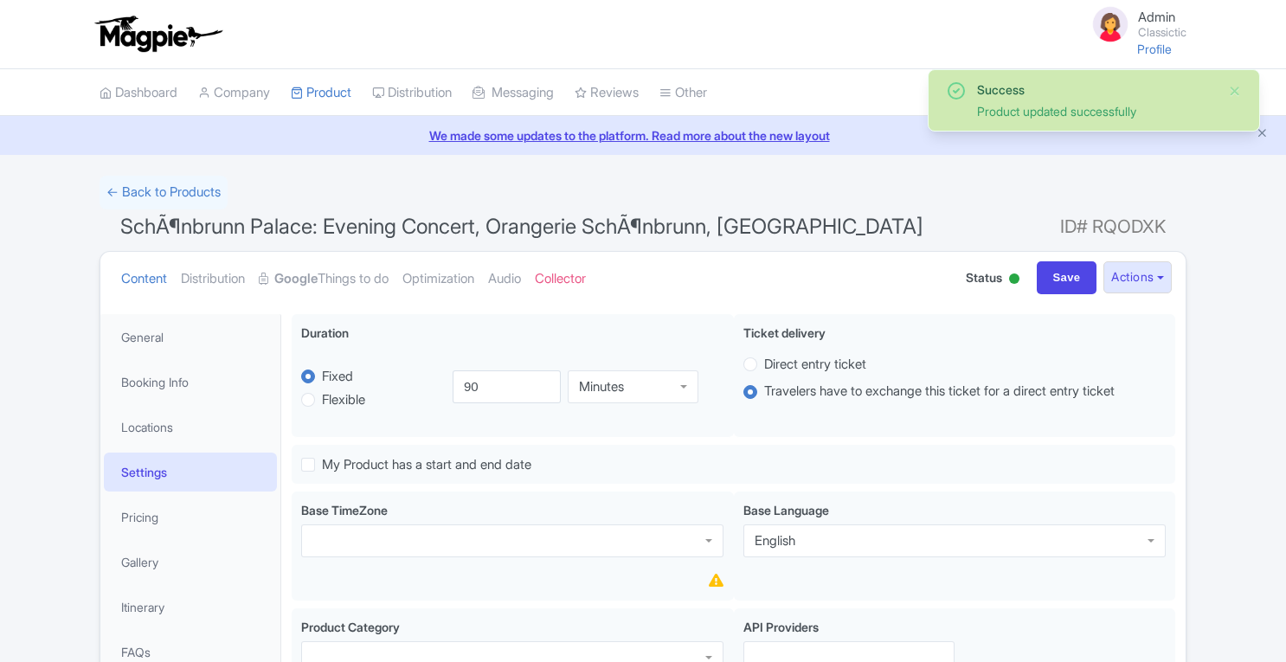
scroll to position [313, 0]
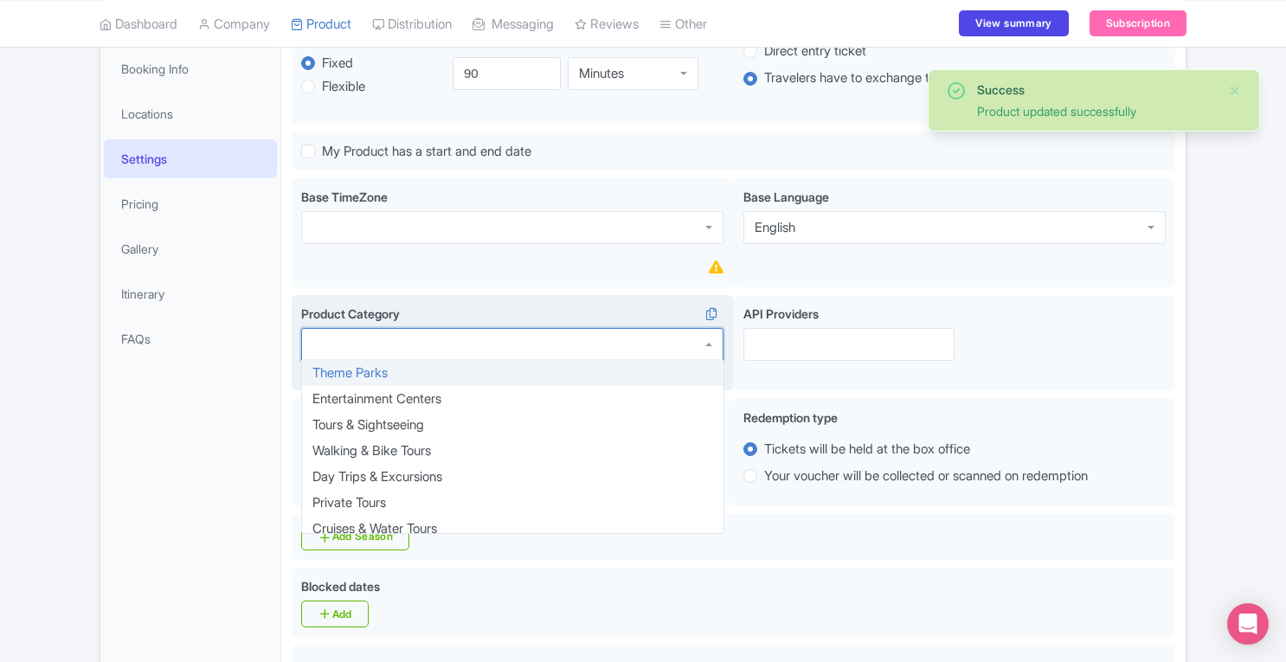
click at [679, 350] on div at bounding box center [512, 344] width 422 height 33
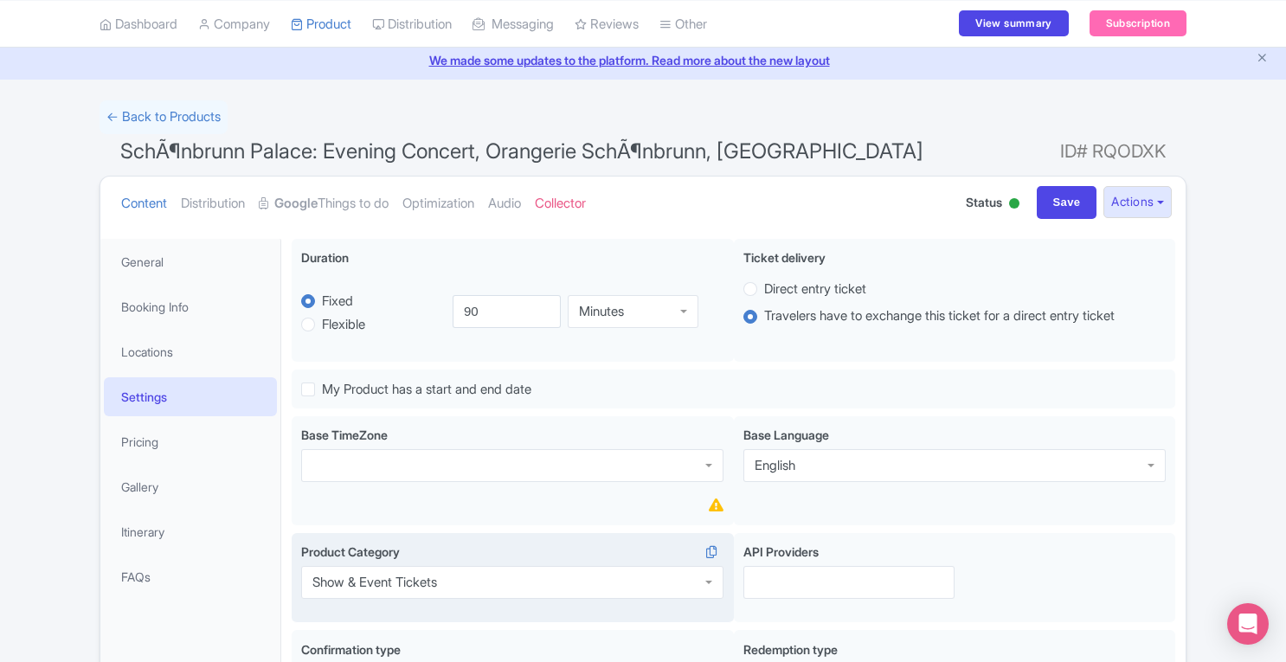
scroll to position [81, 0]
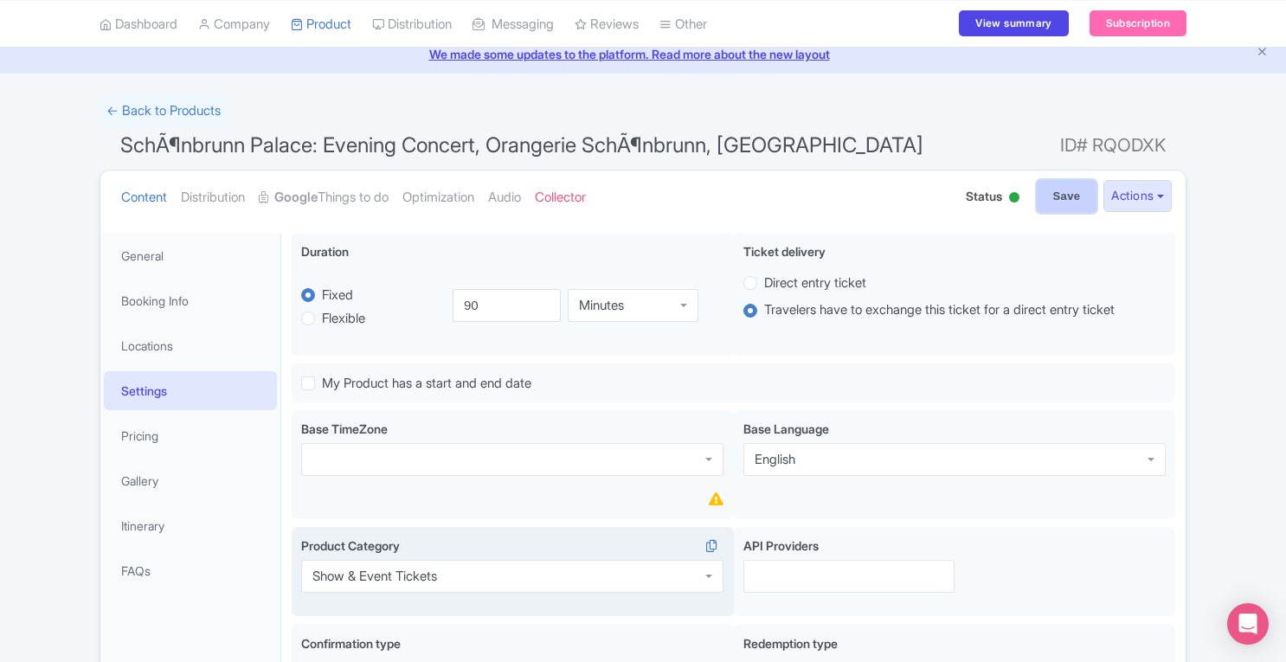
click at [1045, 195] on input "Save" at bounding box center [1067, 196] width 61 height 33
type input "Saving..."
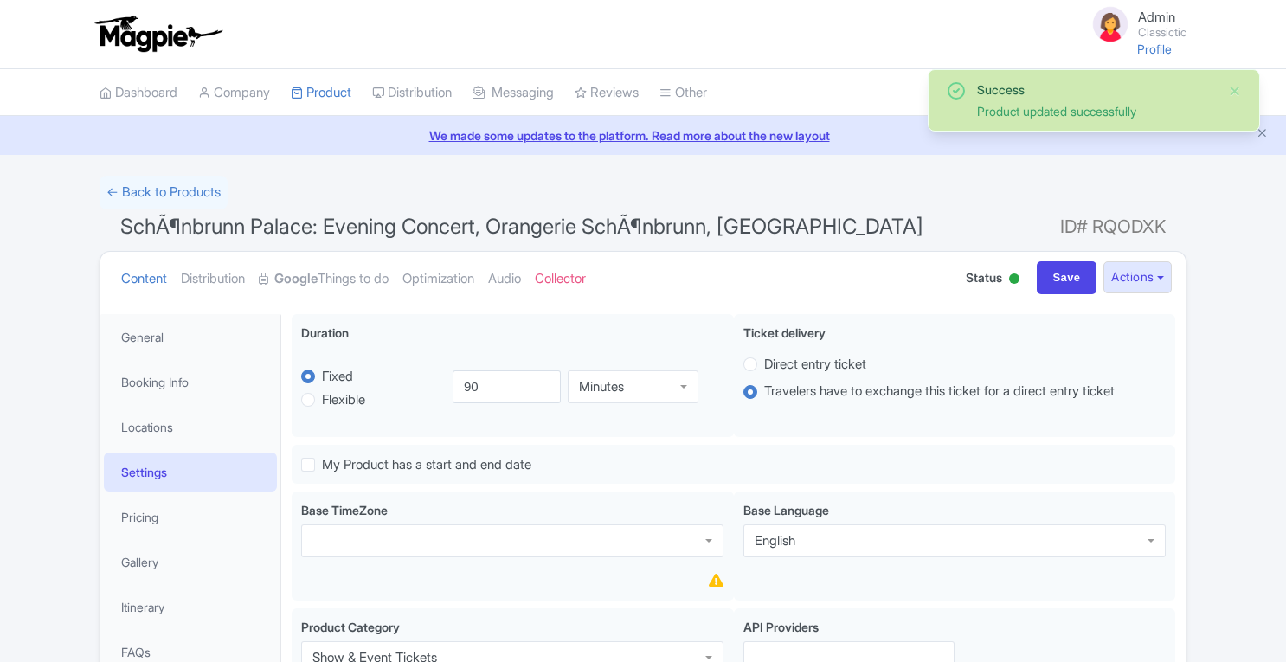
scroll to position [313, 0]
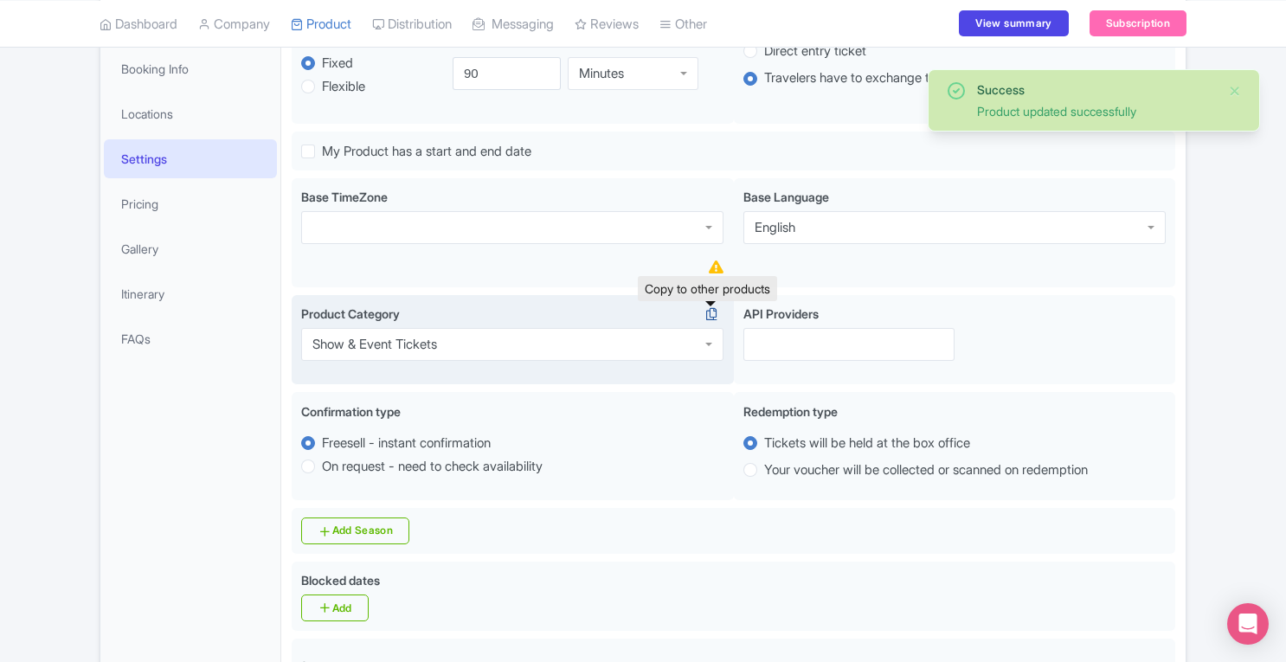
click at [709, 318] on icon at bounding box center [711, 314] width 24 height 16
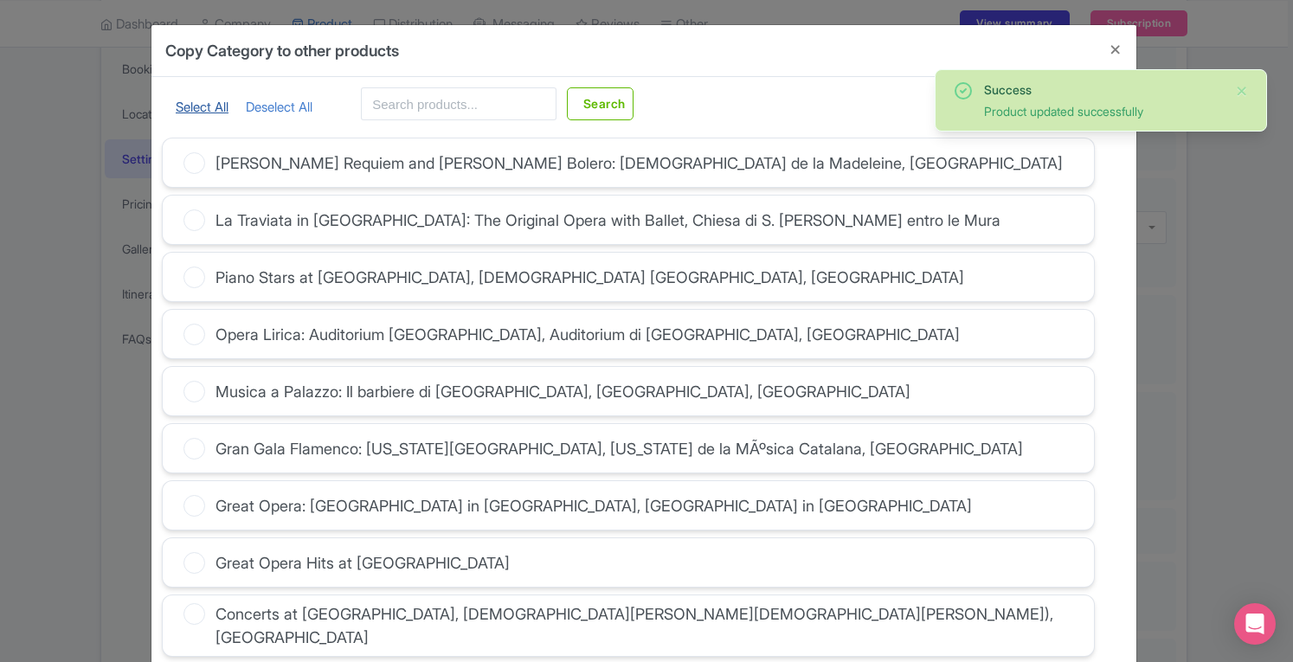
click at [192, 105] on link "Select All" at bounding box center [202, 107] width 53 height 16
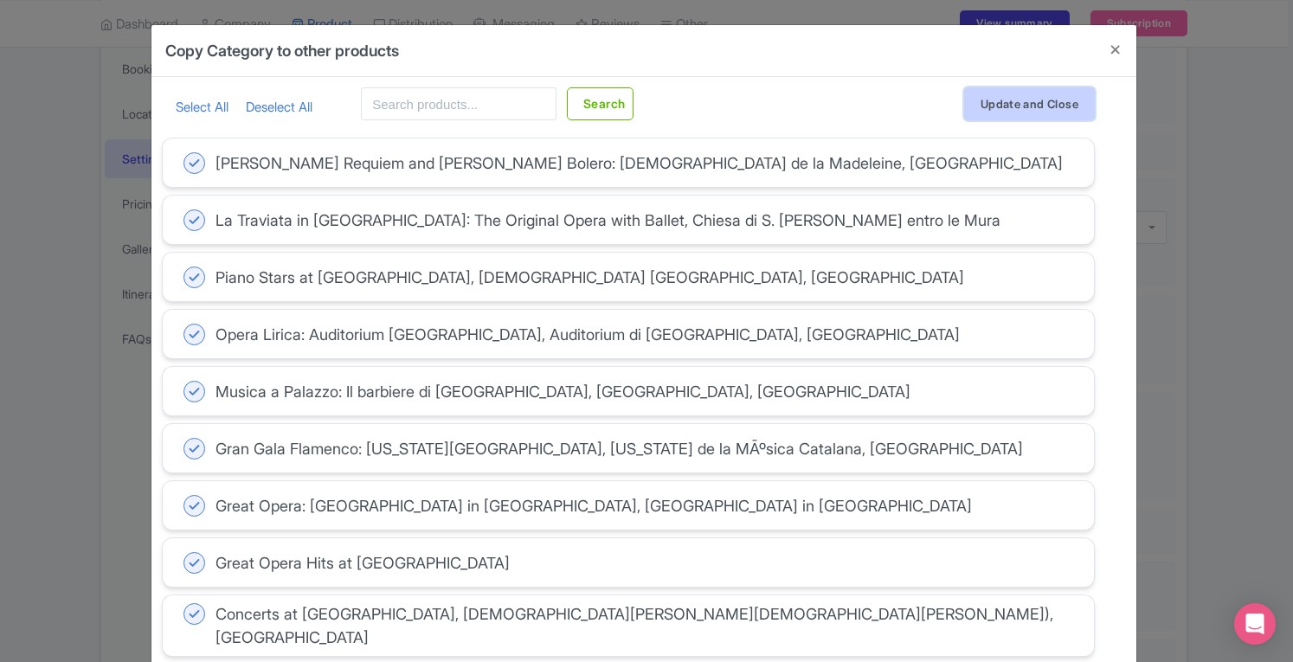
click at [1055, 109] on button "Update and Close" at bounding box center [1029, 103] width 131 height 33
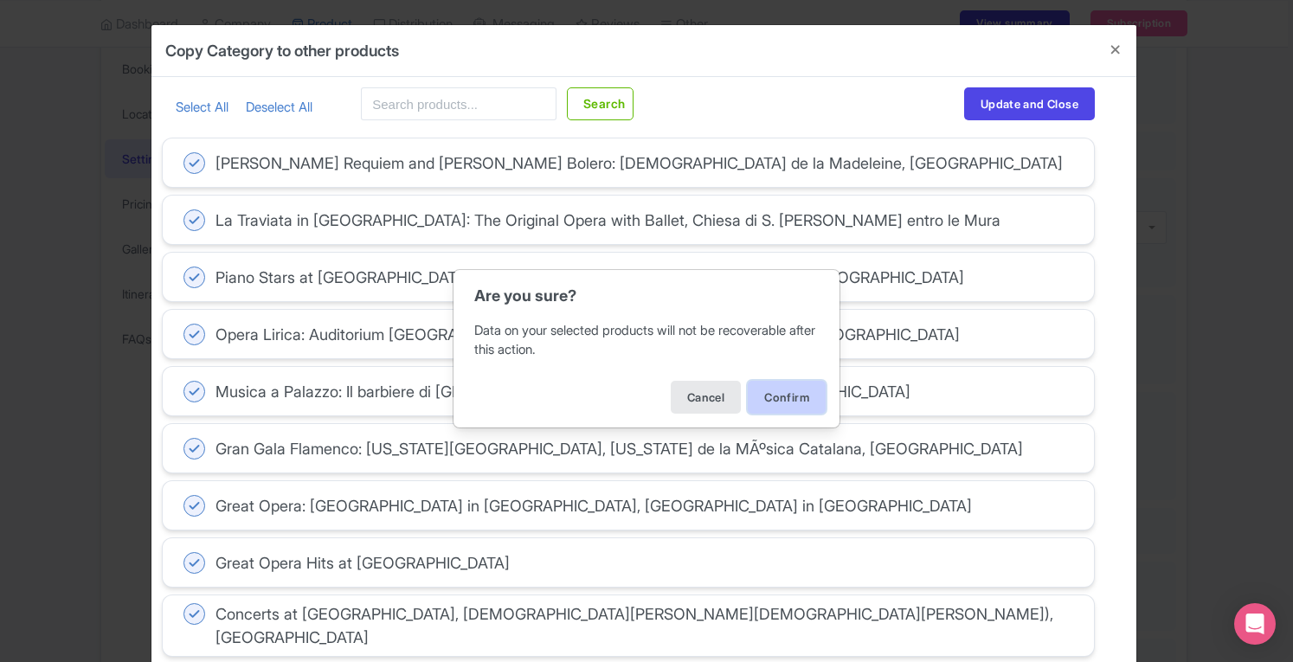
click at [789, 398] on button "Confirm" at bounding box center [787, 397] width 78 height 33
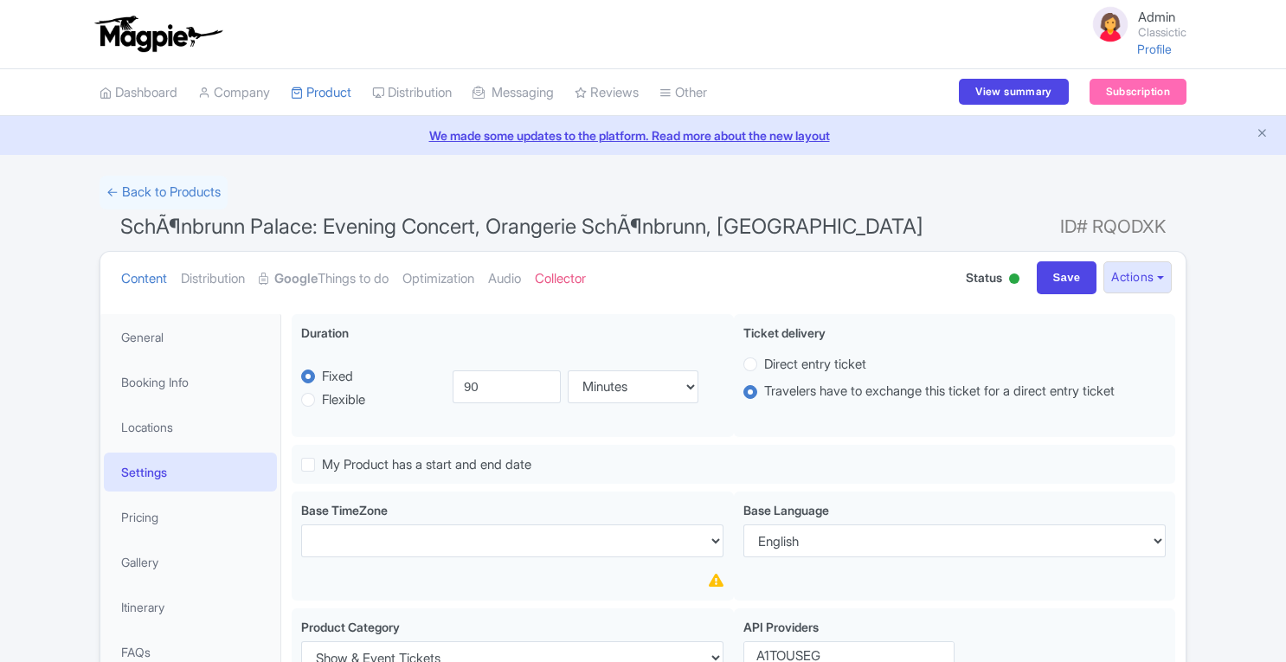
select select
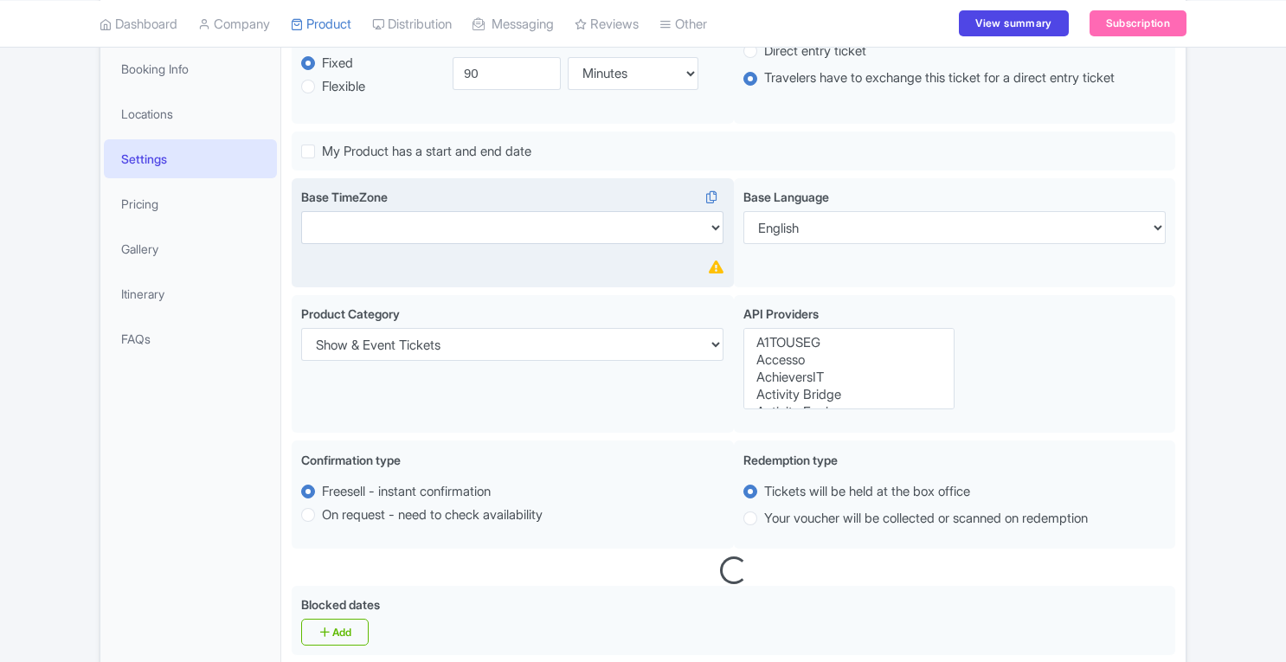
scroll to position [313, 0]
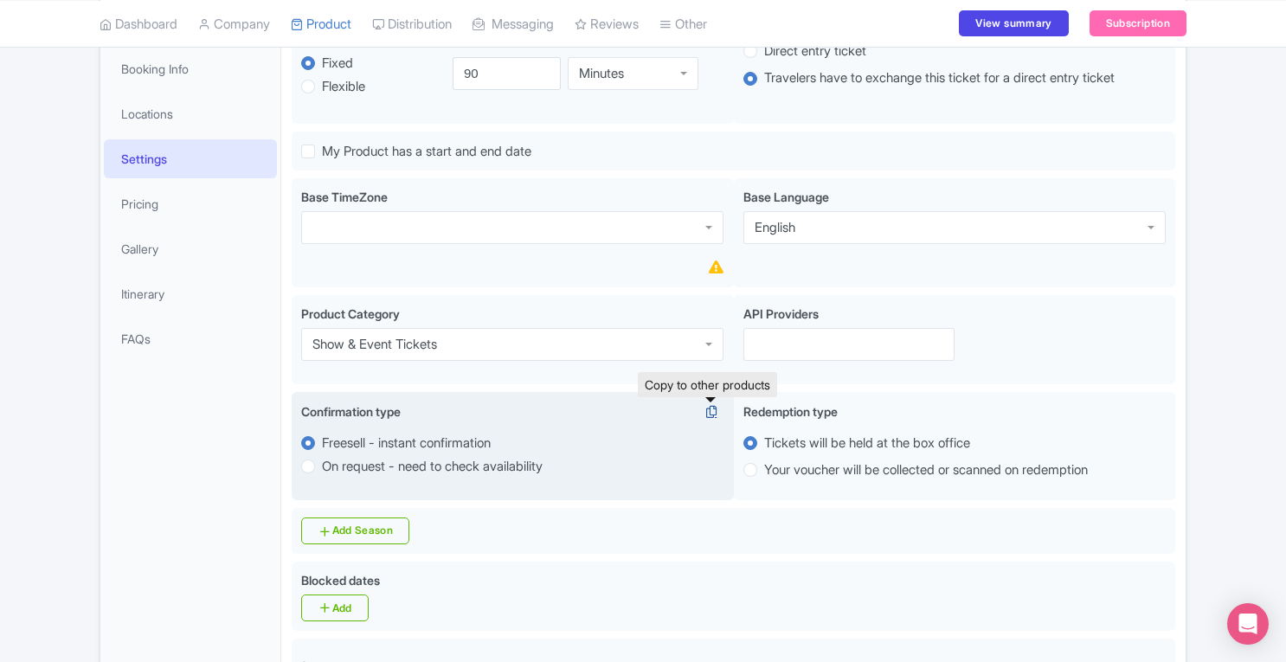
click at [711, 414] on icon at bounding box center [711, 412] width 24 height 16
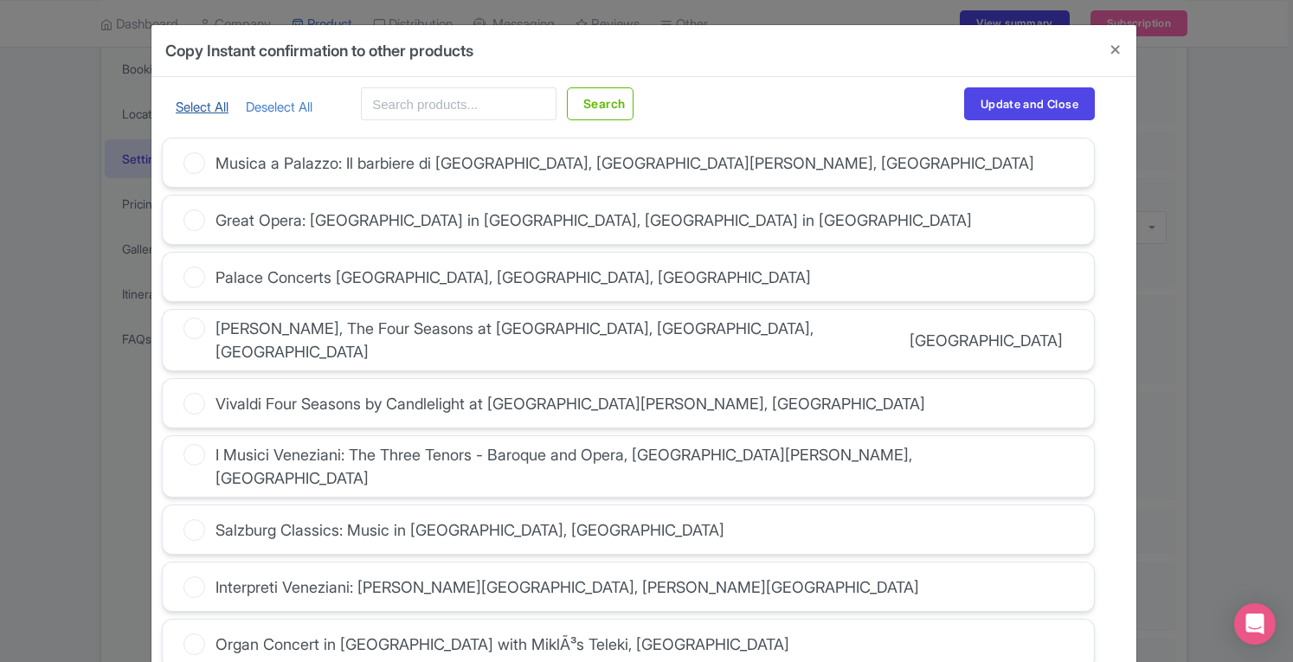
click at [196, 108] on link "Select All" at bounding box center [202, 107] width 53 height 16
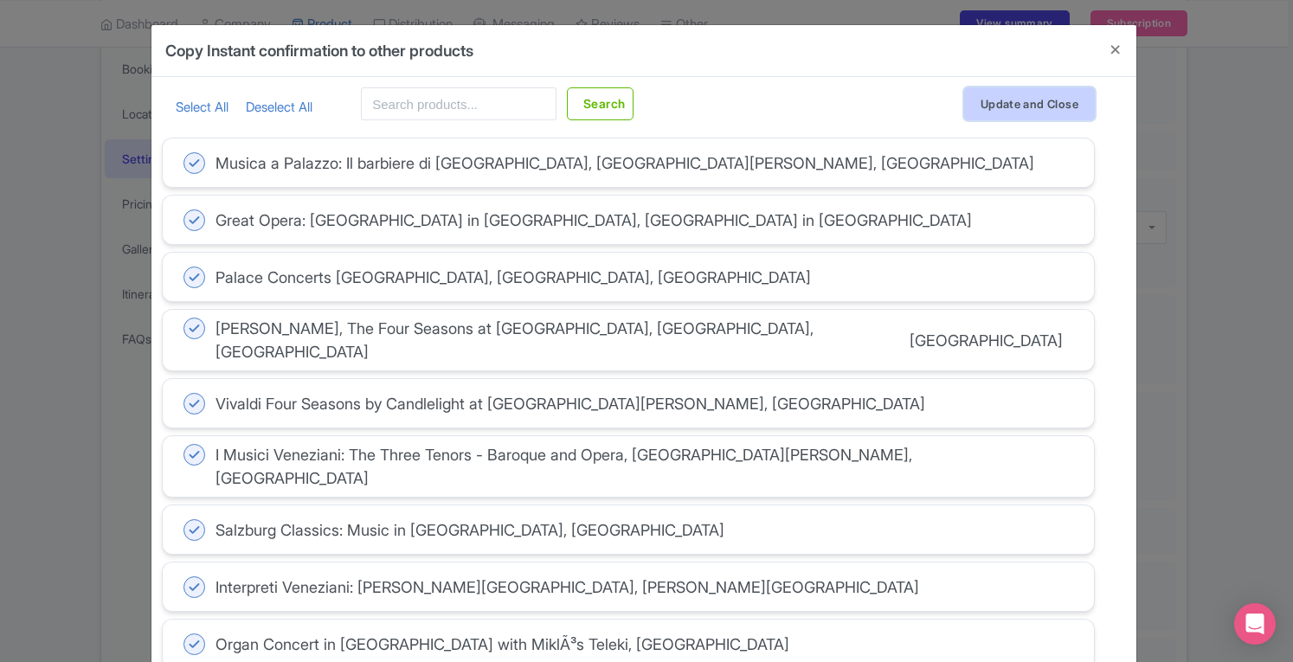
click at [993, 99] on button "Update and Close" at bounding box center [1029, 103] width 131 height 33
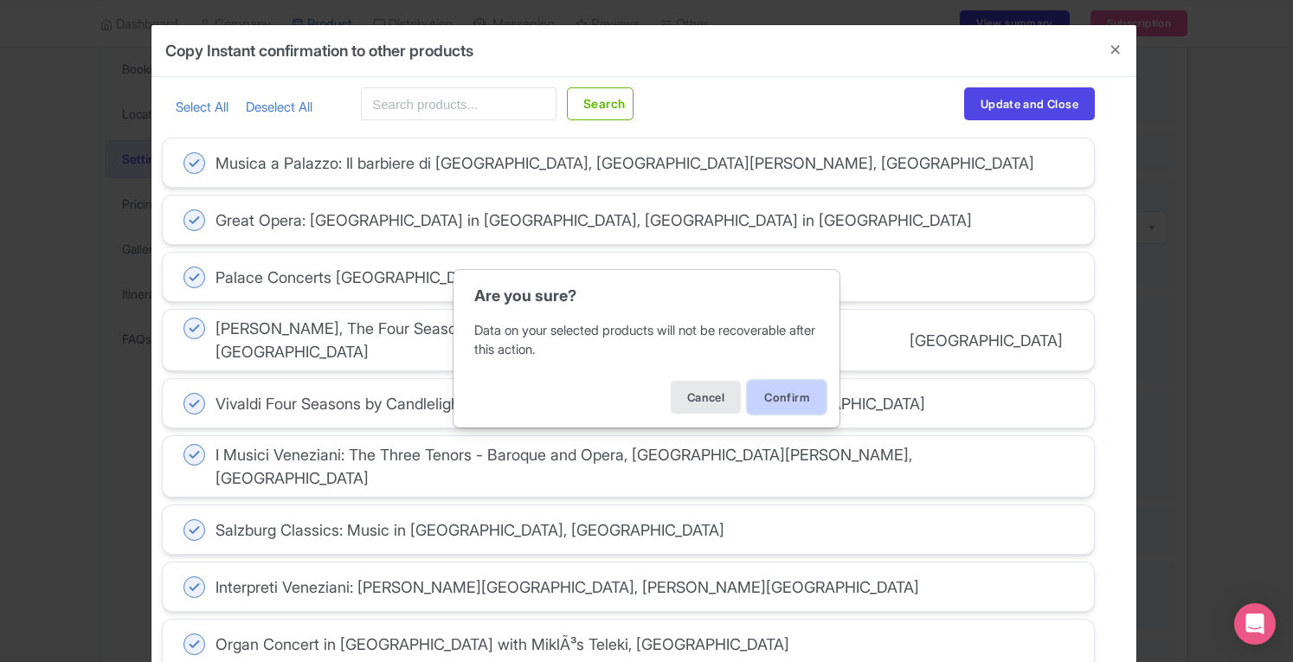
click at [789, 401] on button "Confirm" at bounding box center [787, 397] width 78 height 33
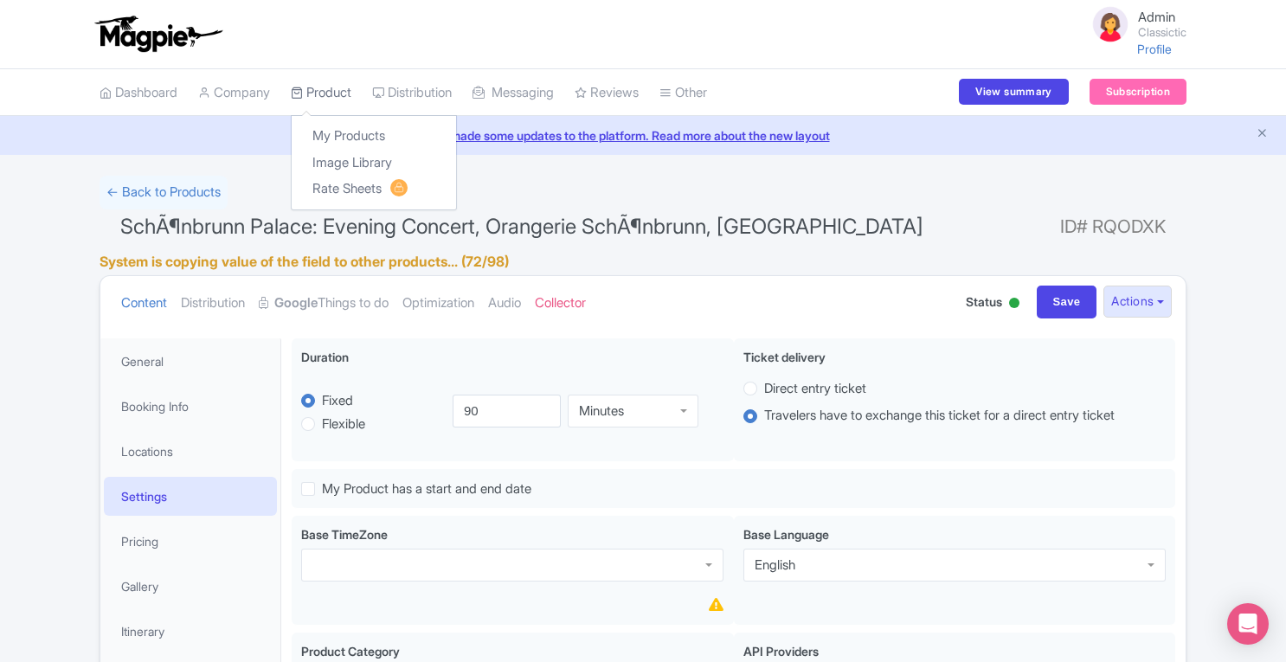
click at [331, 91] on link "Product" at bounding box center [321, 93] width 61 height 48
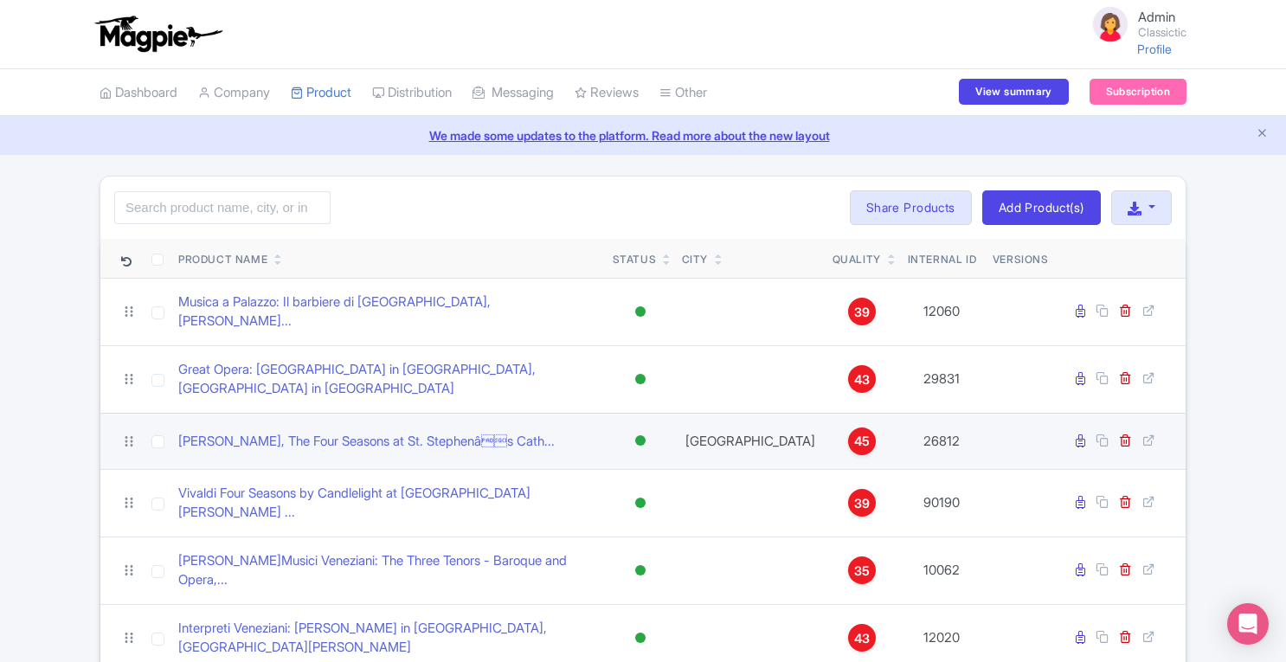
click at [854, 432] on span "45" at bounding box center [862, 441] width 16 height 19
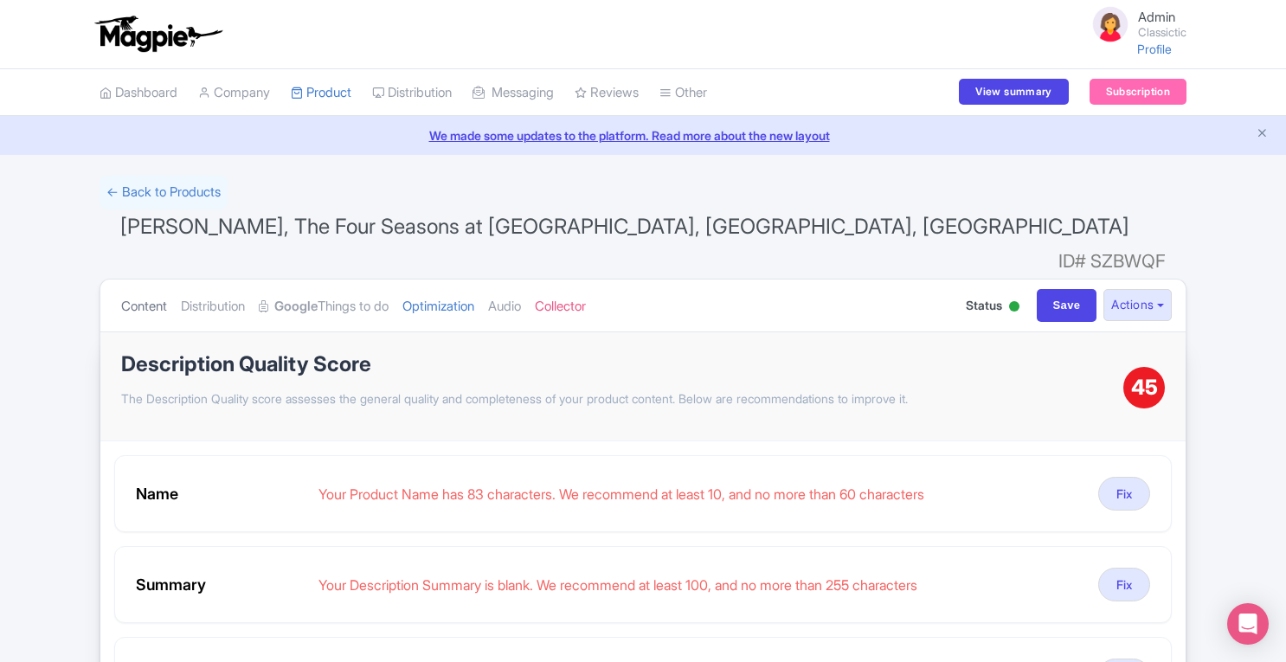
click at [157, 284] on link "Content" at bounding box center [144, 306] width 46 height 55
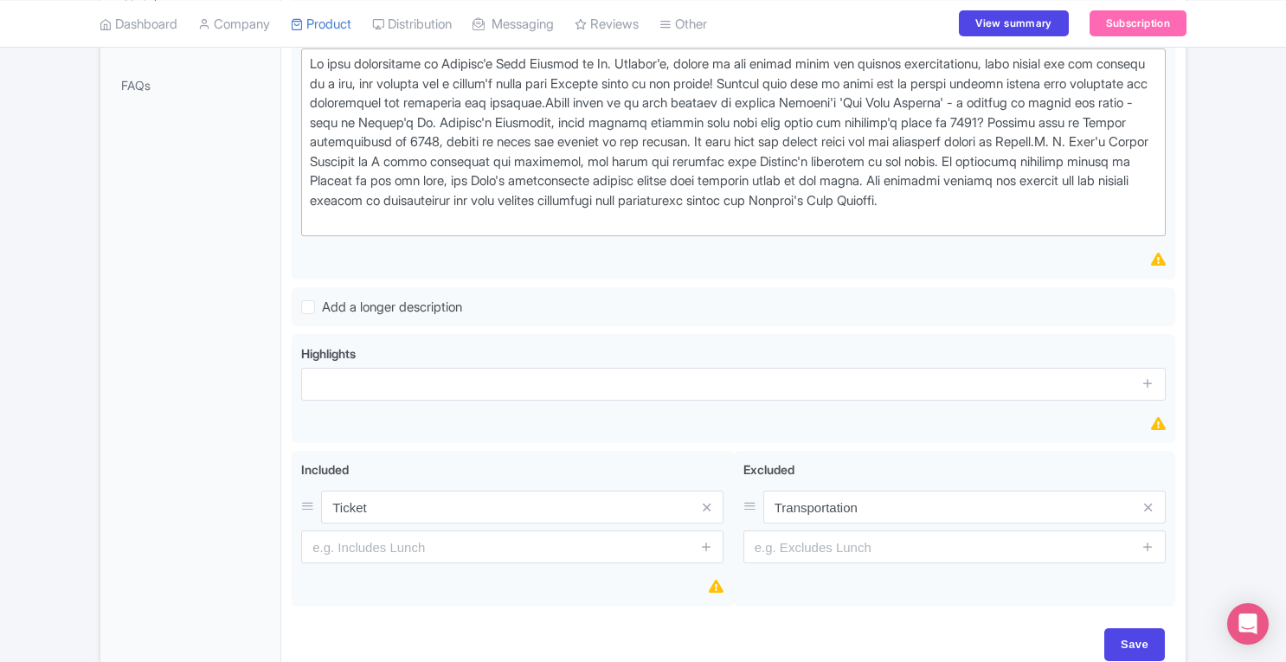
scroll to position [651, 0]
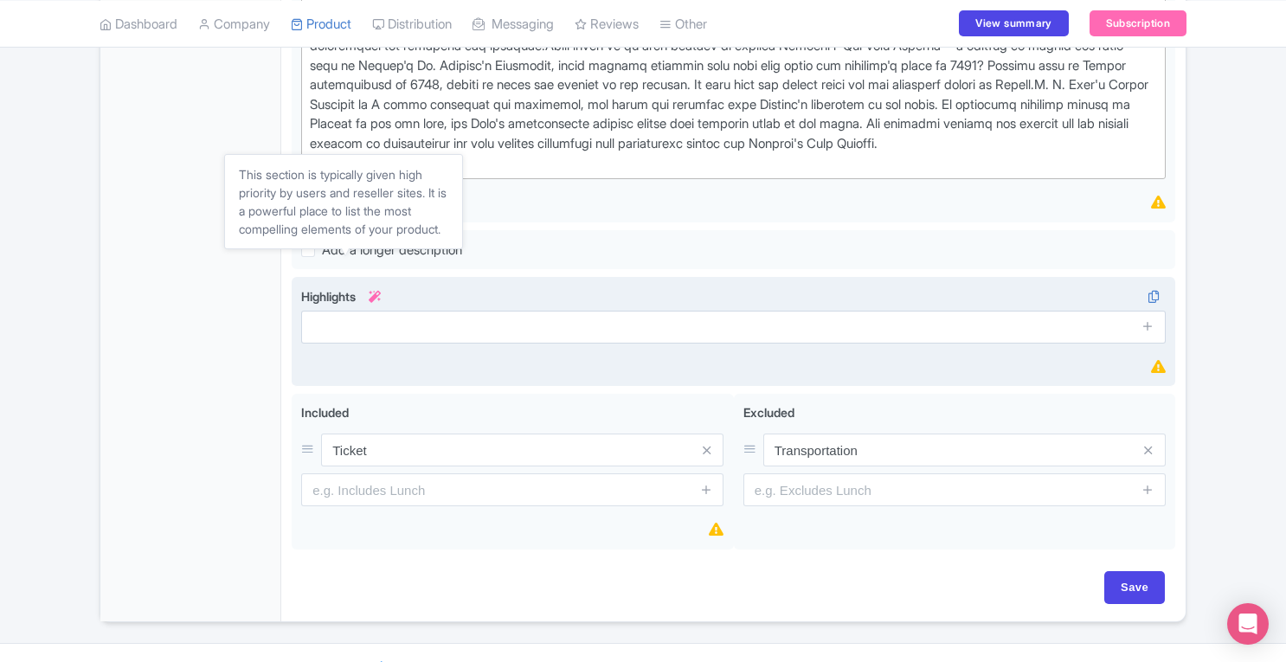
click at [379, 291] on icon at bounding box center [375, 297] width 12 height 12
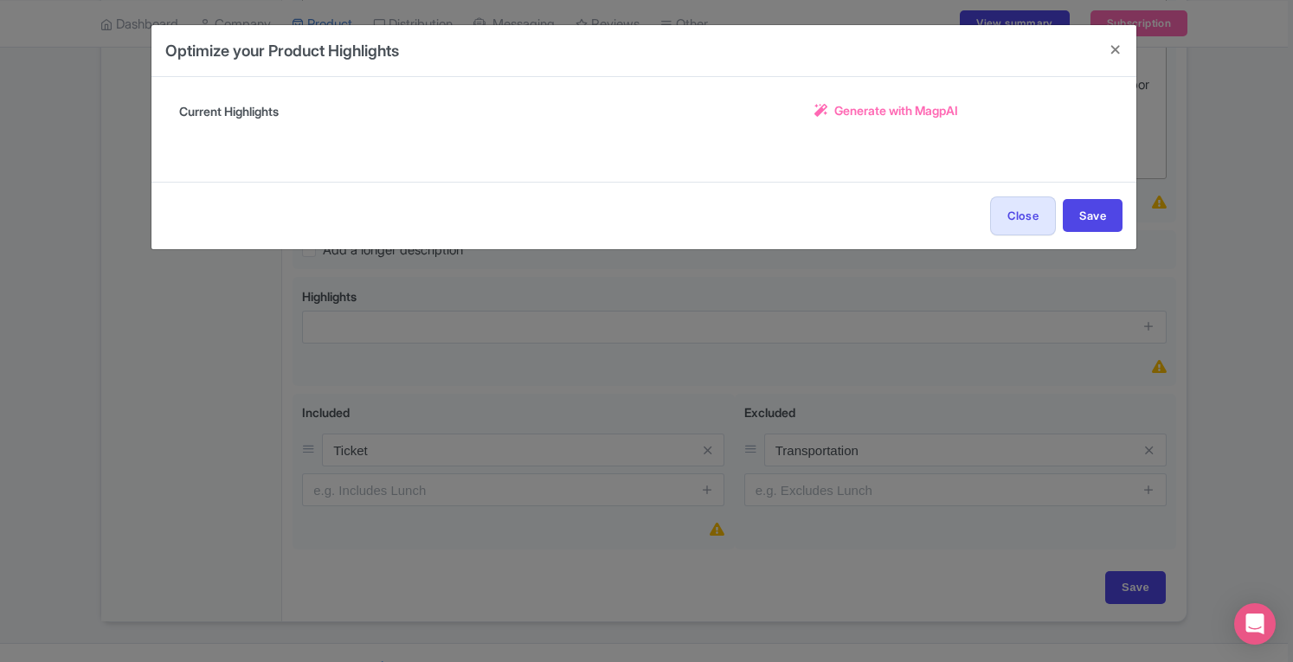
click at [1285, 303] on div "Optimize your Product Highlights Title Antonio Vivaldi, The Four Seasons at St.…" at bounding box center [646, 331] width 1293 height 662
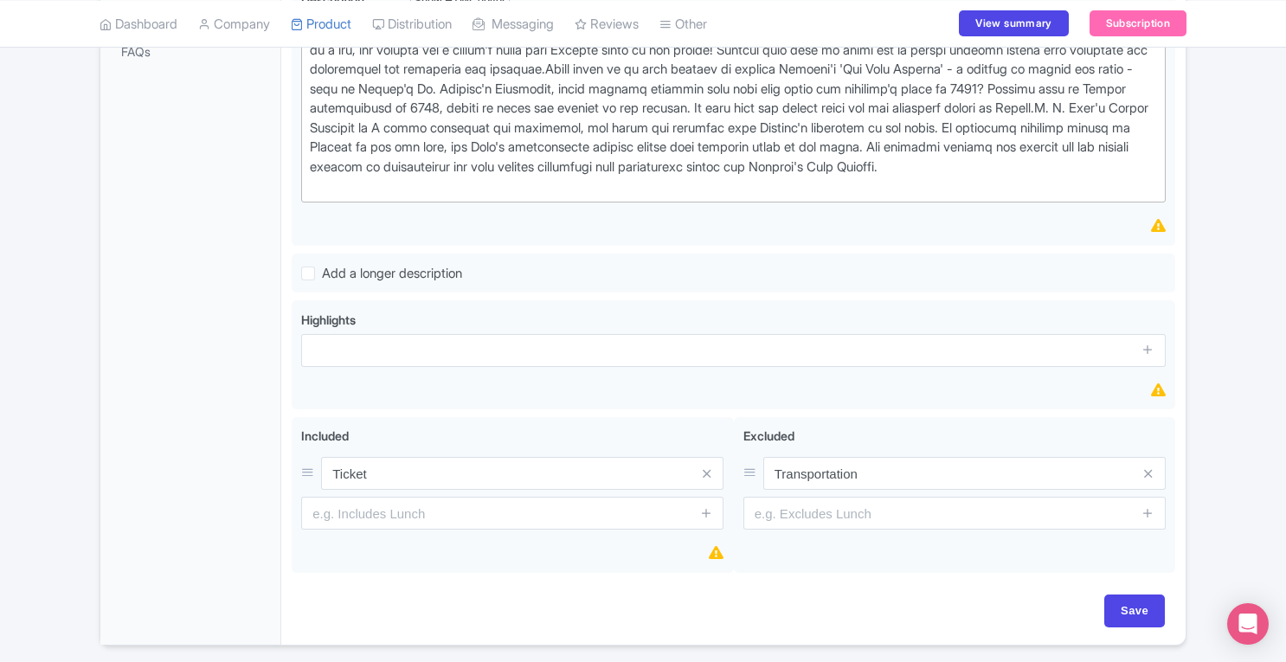
scroll to position [629, 0]
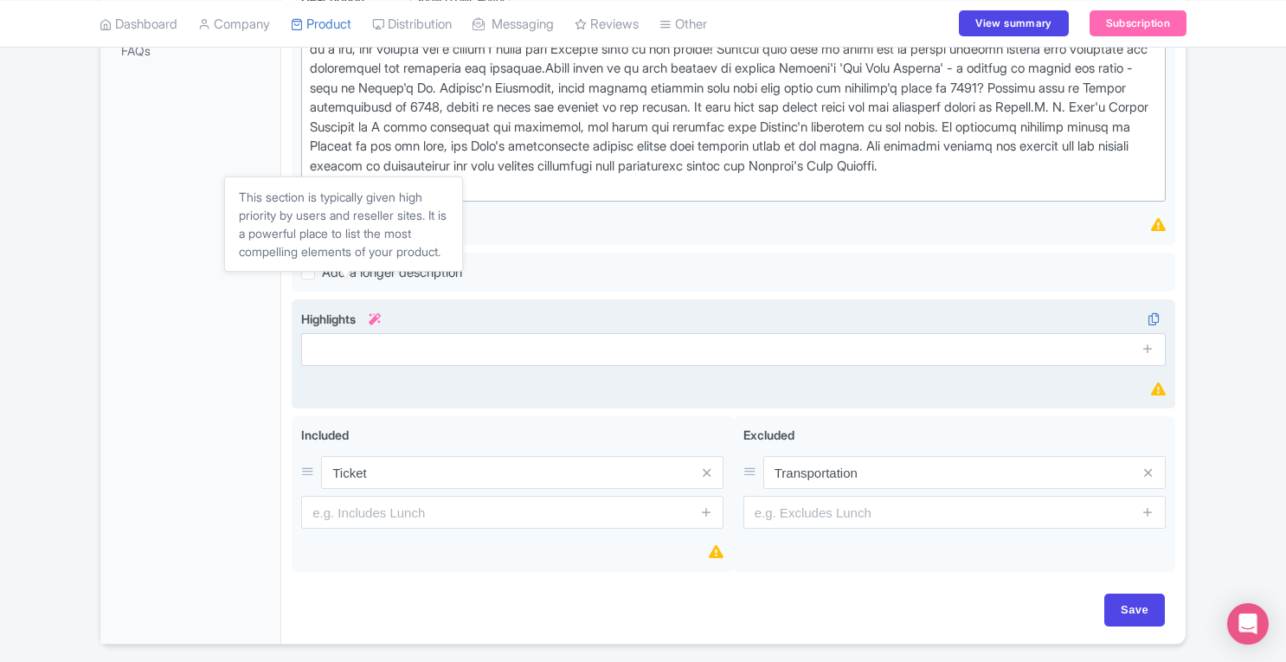
click at [381, 313] on icon at bounding box center [375, 319] width 12 height 12
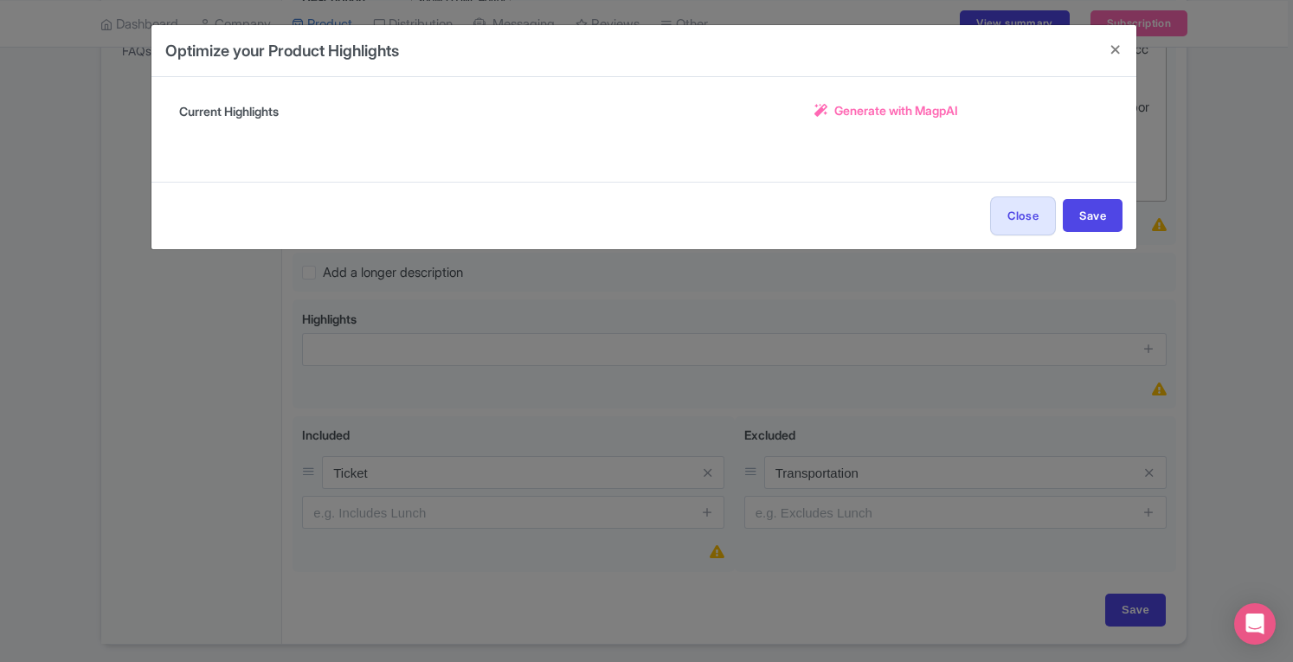
click at [859, 119] on span "Generate with MagpAI" at bounding box center [896, 110] width 124 height 18
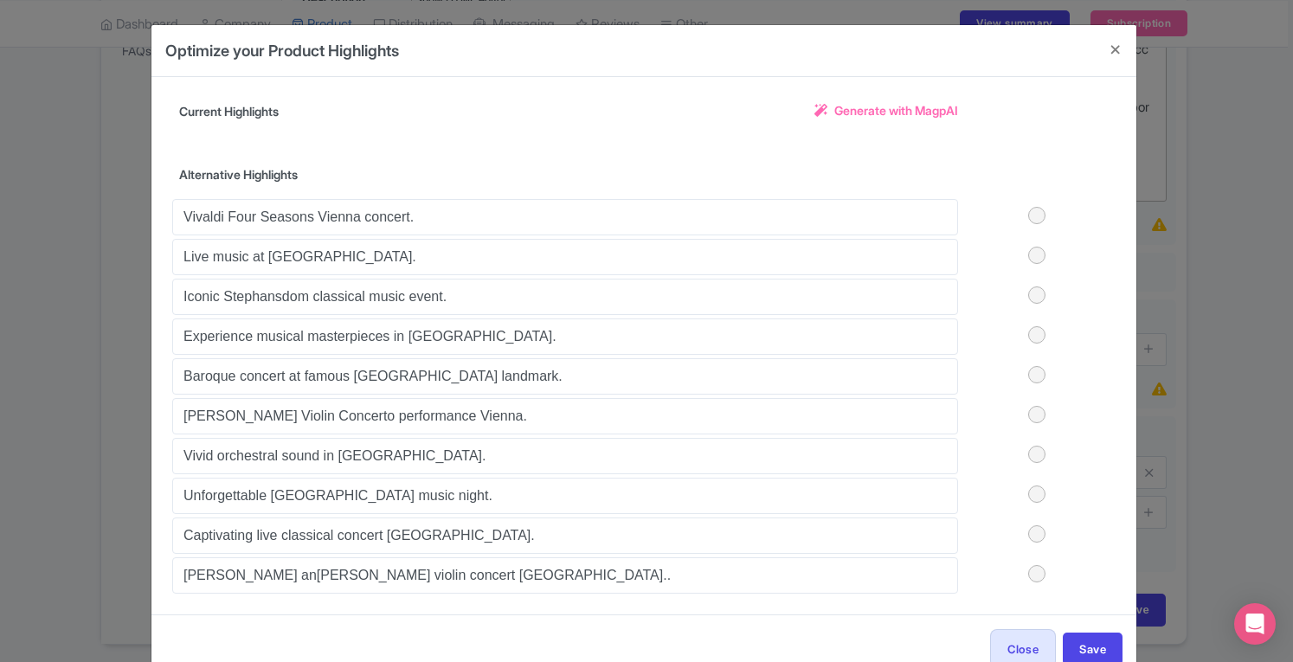
click at [1037, 217] on label at bounding box center [1036, 215] width 157 height 17
click at [0, 0] on input "checkbox" at bounding box center [0, 0] width 0 height 0
click at [1034, 254] on label at bounding box center [1036, 255] width 157 height 17
click at [0, 0] on input "checkbox" at bounding box center [0, 0] width 0 height 0
click at [1033, 293] on label at bounding box center [1036, 294] width 157 height 17
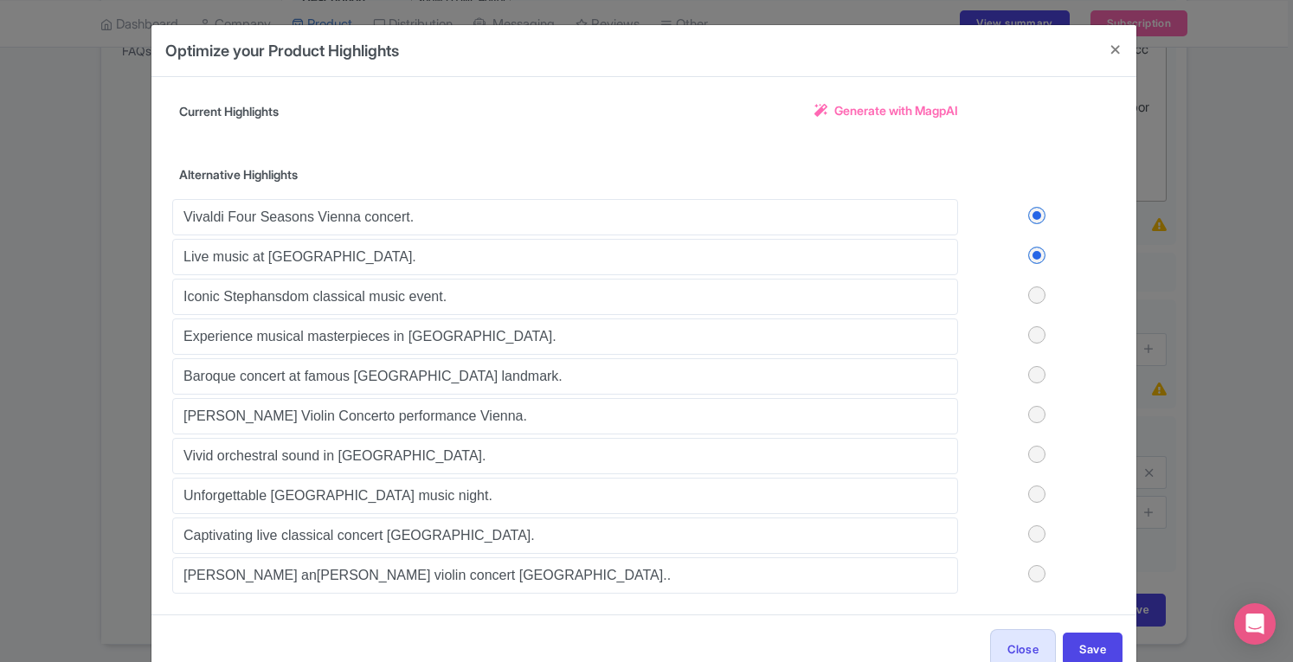
click at [0, 0] on input "checkbox" at bounding box center [0, 0] width 0 height 0
click at [1030, 372] on label at bounding box center [1036, 374] width 157 height 17
click at [0, 0] on input "checkbox" at bounding box center [0, 0] width 0 height 0
click at [1081, 643] on button "Save" at bounding box center [1092, 648] width 60 height 33
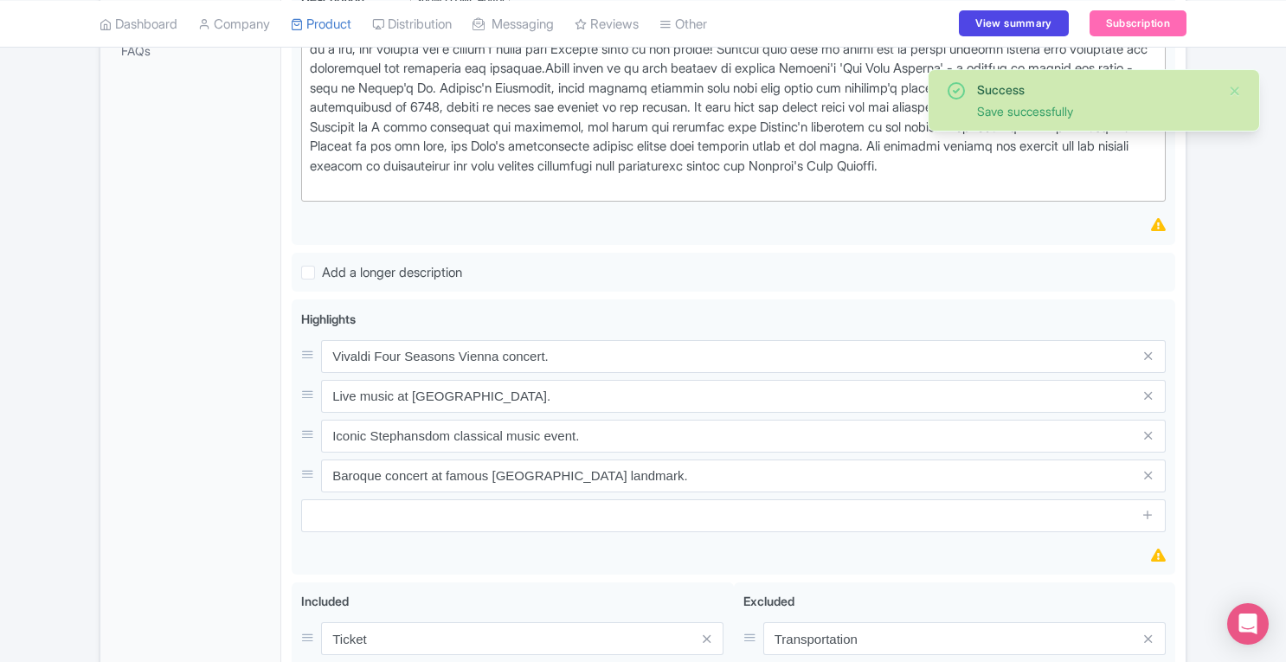
scroll to position [839, 0]
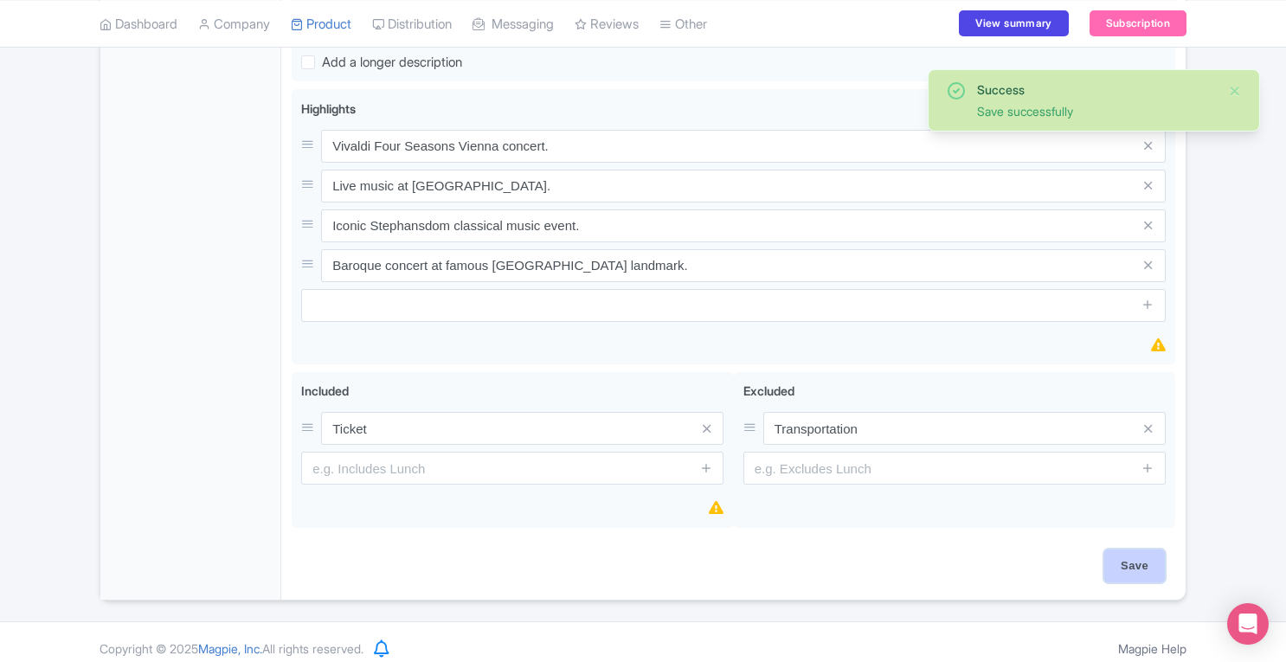
click at [1147, 567] on input "Save" at bounding box center [1134, 565] width 61 height 33
type input "Saving..."
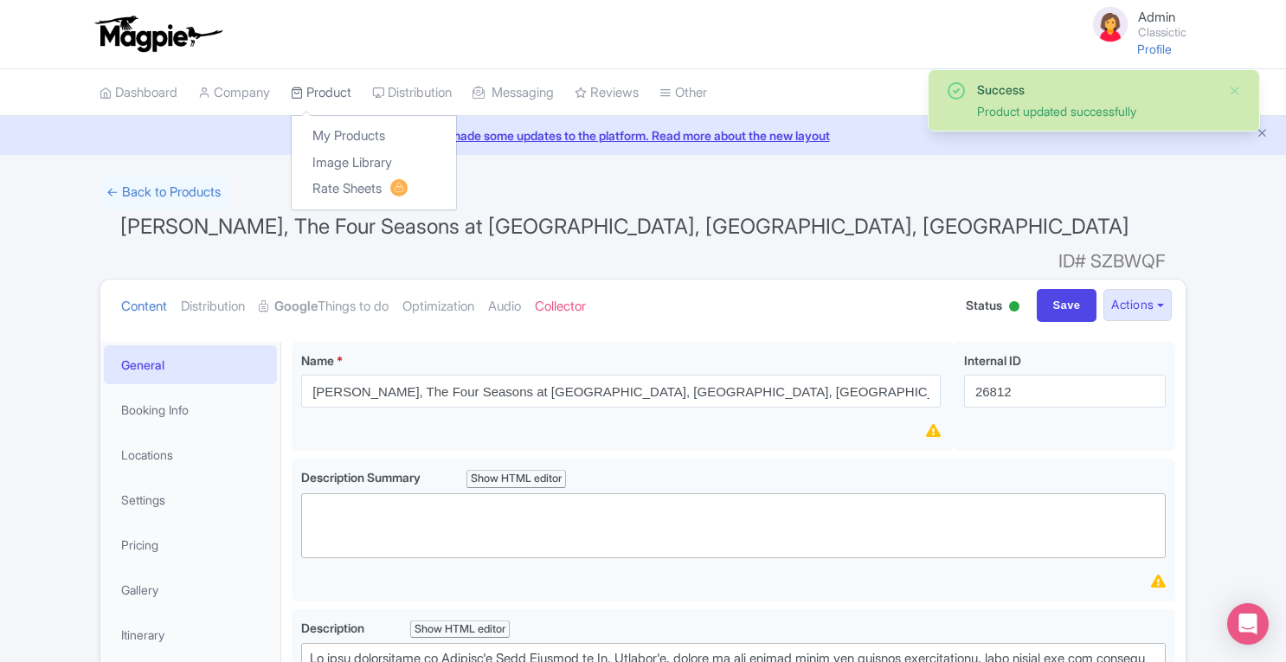
click at [338, 84] on link "Product" at bounding box center [321, 93] width 61 height 48
